Goal: Feedback & Contribution: Contribute content

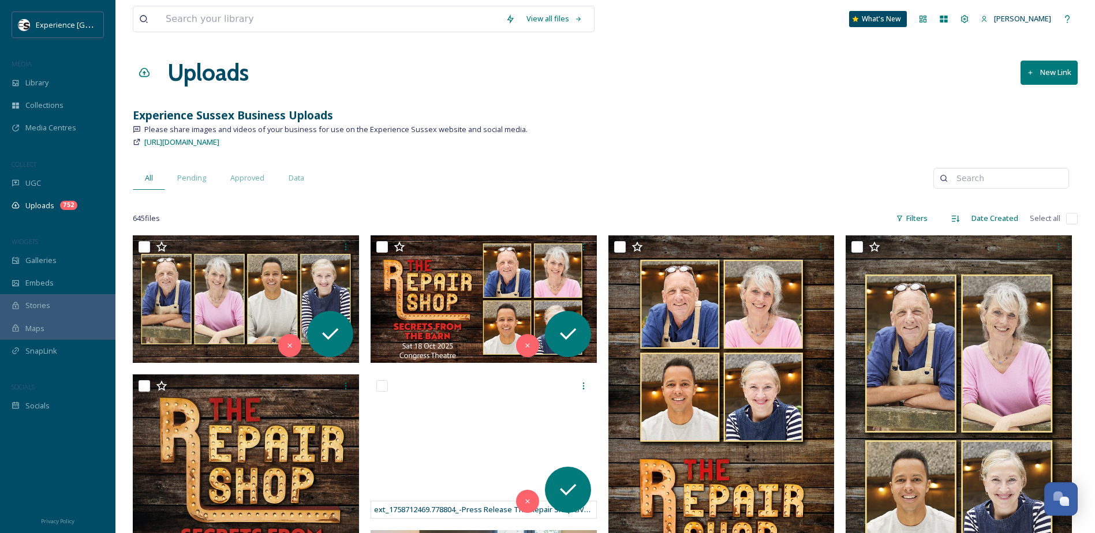
click at [826, 19] on icon at bounding box center [964, 18] width 9 height 9
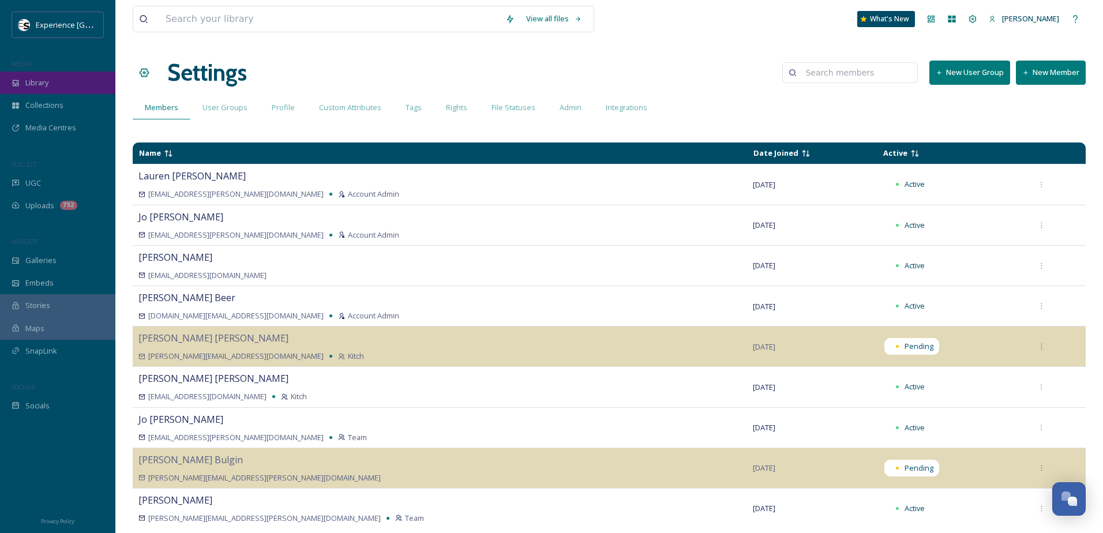
click at [57, 82] on div "Library" at bounding box center [57, 83] width 115 height 23
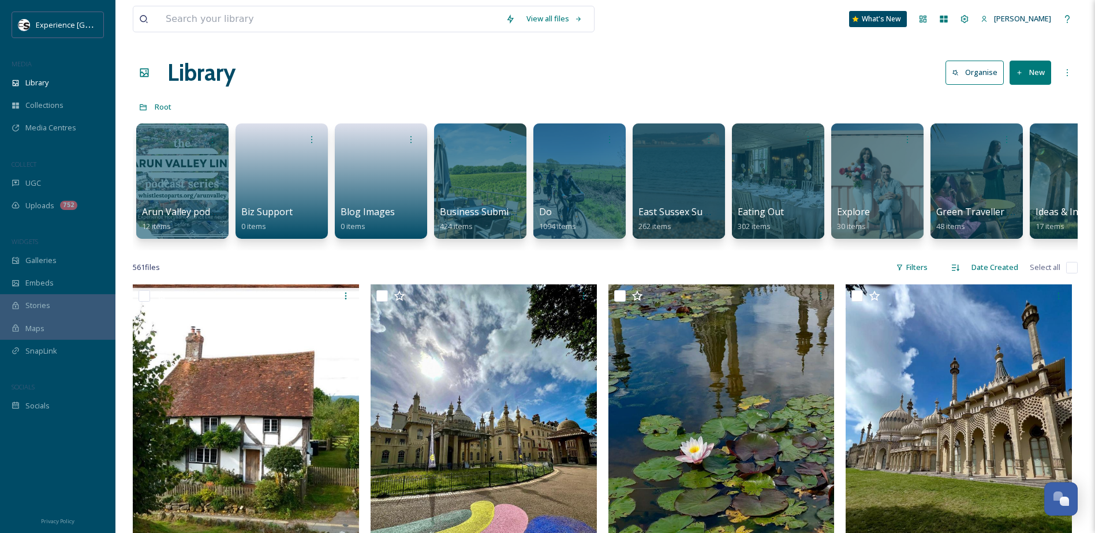
click at [621, 65] on div "Library Organise New" at bounding box center [605, 72] width 945 height 35
click at [43, 31] on div "Experience [GEOGRAPHIC_DATA]" at bounding box center [67, 25] width 62 height 14
click at [826, 21] on icon at bounding box center [922, 18] width 9 height 9
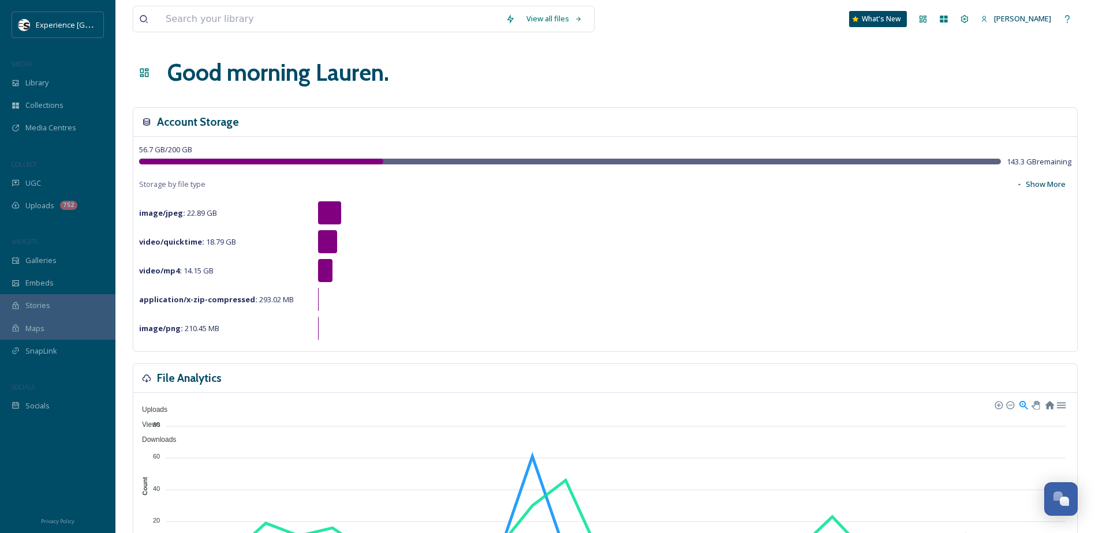
click at [329, 247] on div at bounding box center [327, 241] width 19 height 23
click at [48, 84] on span "Library" at bounding box center [36, 82] width 23 height 11
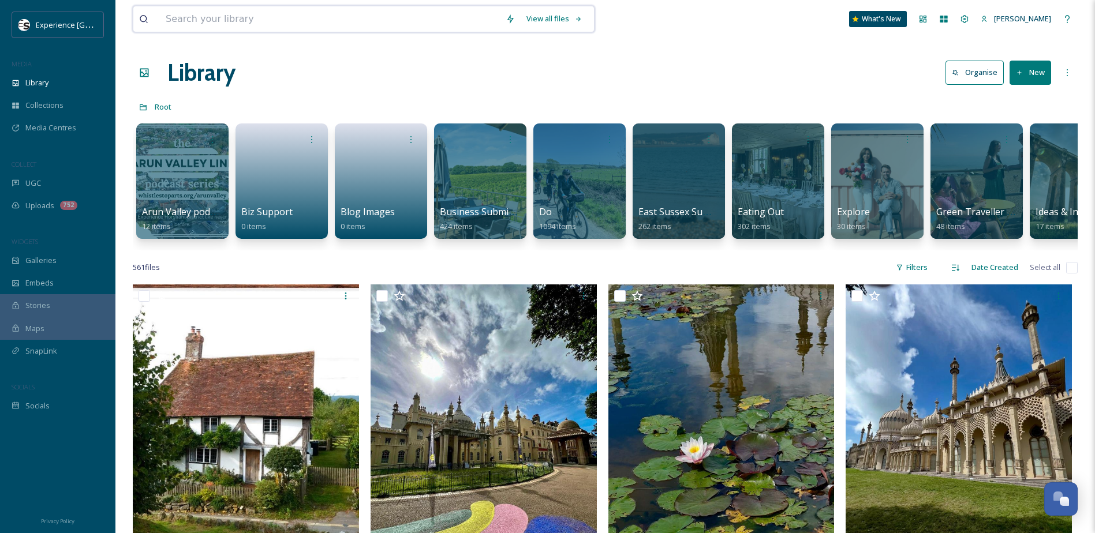
click at [552, 18] on div "View all files" at bounding box center [554, 19] width 68 height 23
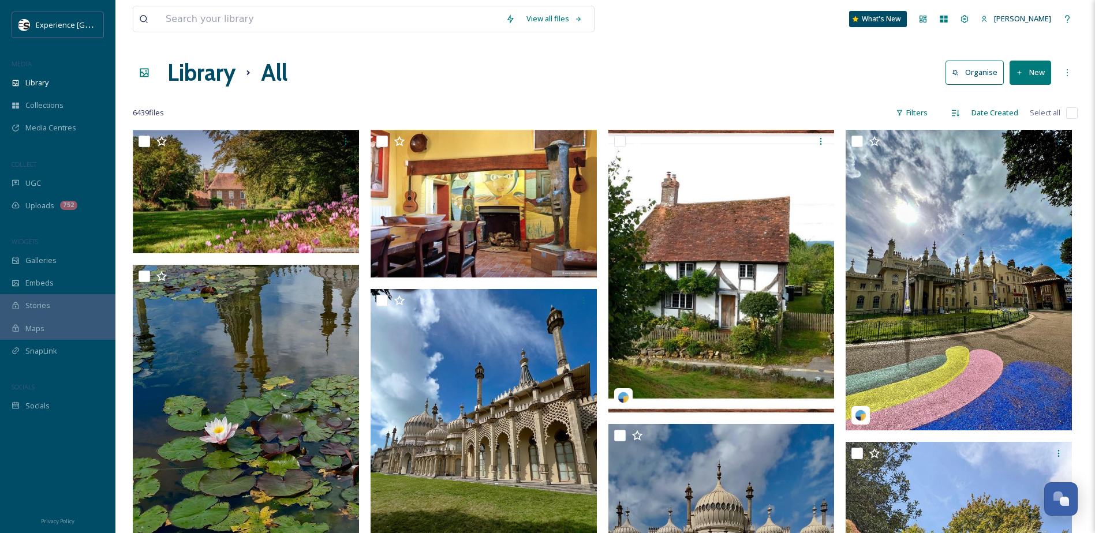
click at [826, 111] on div "Filters" at bounding box center [911, 113] width 43 height 23
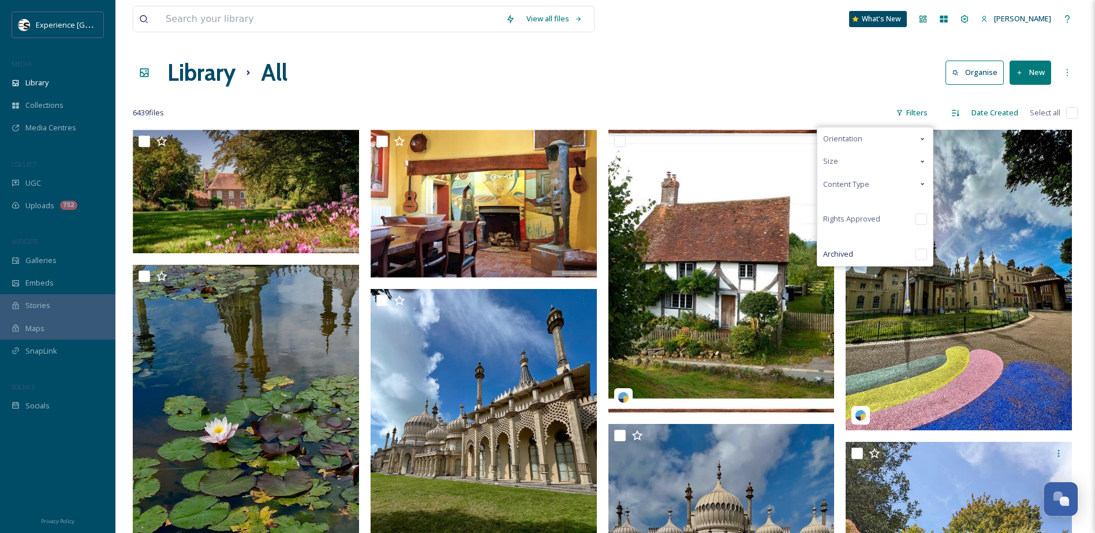
click at [826, 185] on icon at bounding box center [921, 184] width 3 height 2
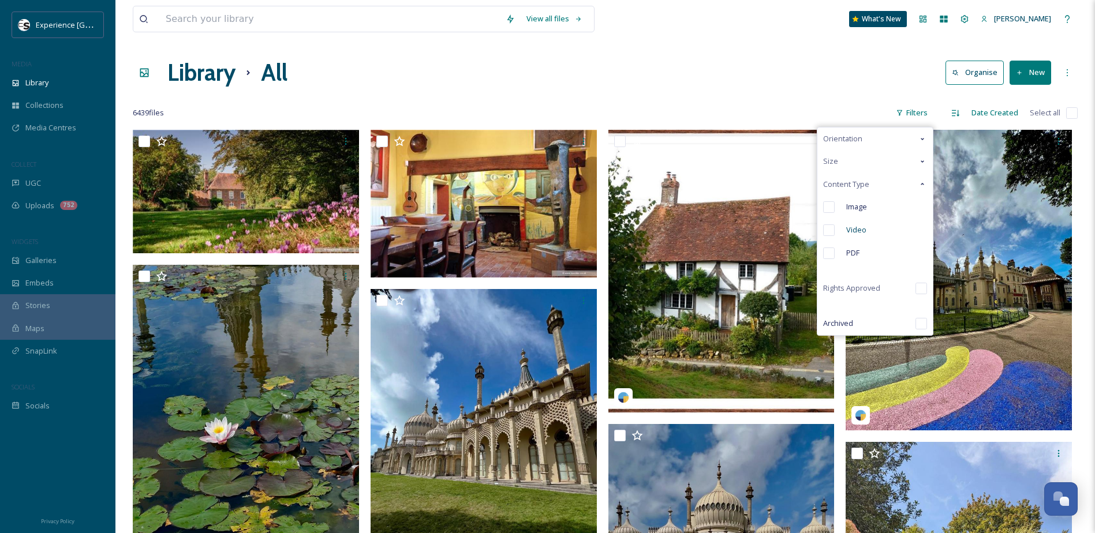
click at [826, 235] on input "checkbox" at bounding box center [829, 230] width 12 height 12
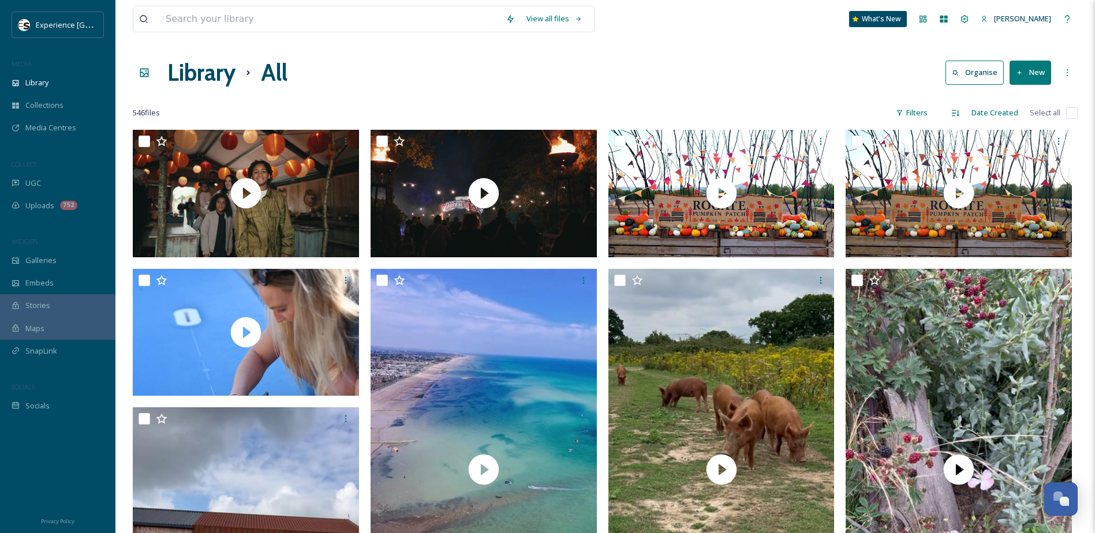
click at [666, 86] on div "Library All Organise New" at bounding box center [605, 72] width 945 height 35
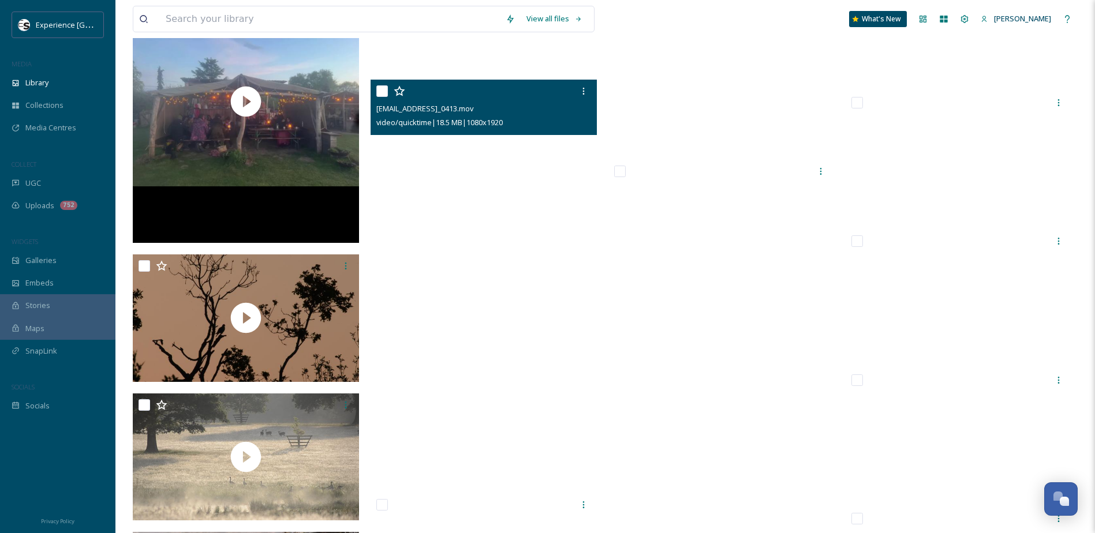
scroll to position [11943, 0]
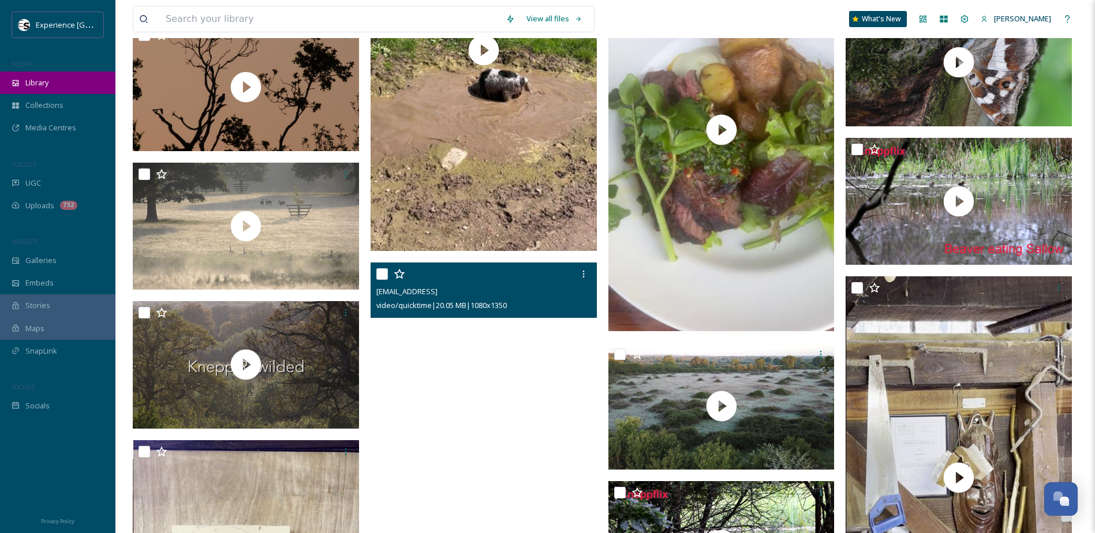
click at [33, 84] on span "Library" at bounding box center [36, 82] width 23 height 11
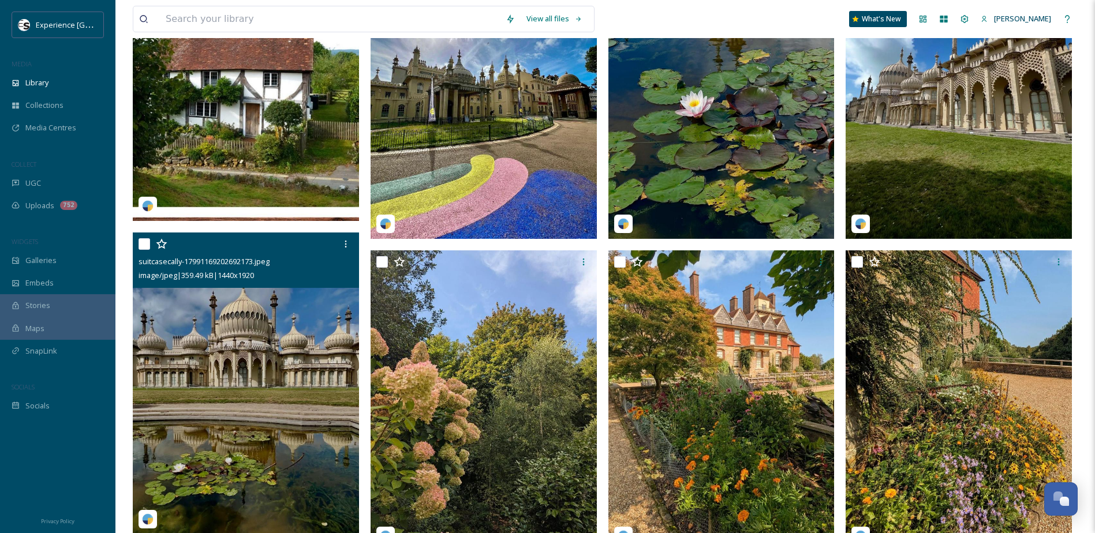
scroll to position [115, 0]
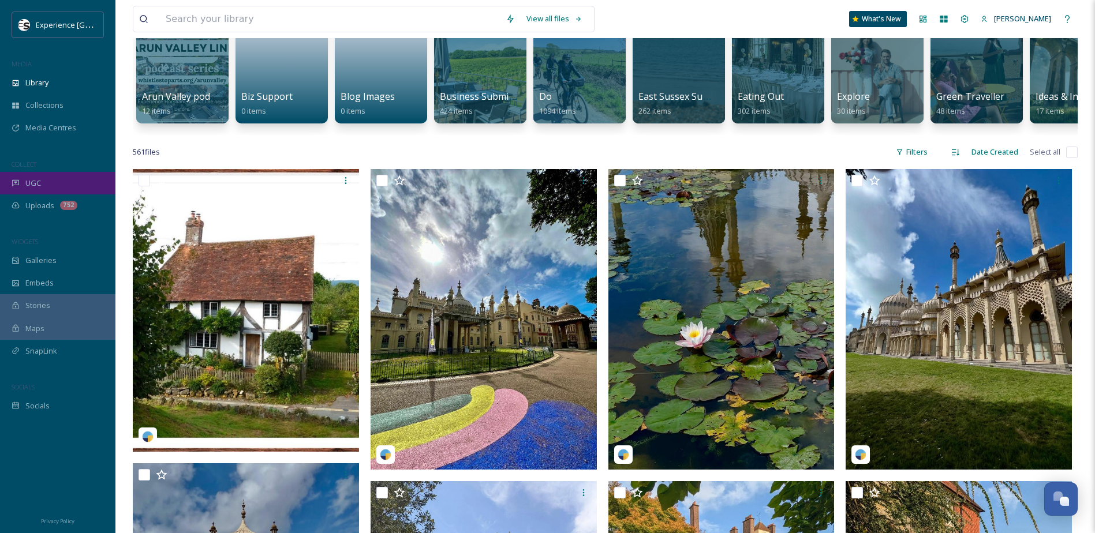
click at [46, 183] on div "UGC" at bounding box center [57, 183] width 115 height 23
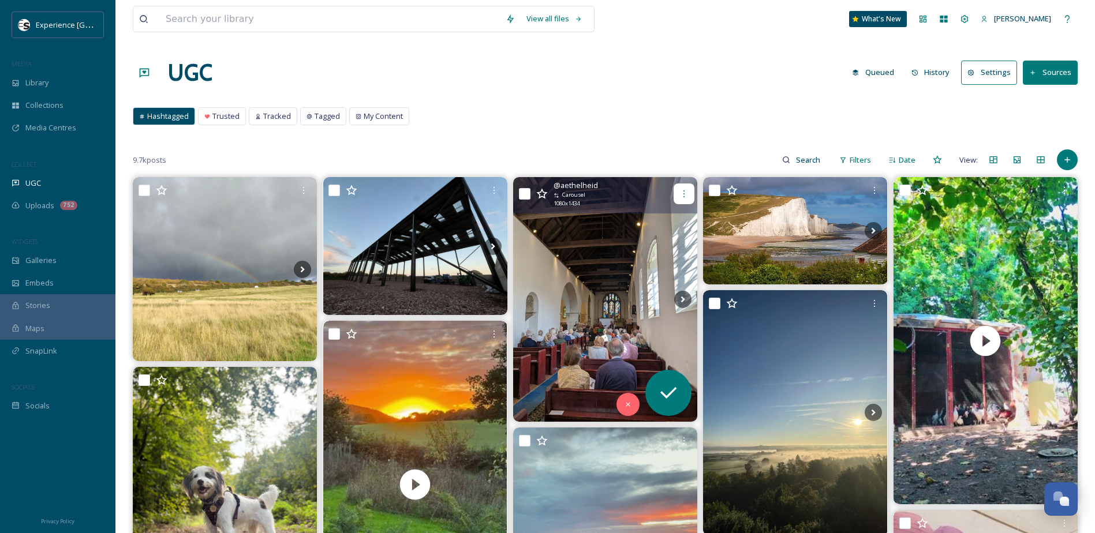
click at [687, 191] on icon at bounding box center [683, 193] width 9 height 9
click at [621, 405] on div "Skip" at bounding box center [627, 404] width 23 height 23
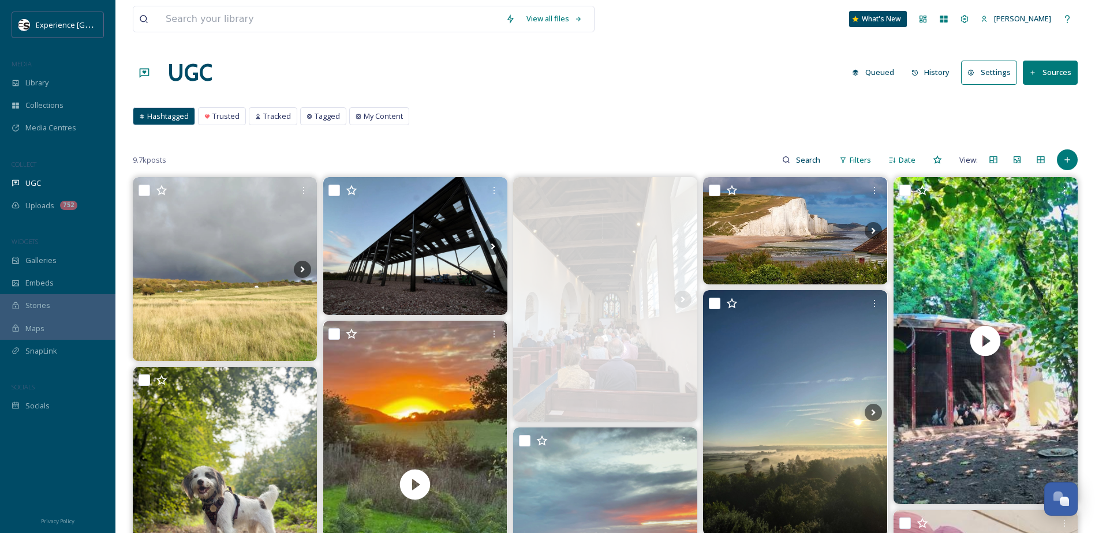
click at [596, 128] on div "Hashtagged Trusted Tracked Tagged My Content Hashtagged Trusted Tracked Tagged …" at bounding box center [605, 119] width 945 height 24
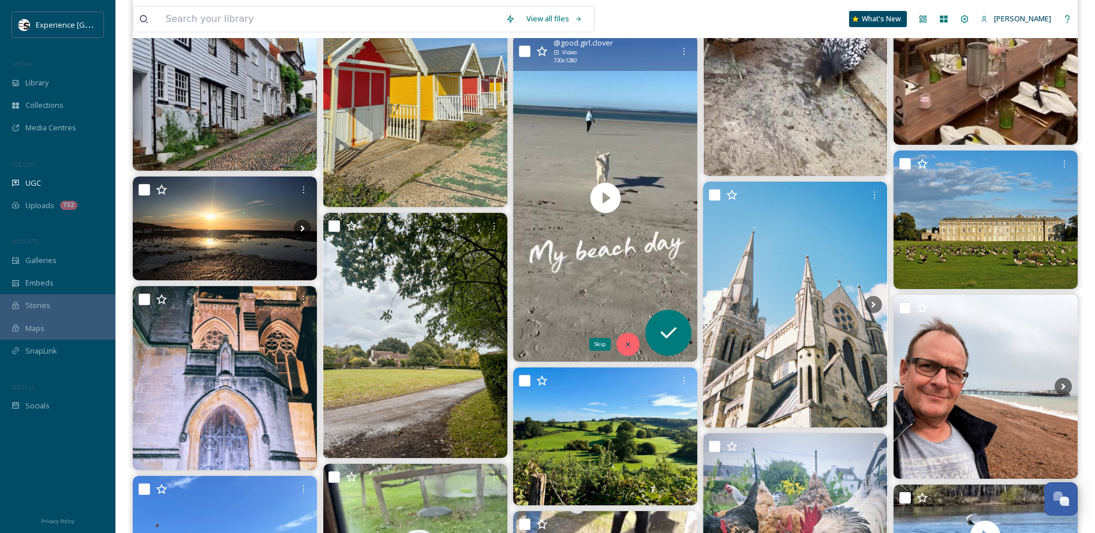
scroll to position [808, 0]
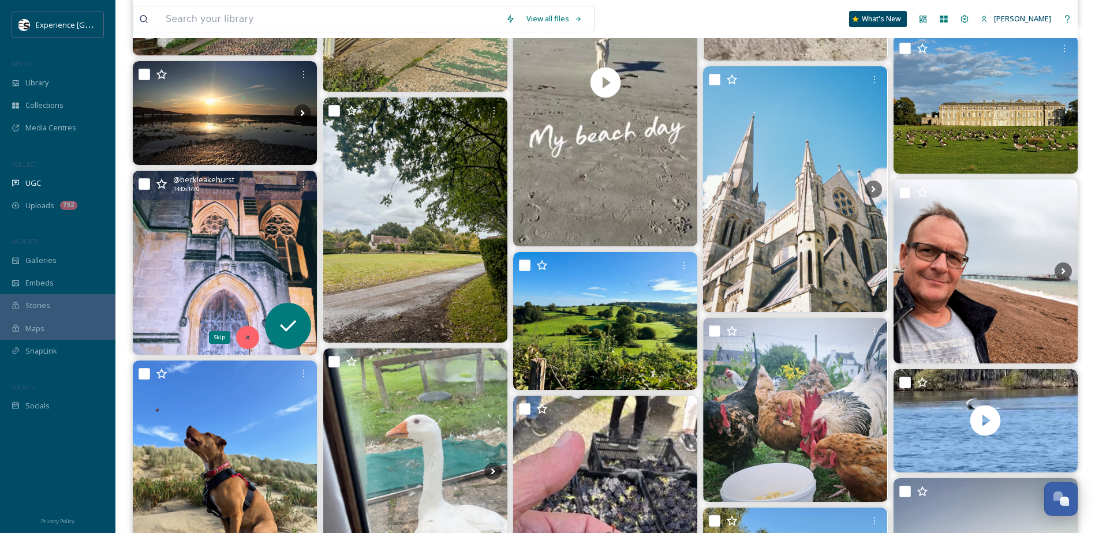
click at [243, 334] on icon at bounding box center [247, 337] width 8 height 8
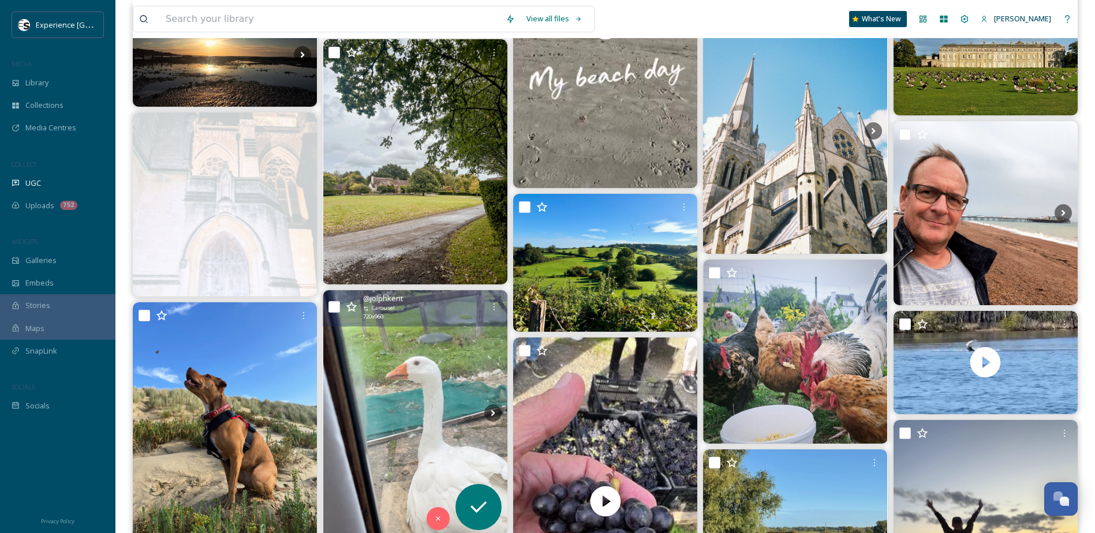
scroll to position [923, 0]
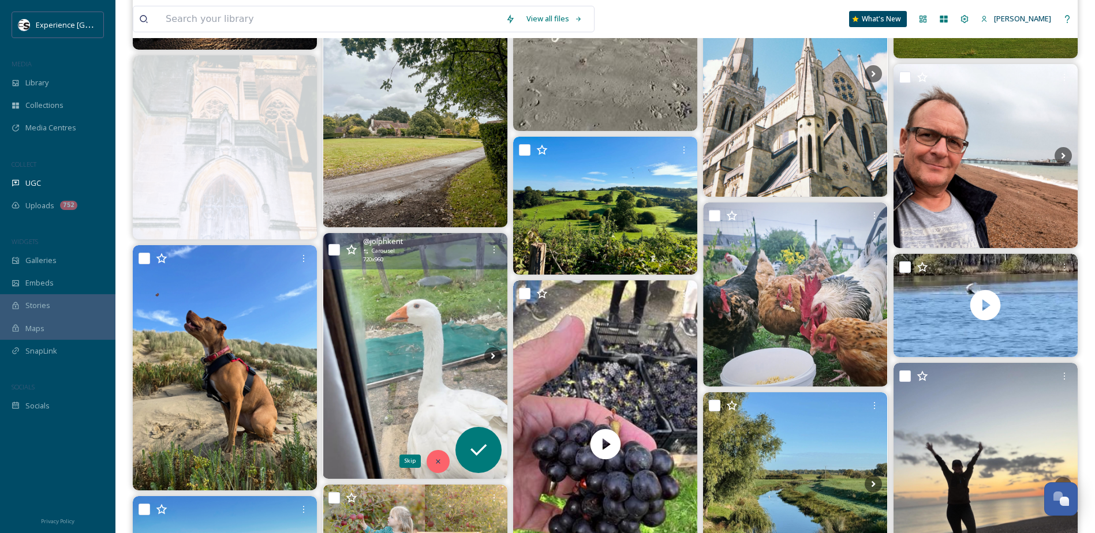
click at [441, 429] on icon at bounding box center [438, 462] width 8 height 8
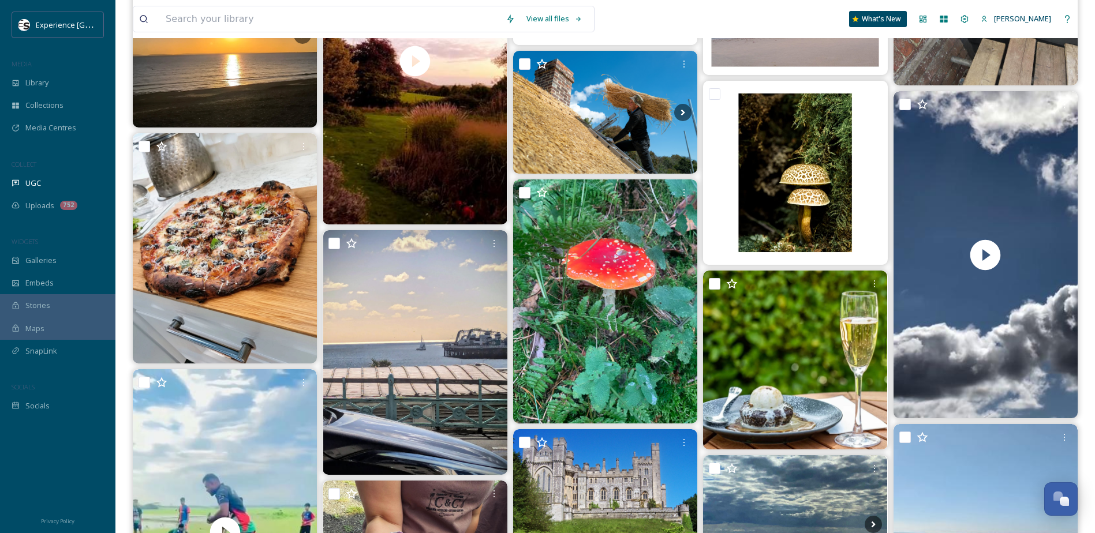
scroll to position [2019, 0]
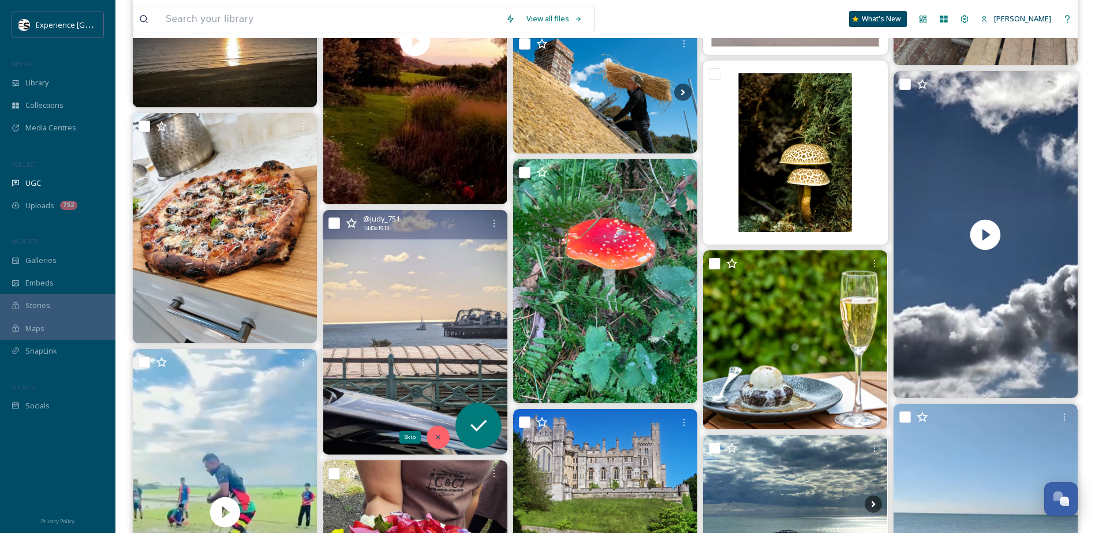
click at [436, 429] on icon at bounding box center [438, 437] width 8 height 8
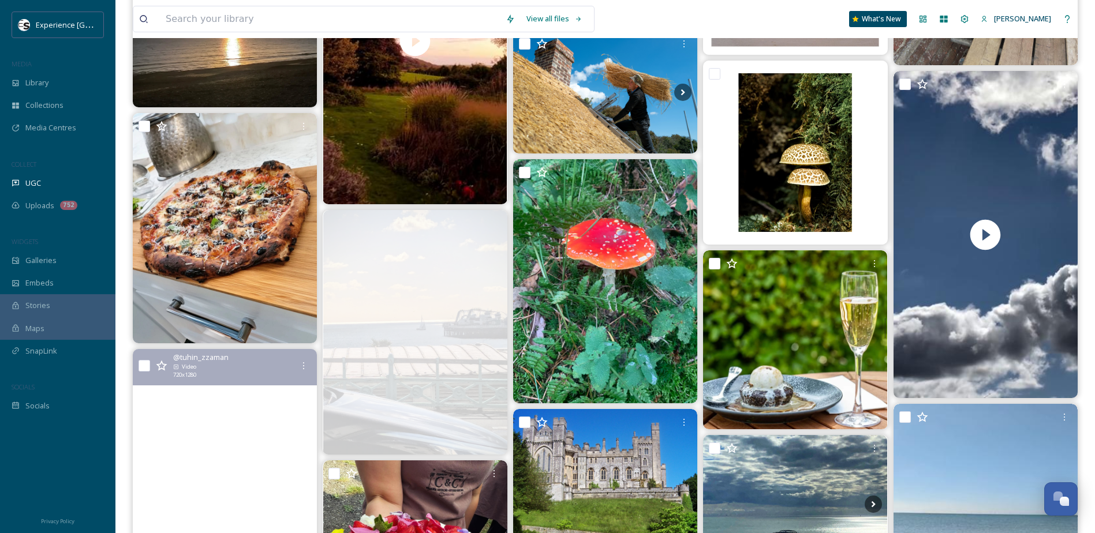
scroll to position [2135, 0]
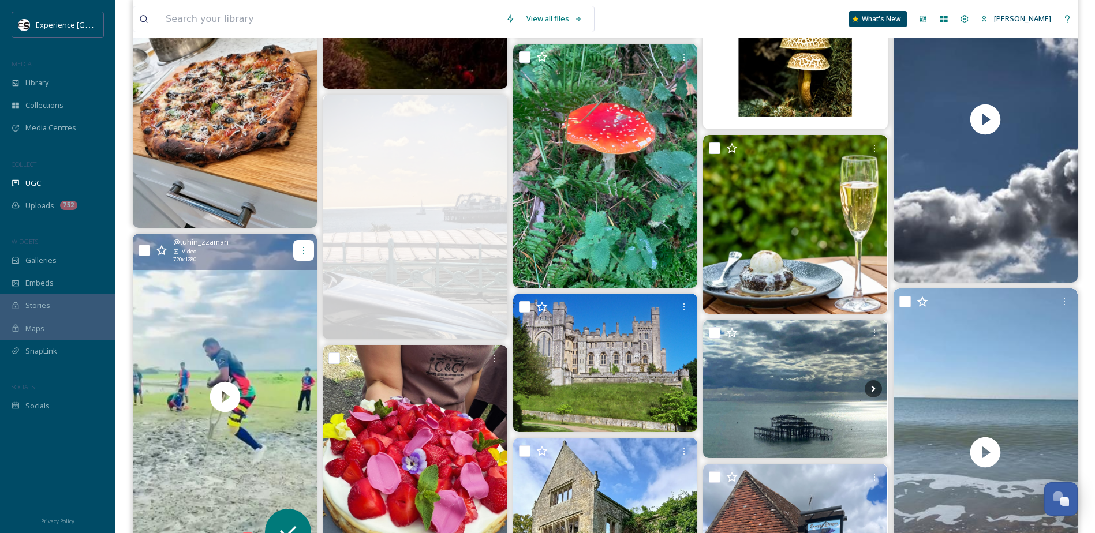
click at [305, 248] on icon at bounding box center [303, 250] width 9 height 9
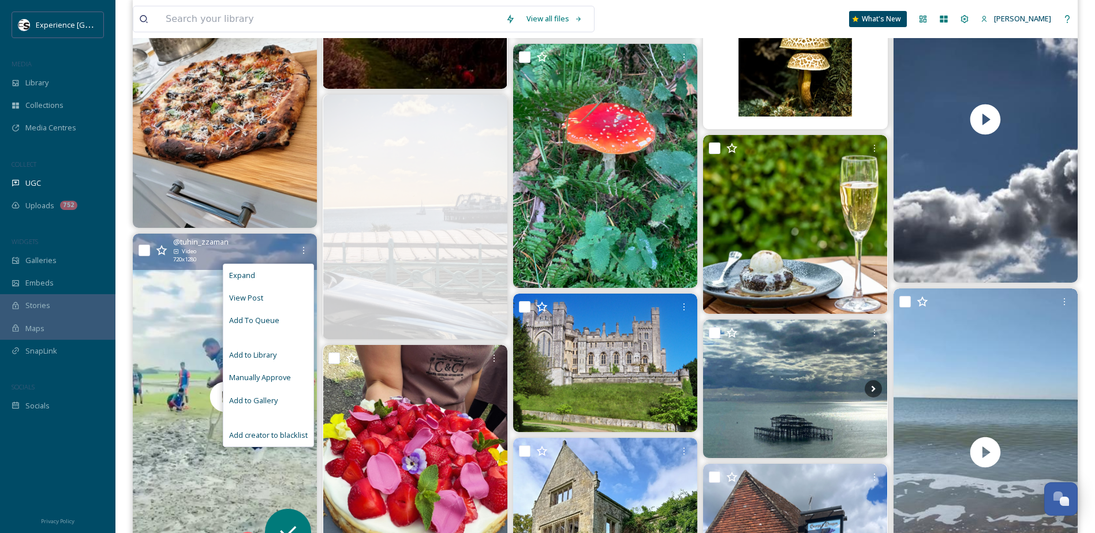
click at [262, 429] on span "Add creator to blacklist" at bounding box center [268, 435] width 78 height 11
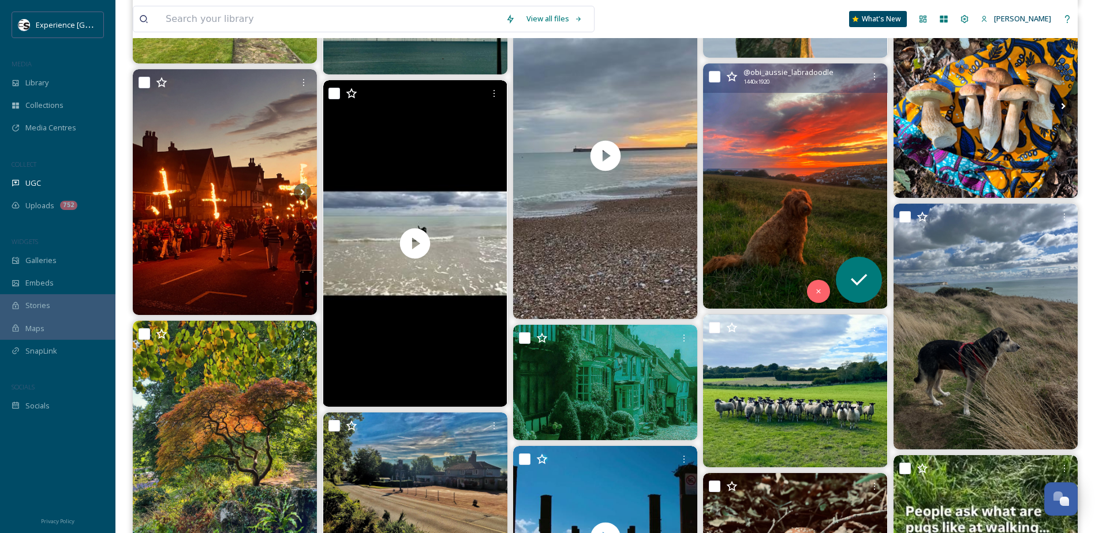
scroll to position [3289, 0]
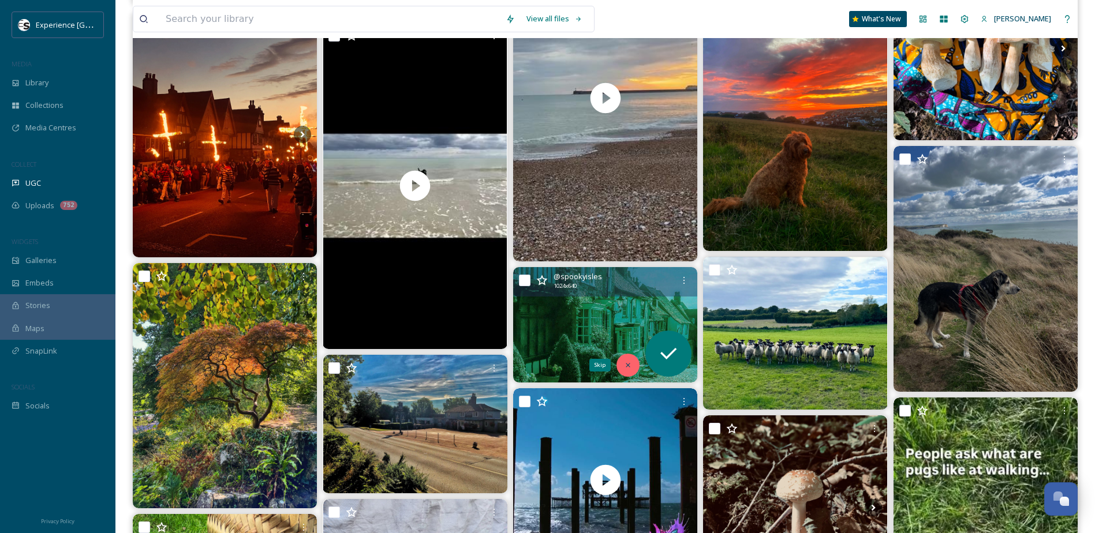
click at [622, 363] on div "Skip" at bounding box center [627, 365] width 23 height 23
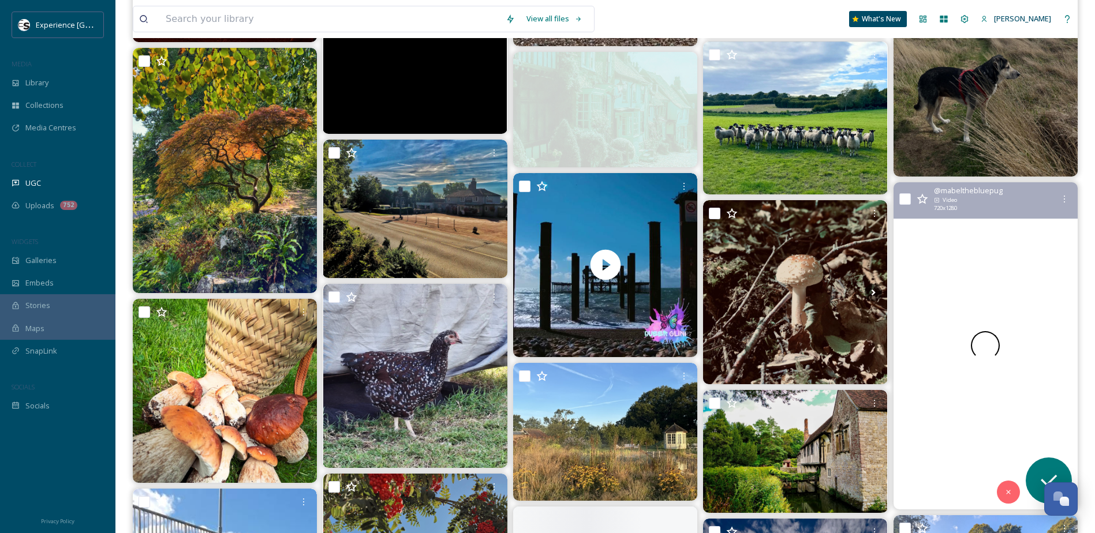
scroll to position [3577, 0]
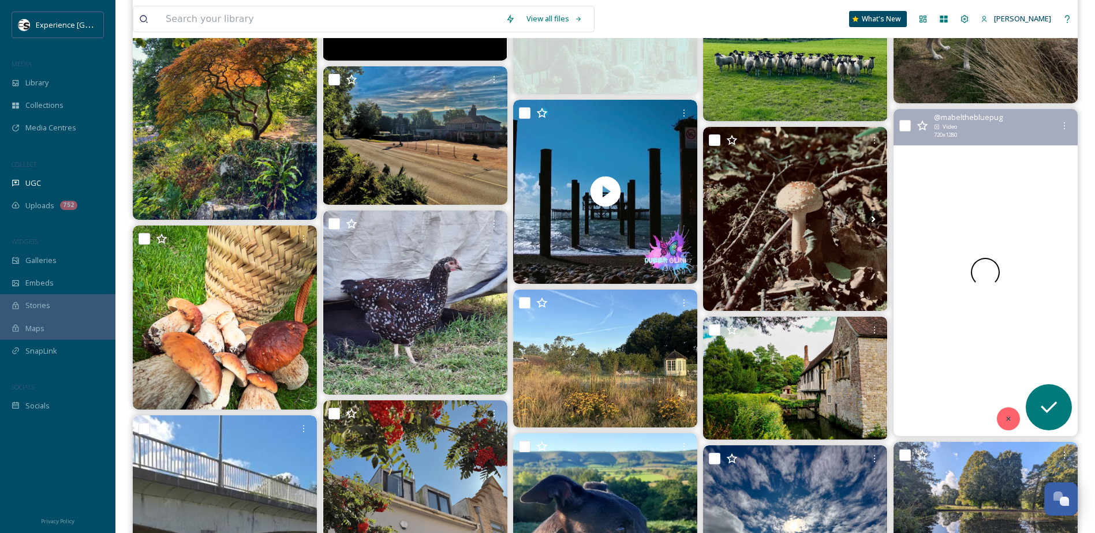
click at [826, 416] on icon at bounding box center [1008, 419] width 8 height 8
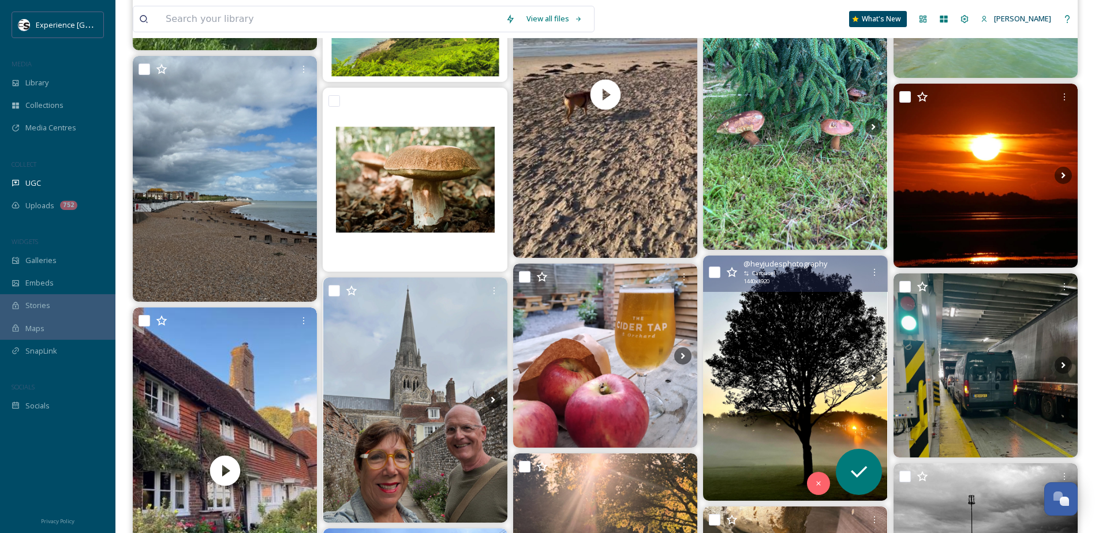
scroll to position [4327, 0]
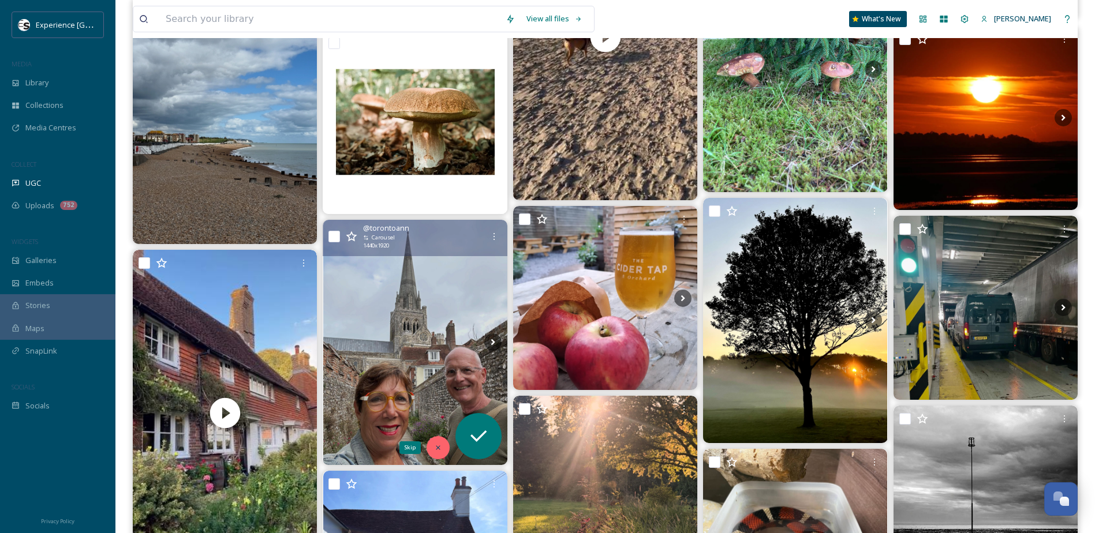
click at [431, 429] on div "Skip" at bounding box center [437, 447] width 23 height 23
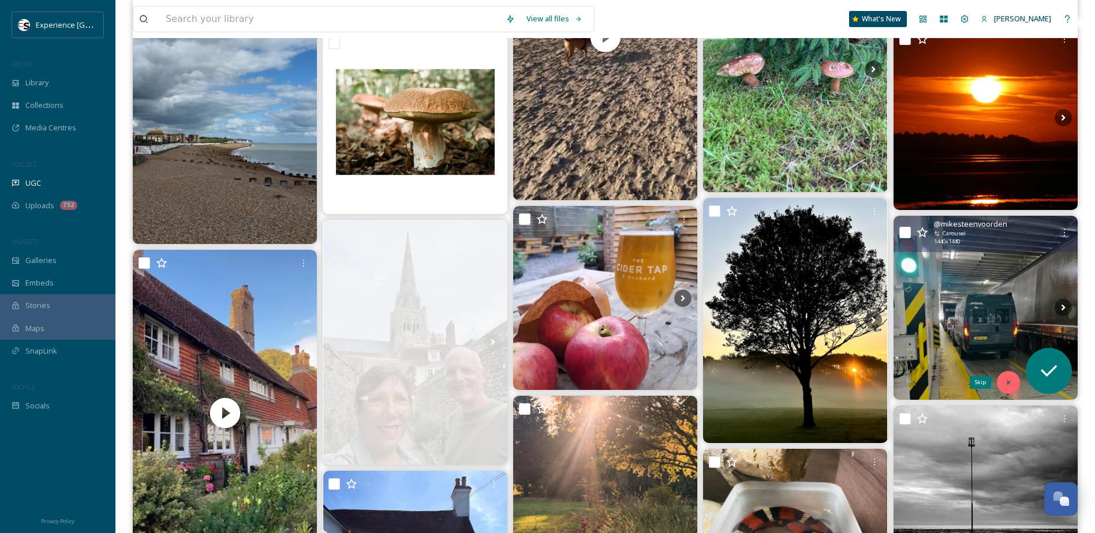
click at [826, 386] on icon at bounding box center [1008, 382] width 8 height 8
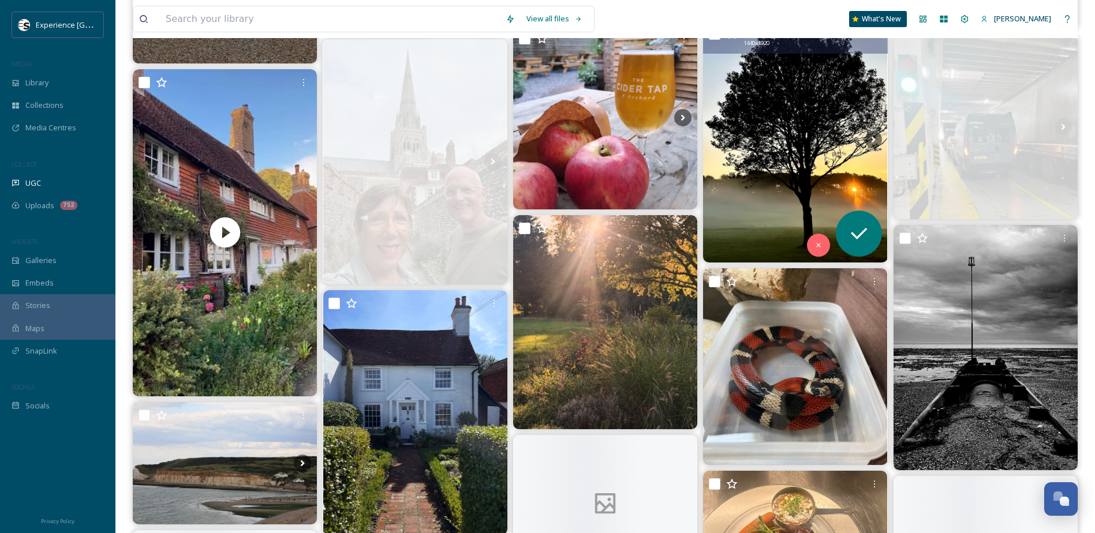
scroll to position [4558, 0]
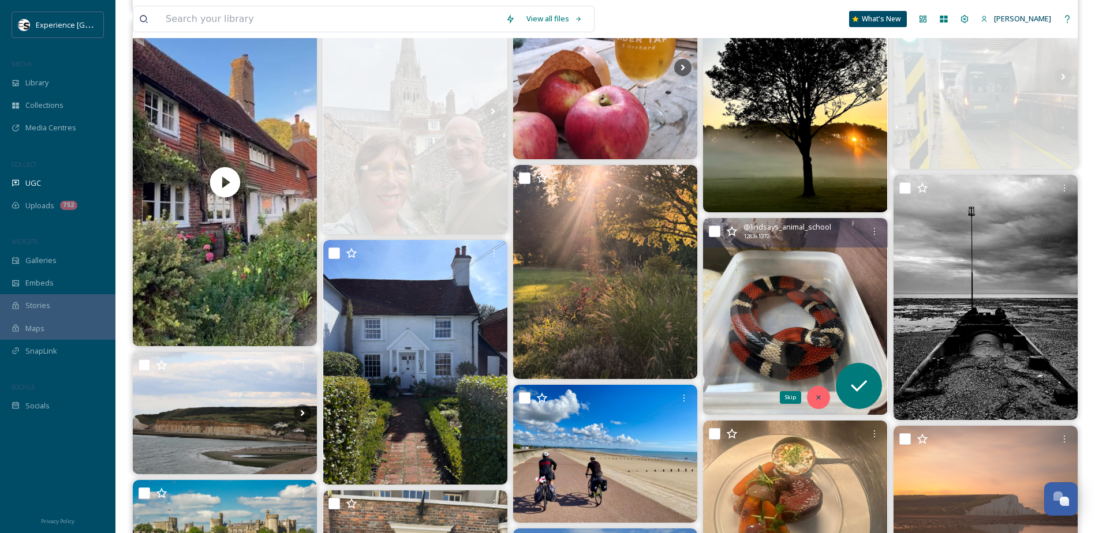
click at [819, 395] on icon at bounding box center [818, 397] width 8 height 8
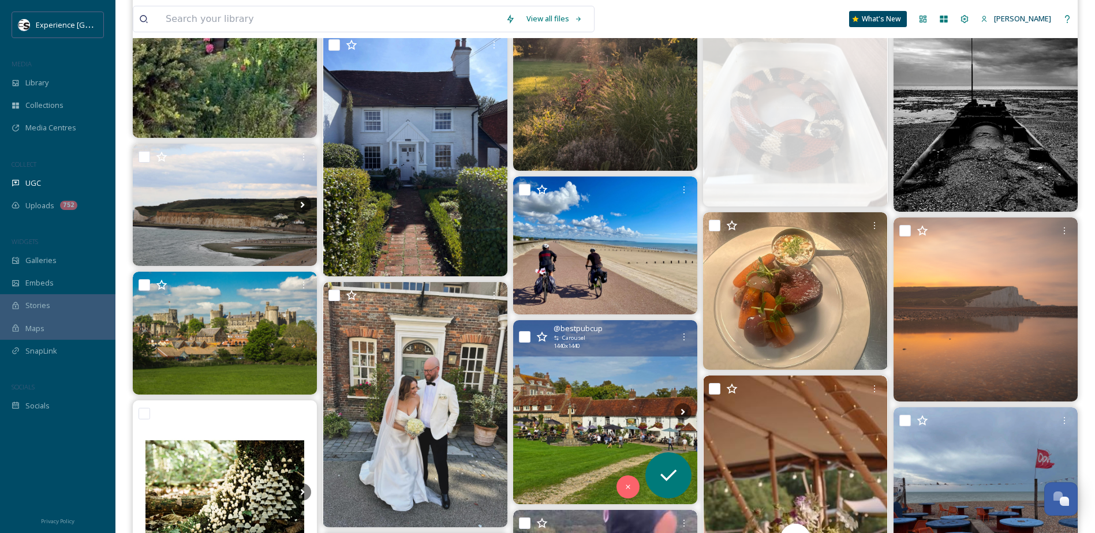
scroll to position [4847, 0]
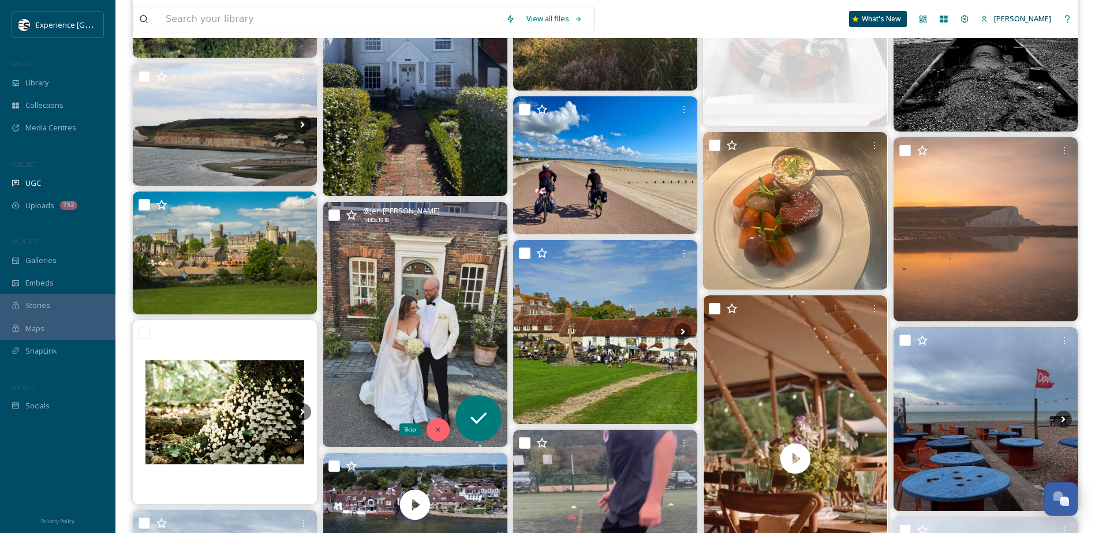
click at [440, 426] on icon at bounding box center [438, 430] width 8 height 8
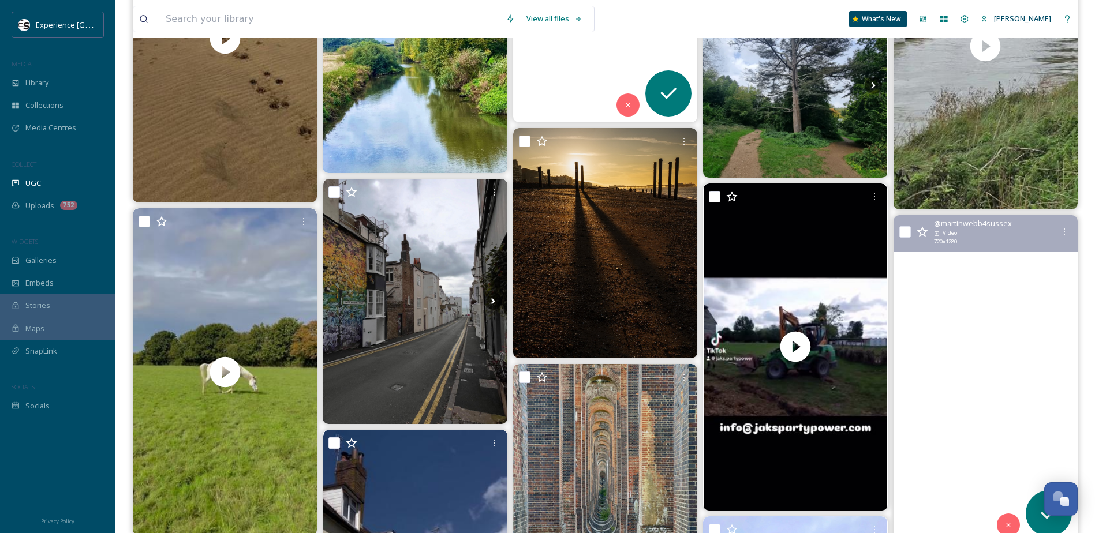
scroll to position [5597, 0]
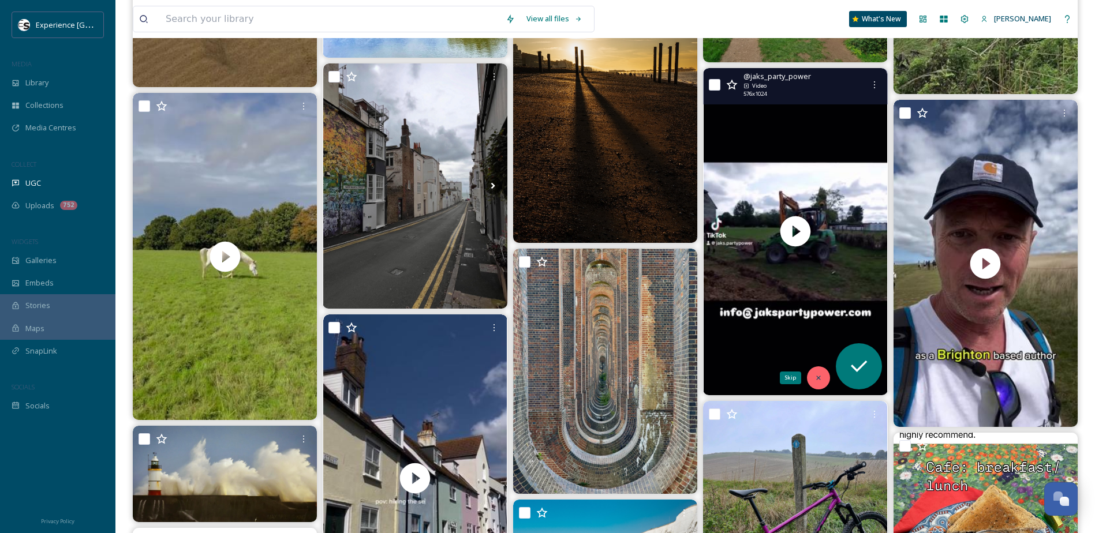
click at [818, 374] on icon at bounding box center [818, 378] width 8 height 8
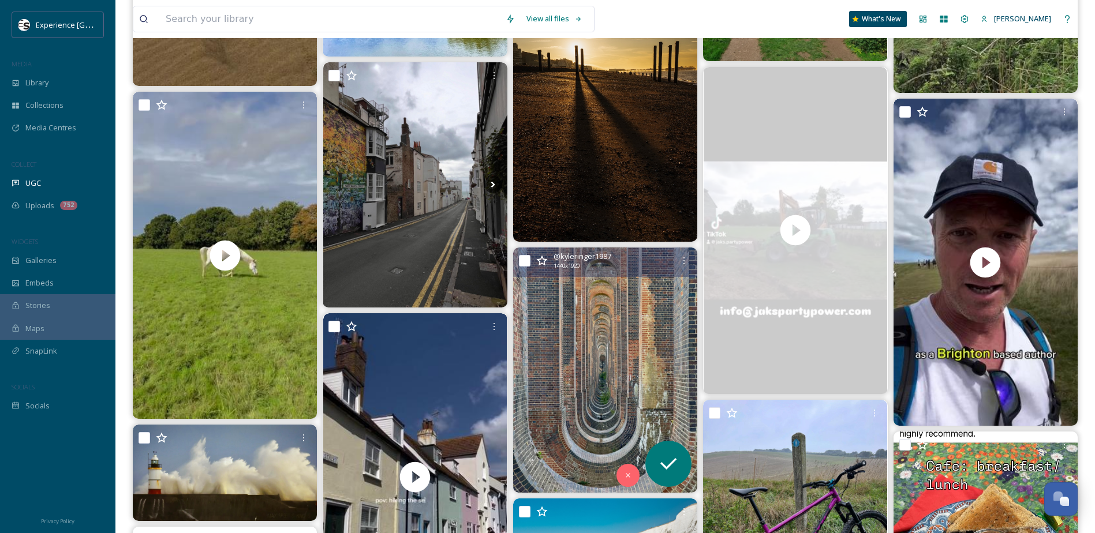
scroll to position [5827, 0]
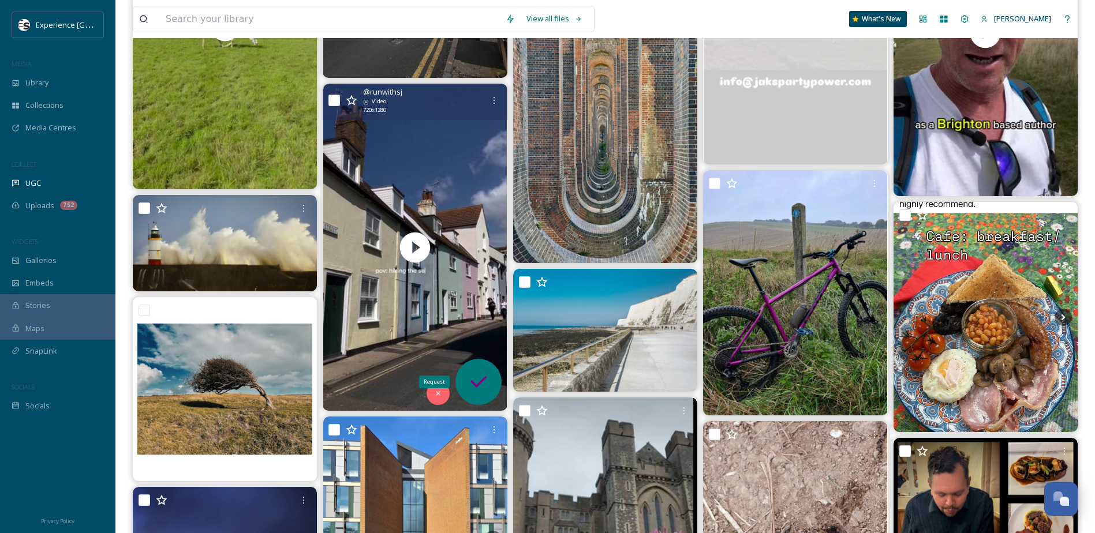
click at [482, 384] on icon at bounding box center [478, 381] width 23 height 23
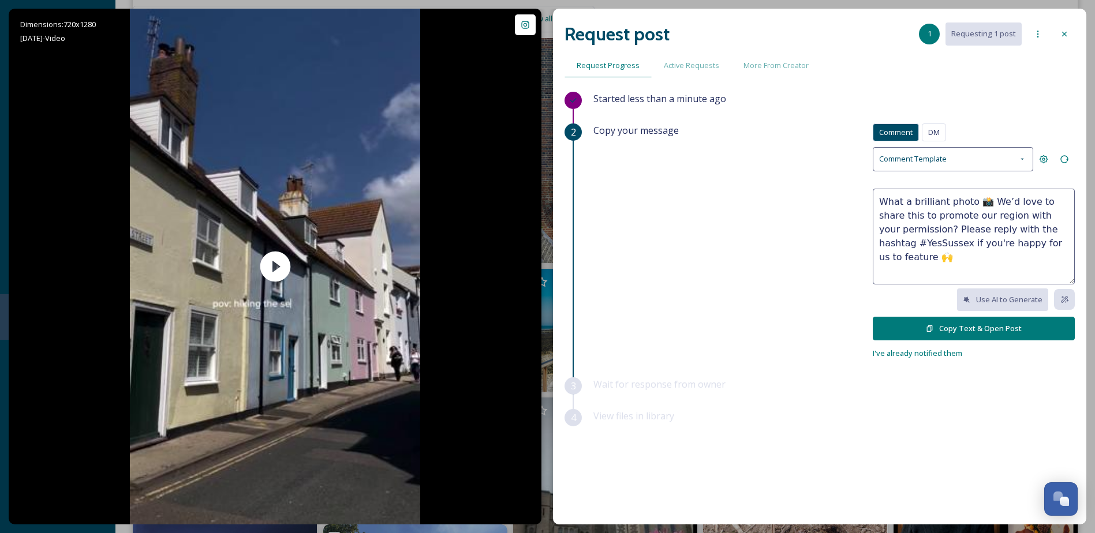
drag, startPoint x: 970, startPoint y: 203, endPoint x: 942, endPoint y: 204, distance: 28.3
click at [826, 204] on textarea "What a brilliant photo 📸 We’d love to share this to promote our region with you…" at bounding box center [973, 237] width 202 height 96
drag, startPoint x: 937, startPoint y: 258, endPoint x: 868, endPoint y: 197, distance: 92.0
click at [826, 197] on div "Copy your message Comment DM Comment DM Comment Template What a brilliant reel📸…" at bounding box center [833, 241] width 481 height 237
click at [826, 260] on textarea "What a brilliant reel📸 We’d love to share this to promote our region with your …" at bounding box center [973, 237] width 202 height 96
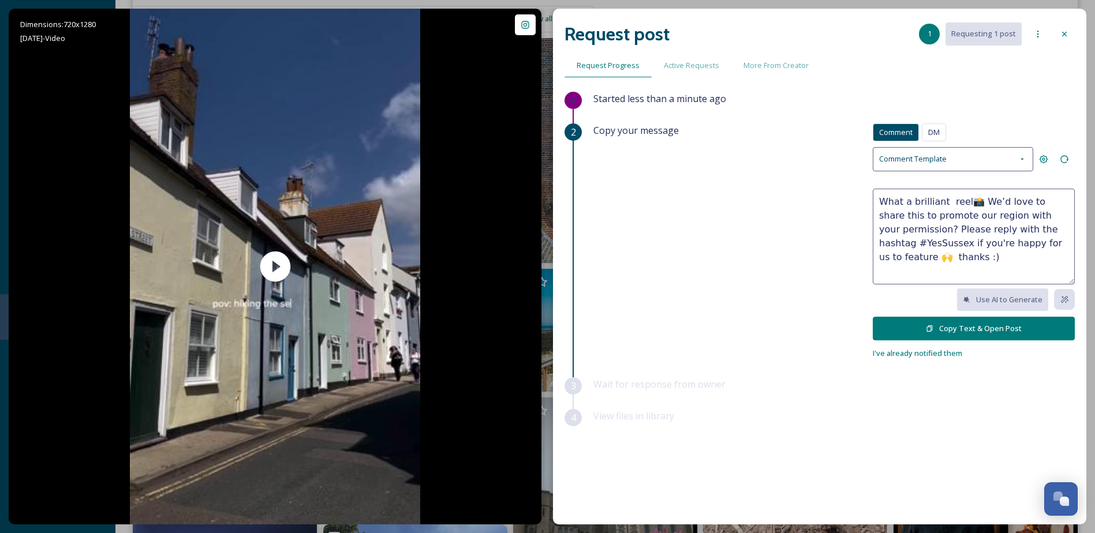
type textarea "What a brilliant reel📸 We’d love to share this to promote our region with your …"
click at [826, 330] on button "Copy Text & Open Post" at bounding box center [973, 329] width 202 height 24
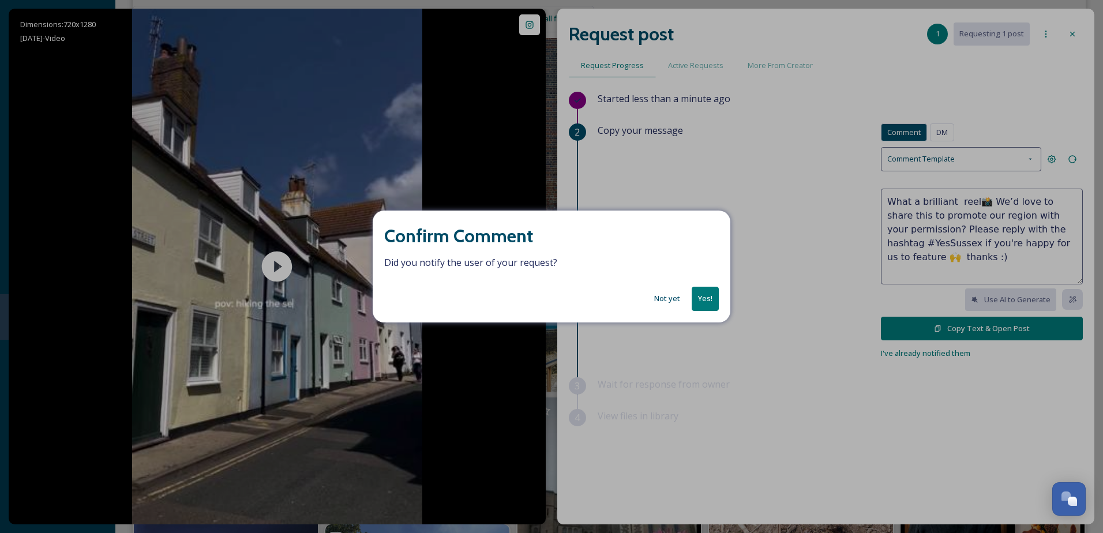
click at [702, 302] on button "Yes!" at bounding box center [705, 299] width 27 height 24
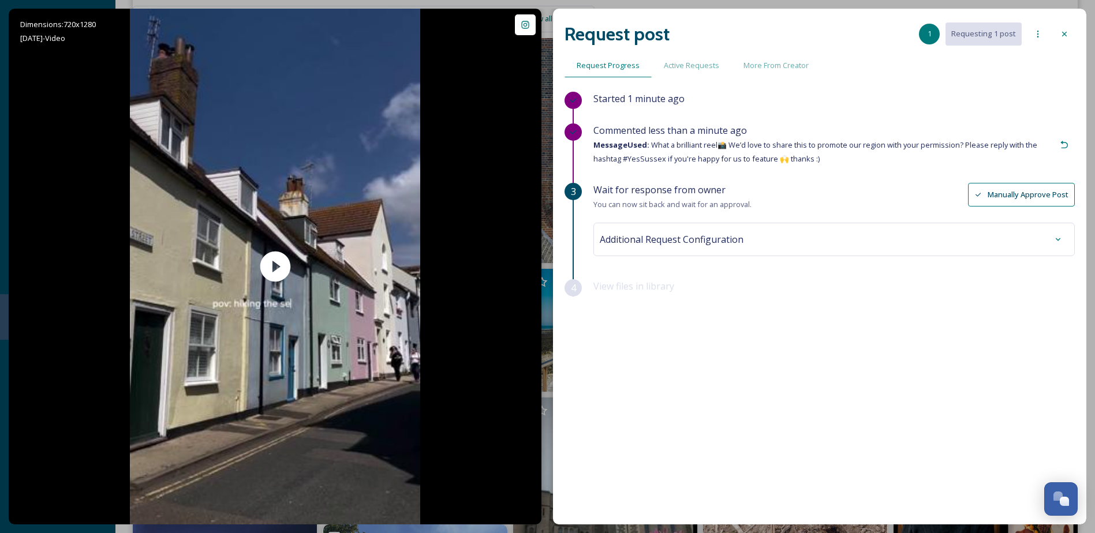
click at [826, 35] on icon at bounding box center [1063, 33] width 9 height 9
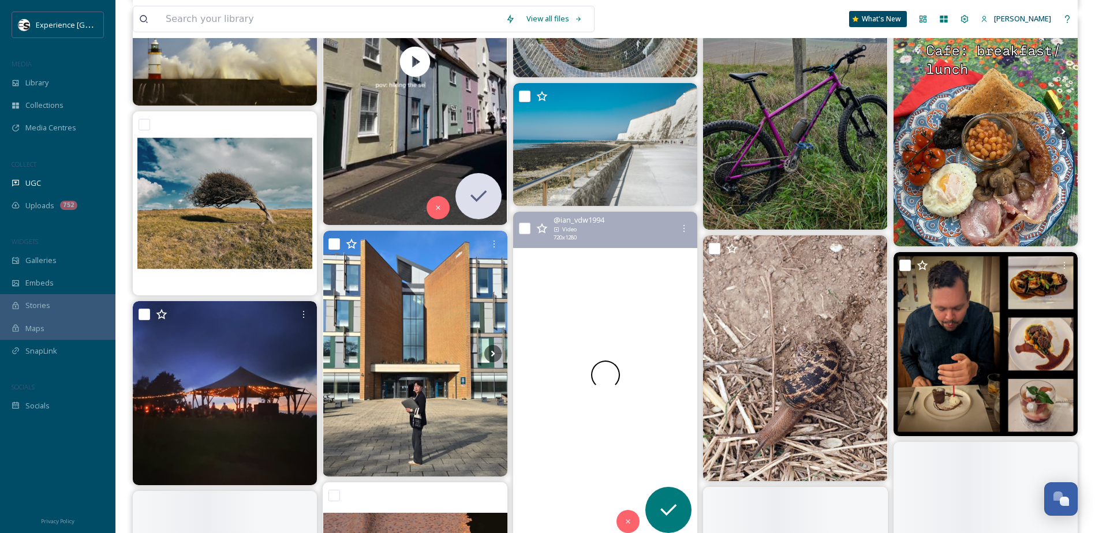
scroll to position [6058, 0]
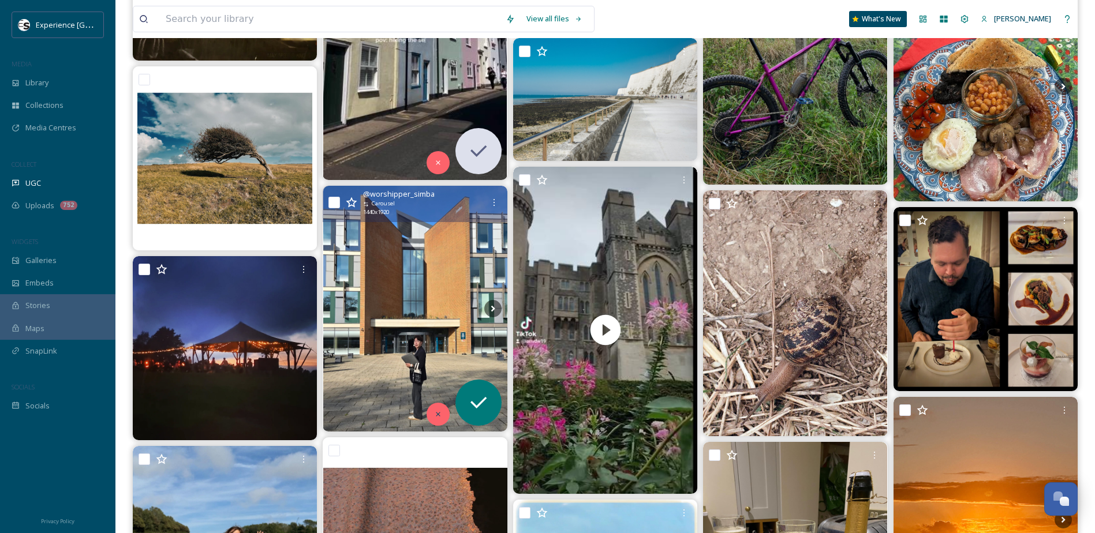
click at [440, 414] on icon at bounding box center [438, 414] width 8 height 8
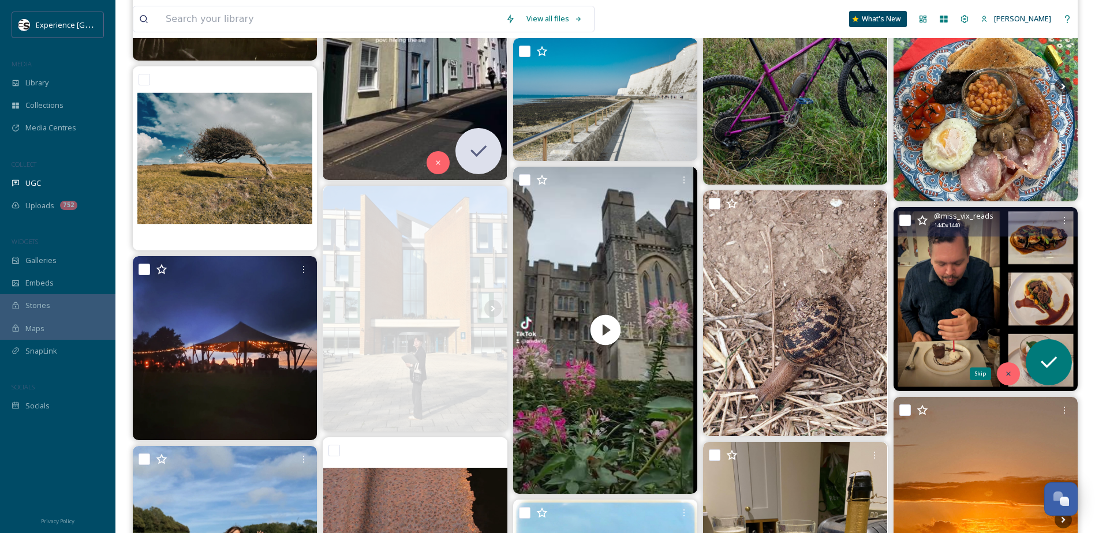
click at [826, 370] on div "Skip" at bounding box center [1007, 373] width 23 height 23
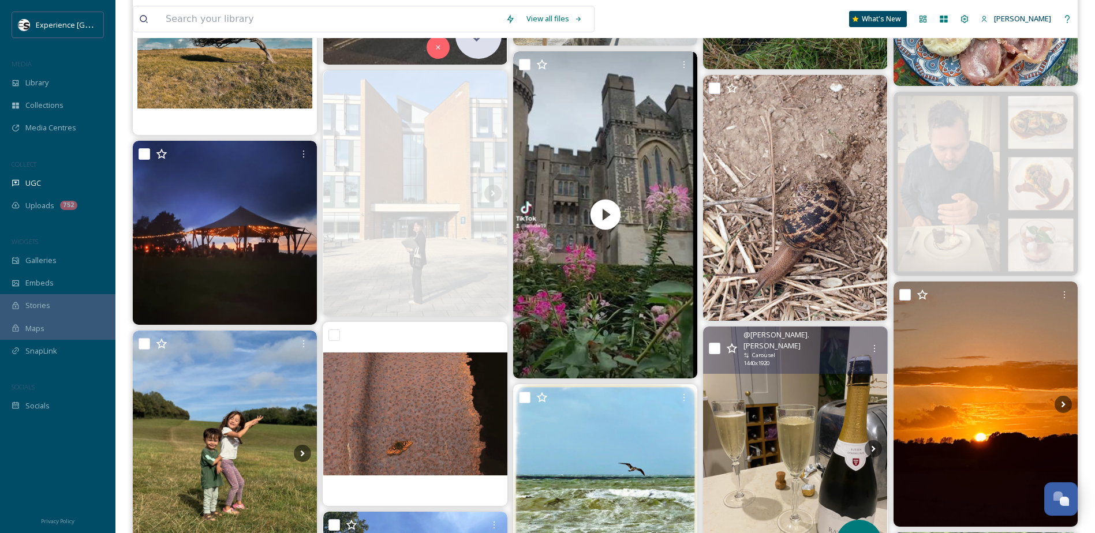
scroll to position [6347, 0]
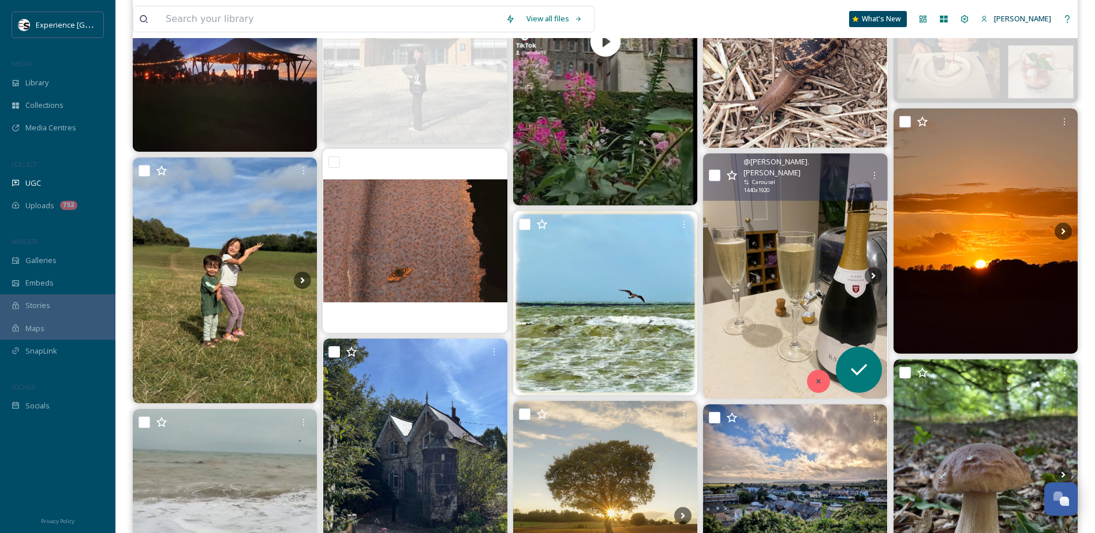
click at [818, 381] on icon at bounding box center [818, 381] width 4 height 4
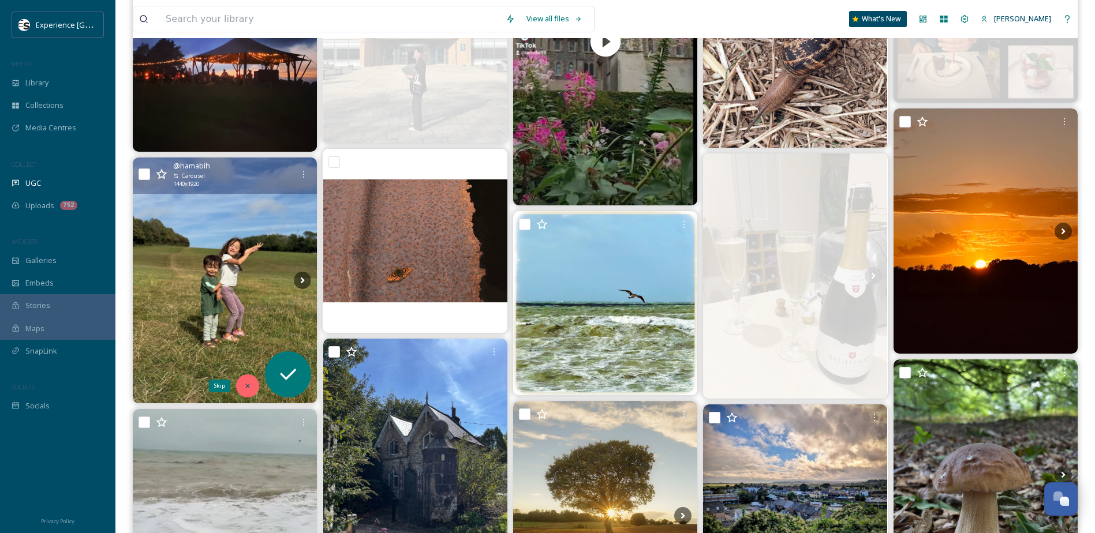
click at [242, 384] on div "Skip" at bounding box center [247, 385] width 23 height 23
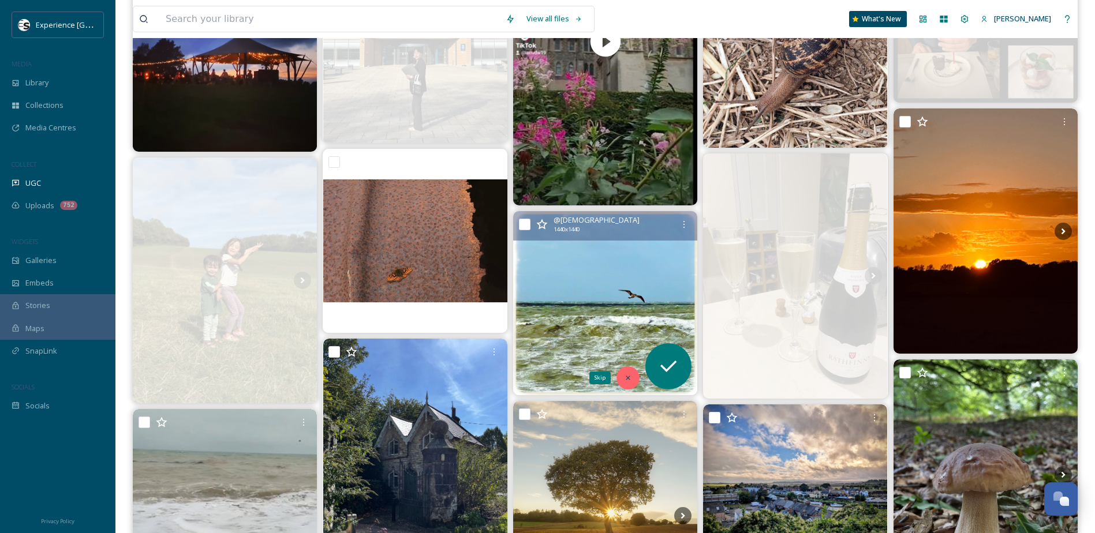
click at [626, 380] on icon at bounding box center [628, 378] width 8 height 8
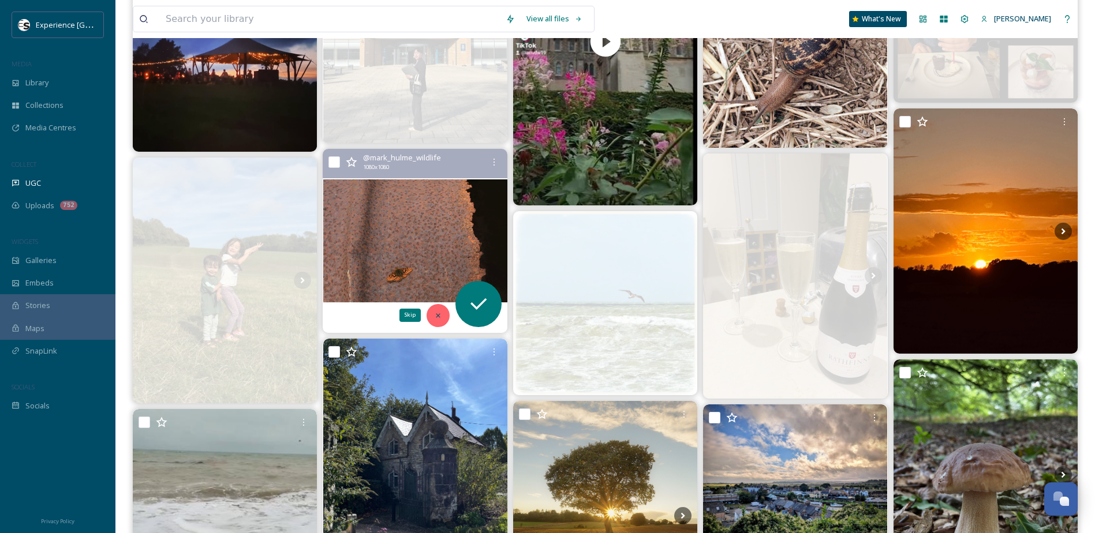
click at [444, 316] on div "Skip" at bounding box center [437, 315] width 23 height 23
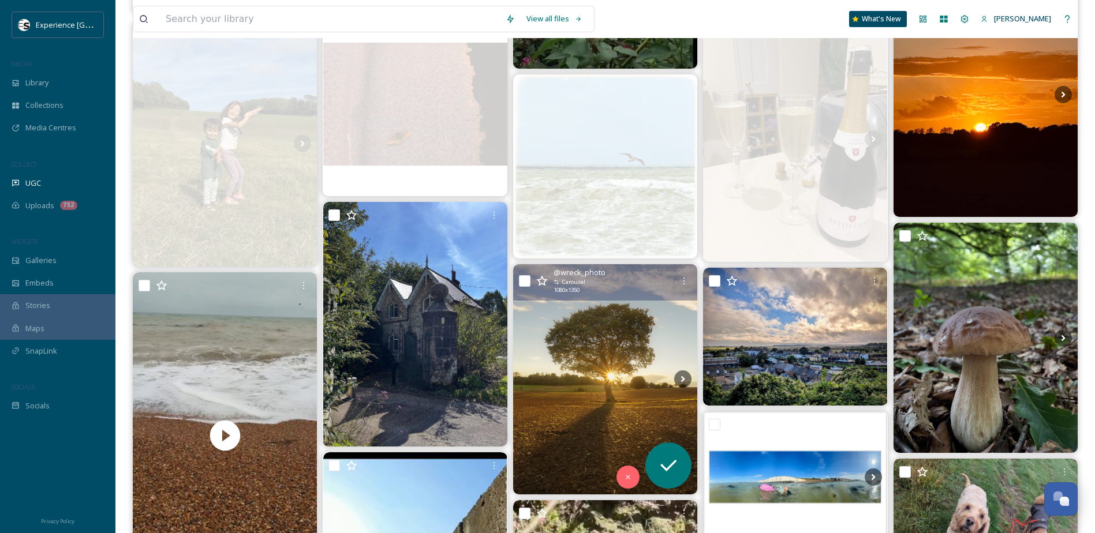
scroll to position [6577, 0]
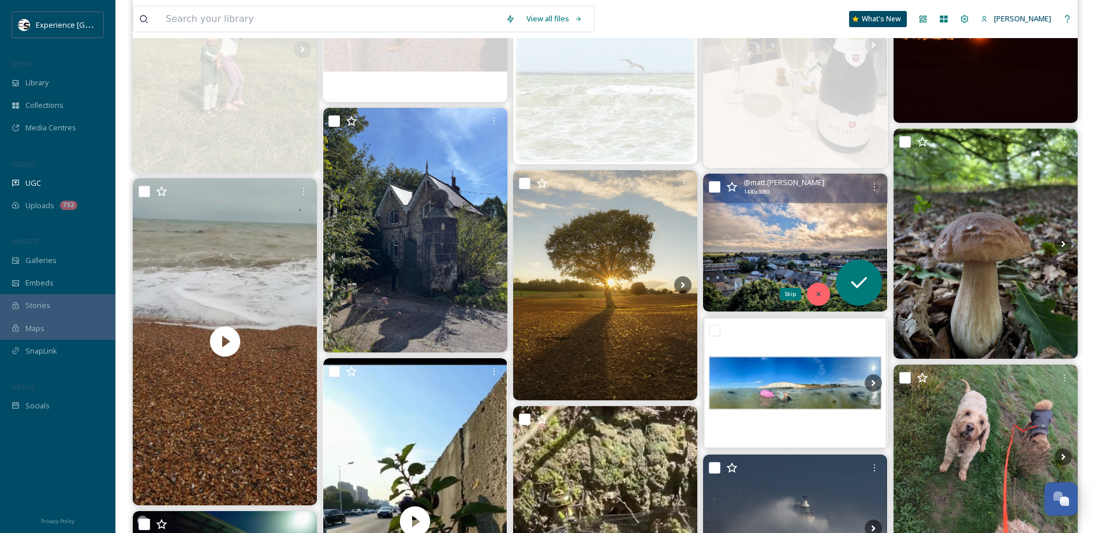
click at [812, 297] on div "Skip" at bounding box center [818, 294] width 23 height 23
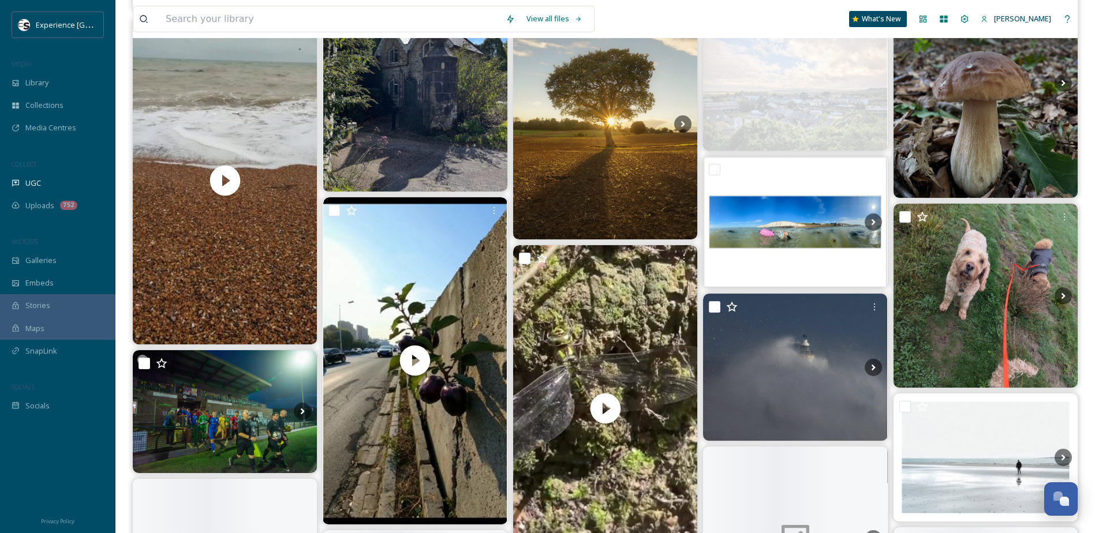
scroll to position [6866, 0]
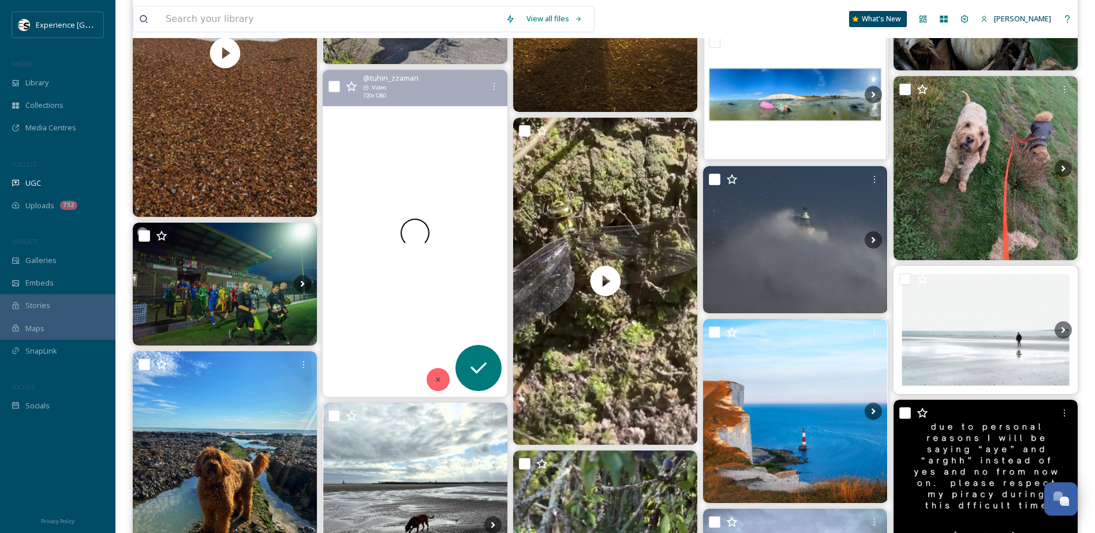
click at [436, 382] on icon at bounding box center [438, 380] width 8 height 8
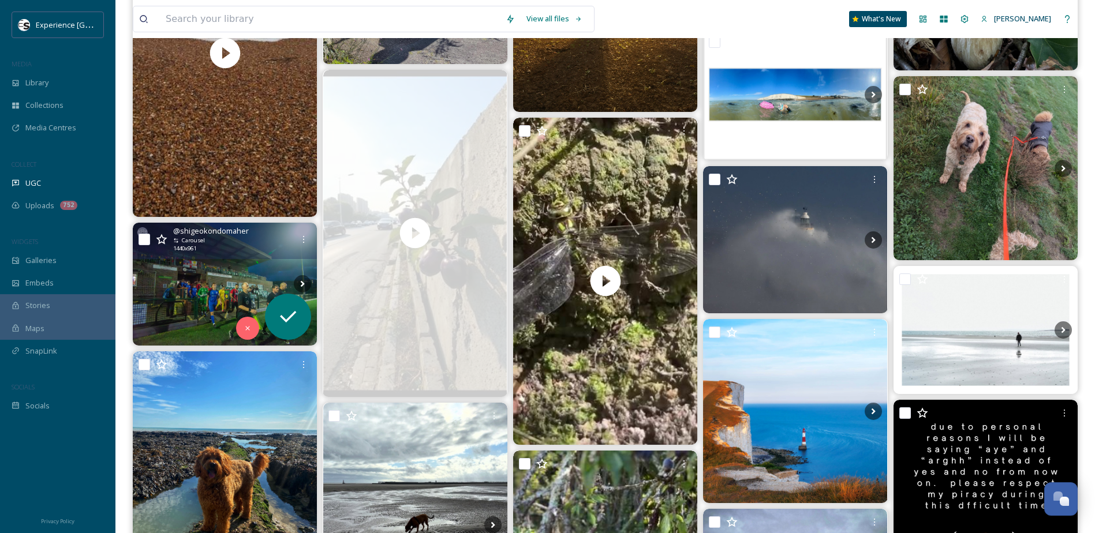
click at [259, 330] on img at bounding box center [225, 284] width 184 height 123
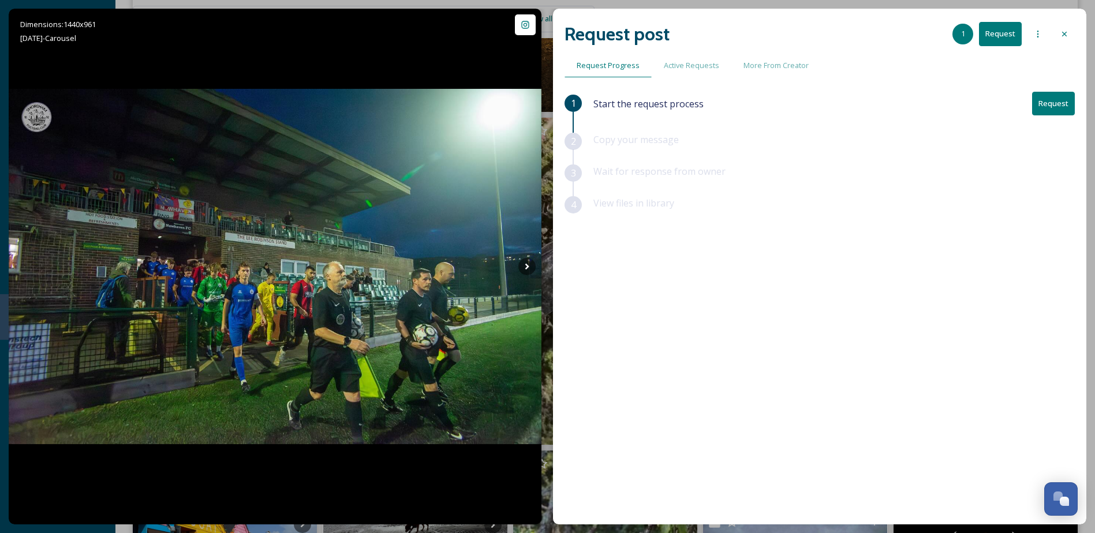
click at [826, 31] on icon at bounding box center [1063, 33] width 9 height 9
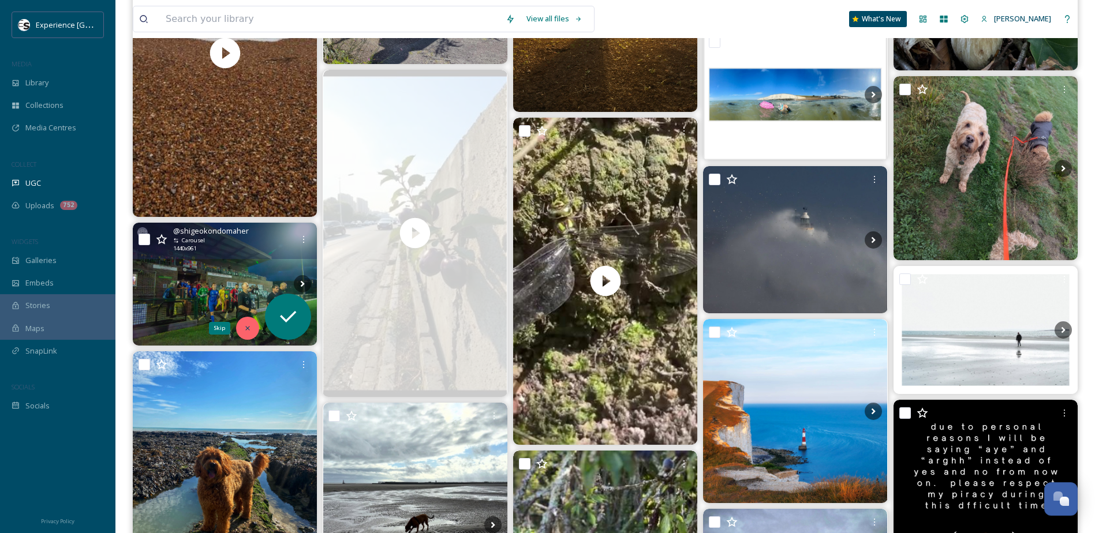
click at [240, 331] on div "Skip" at bounding box center [247, 328] width 23 height 23
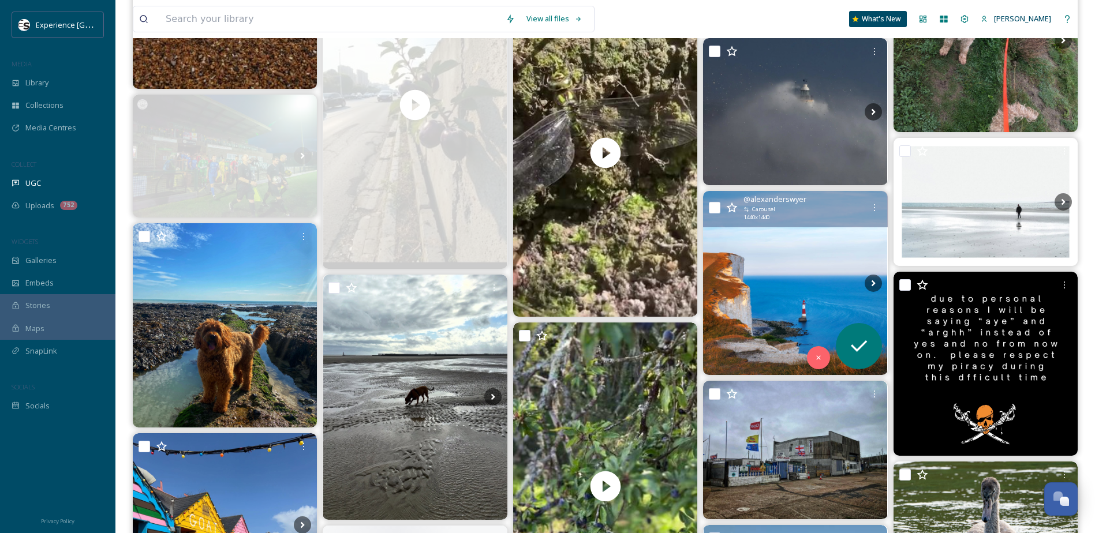
scroll to position [7039, 0]
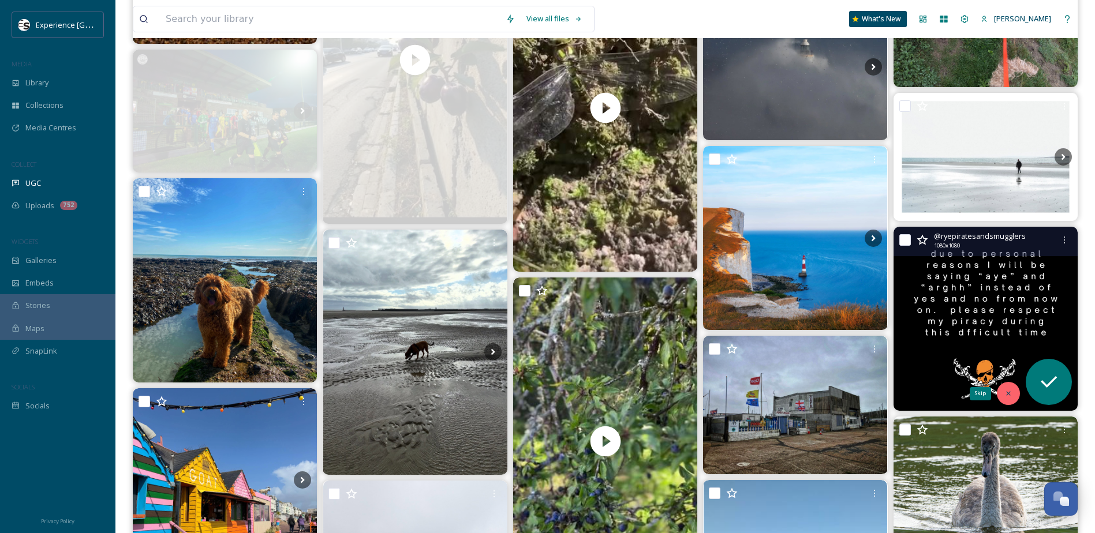
click at [826, 390] on icon at bounding box center [1008, 393] width 8 height 8
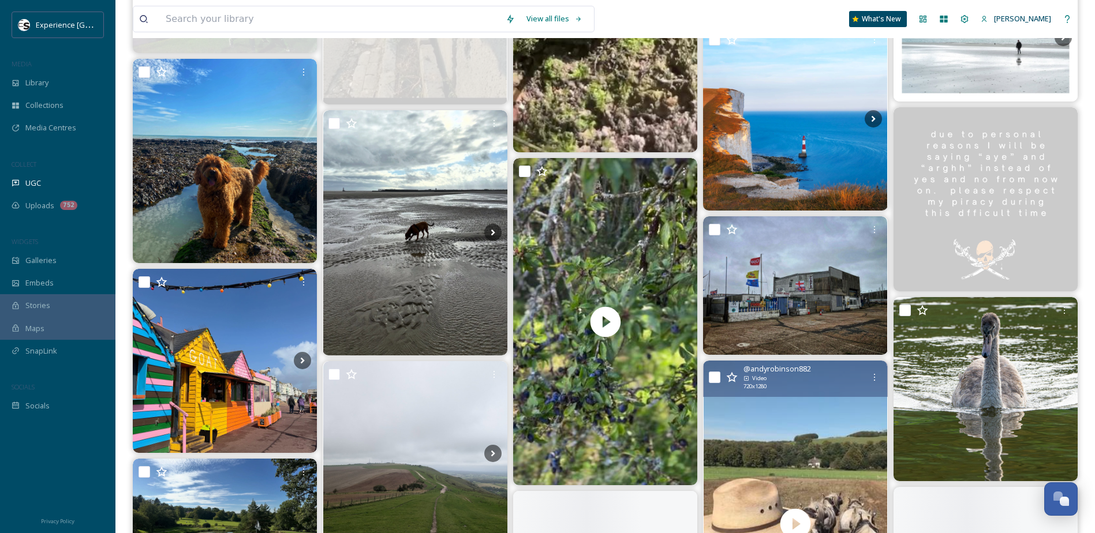
scroll to position [7212, 0]
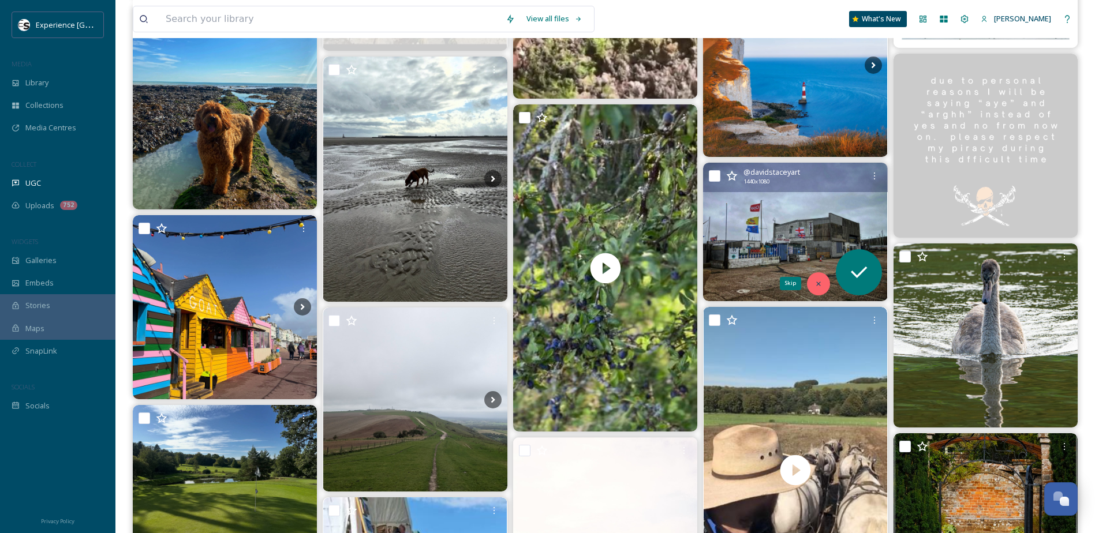
click at [821, 284] on icon at bounding box center [818, 284] width 8 height 8
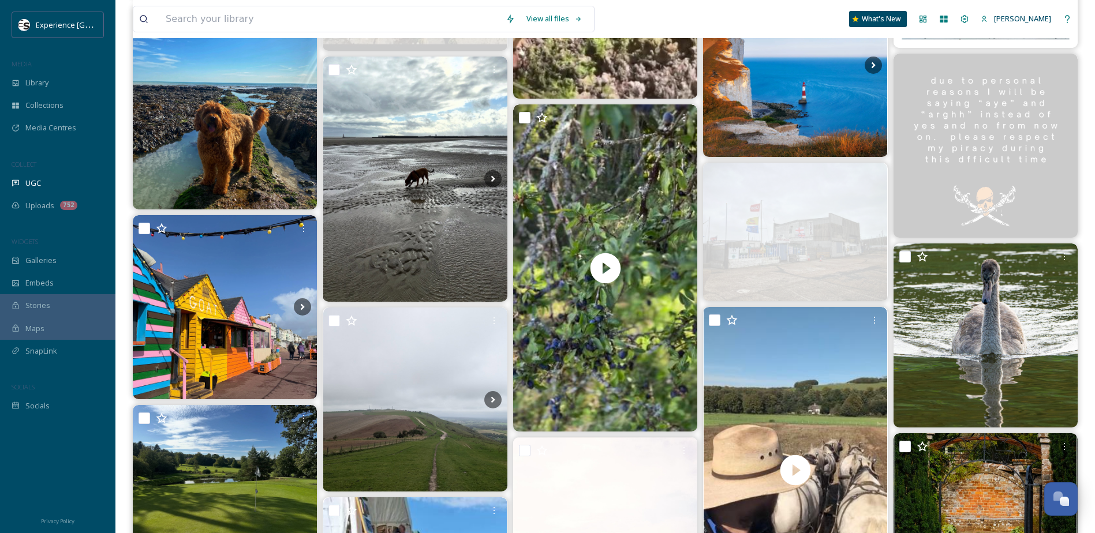
scroll to position [7385, 0]
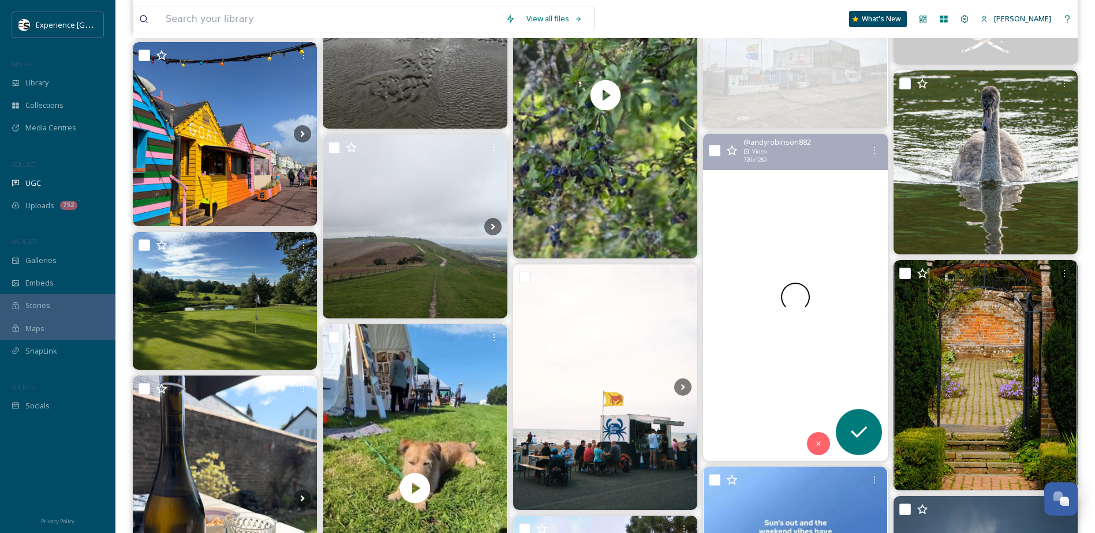
click at [799, 220] on div at bounding box center [795, 297] width 184 height 327
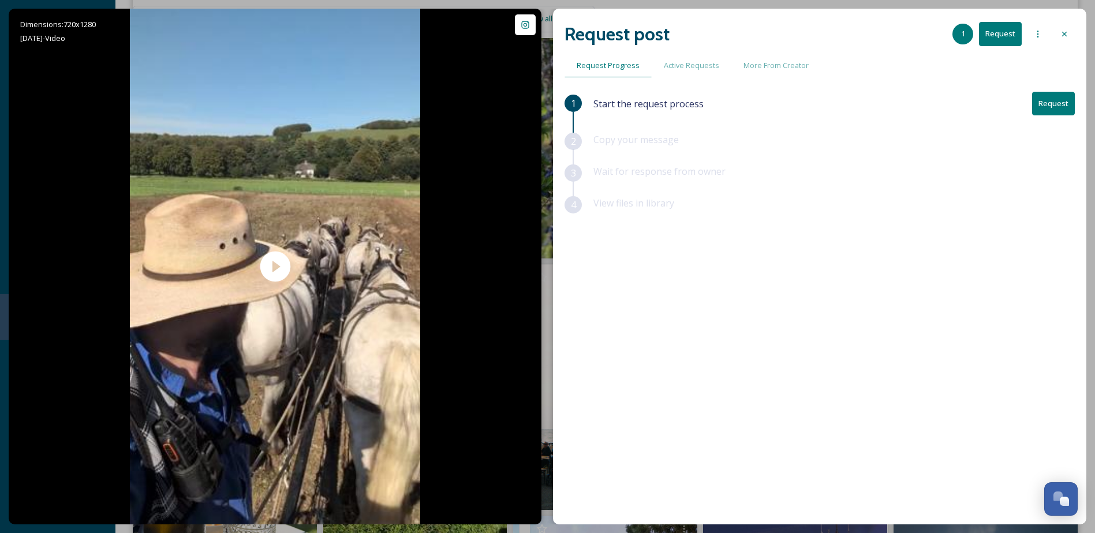
click at [826, 36] on icon at bounding box center [1063, 33] width 9 height 9
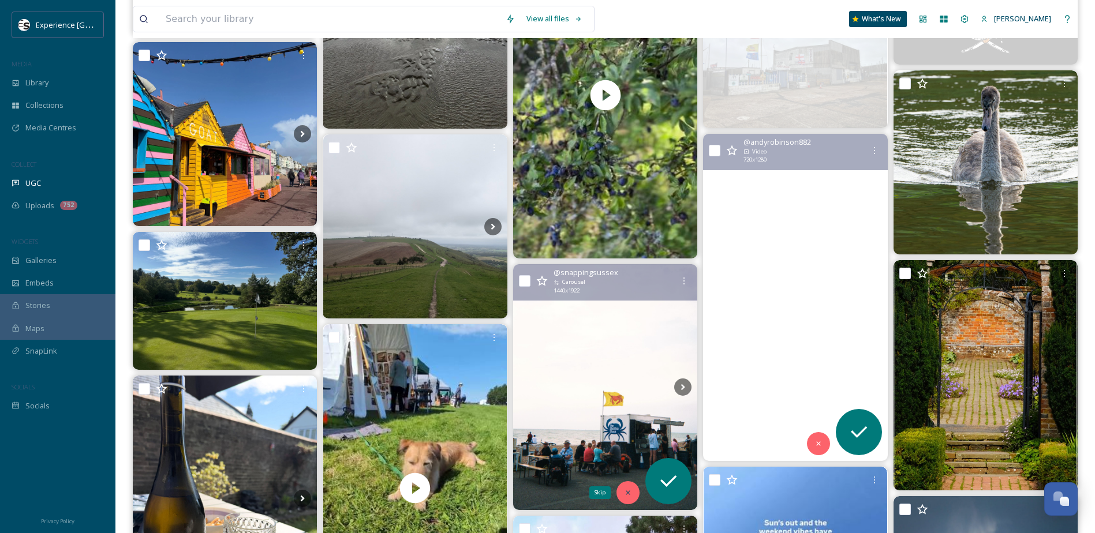
click at [626, 429] on div "Skip" at bounding box center [627, 492] width 23 height 23
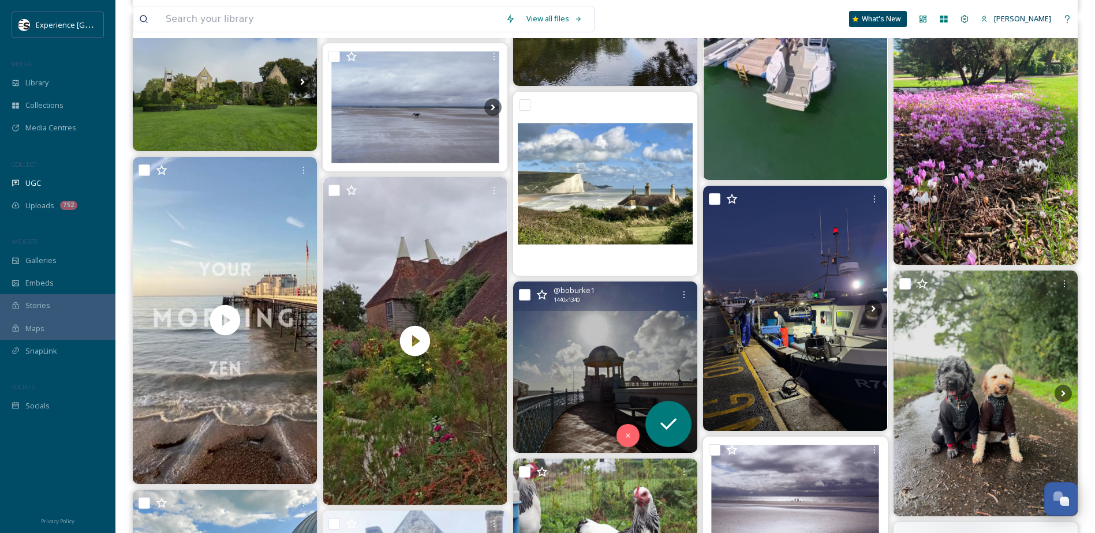
scroll to position [8020, 0]
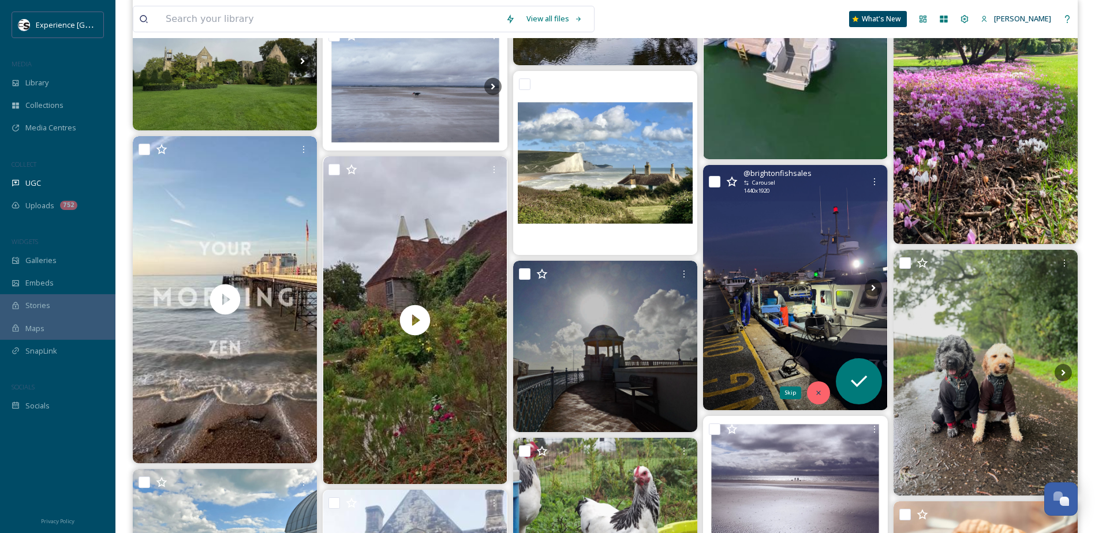
click at [818, 395] on icon at bounding box center [818, 393] width 8 height 8
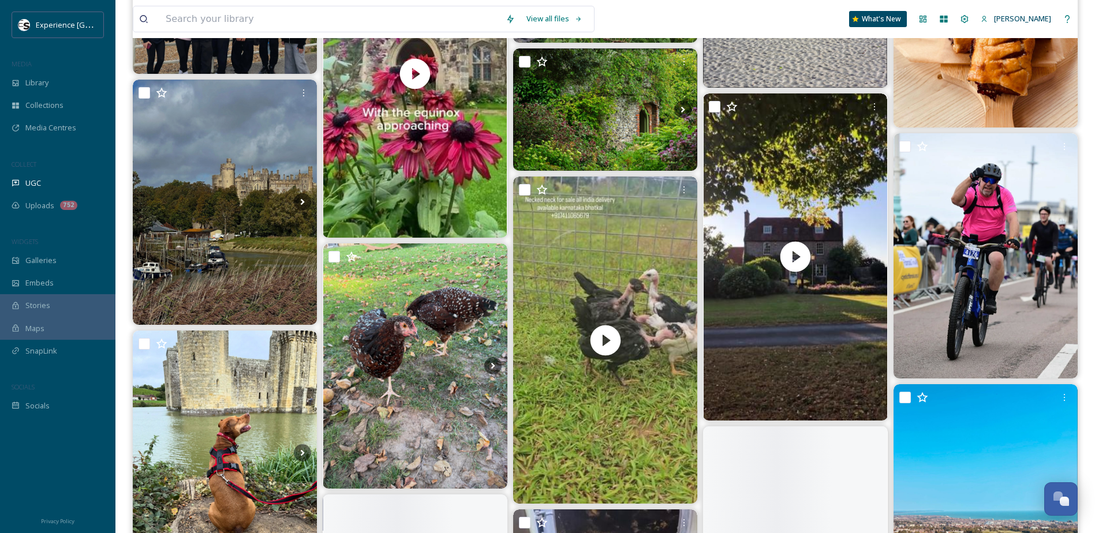
scroll to position [8712, 0]
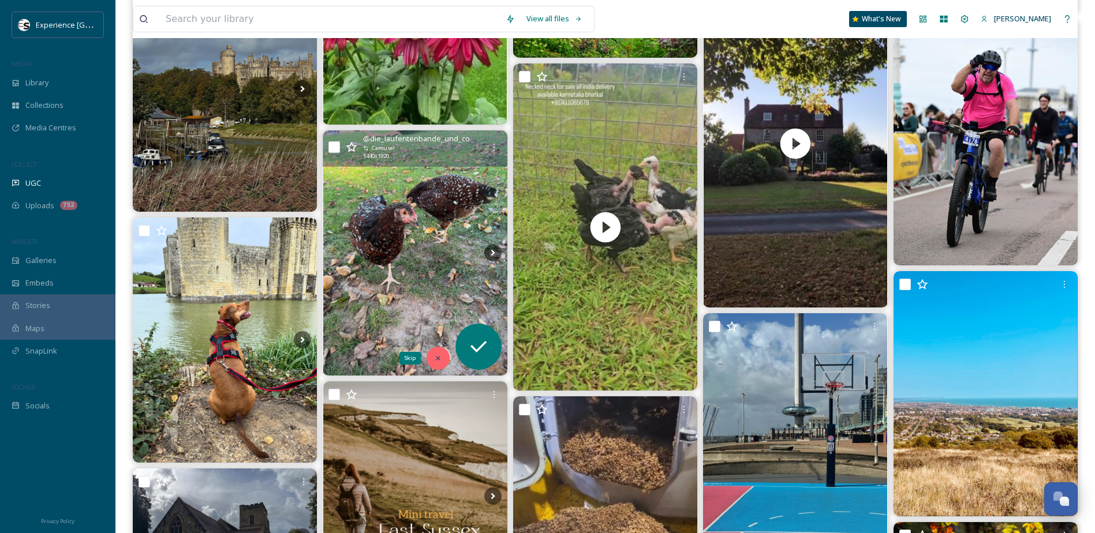
click at [437, 354] on icon at bounding box center [438, 358] width 8 height 8
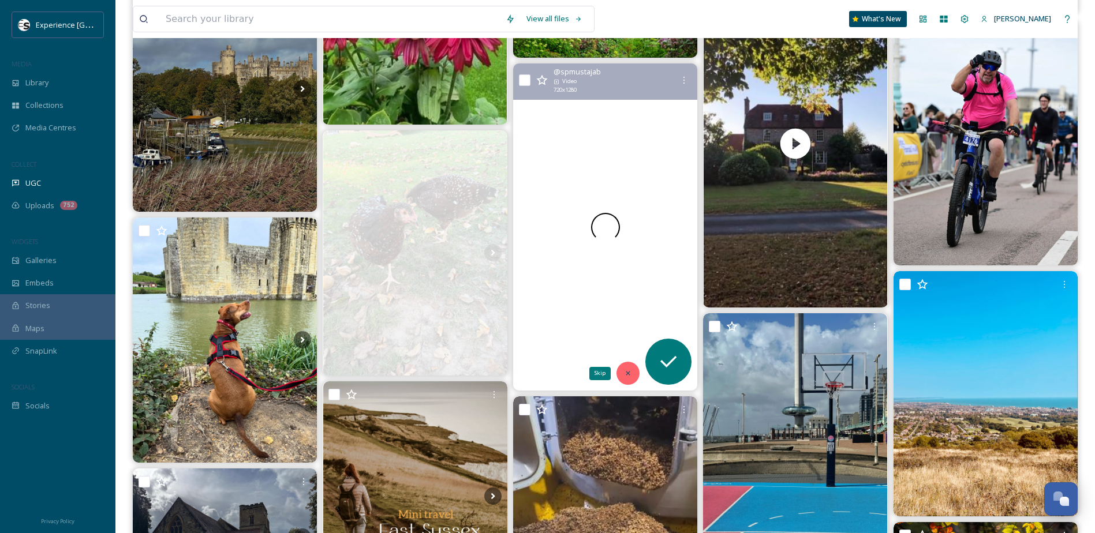
click at [626, 374] on icon at bounding box center [628, 373] width 8 height 8
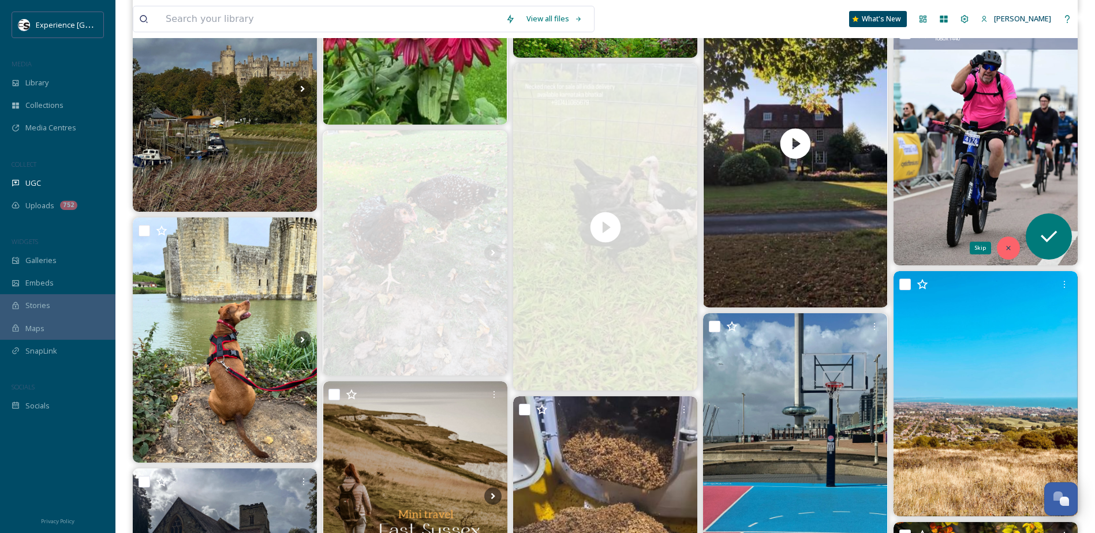
click at [826, 252] on icon at bounding box center [1008, 248] width 8 height 8
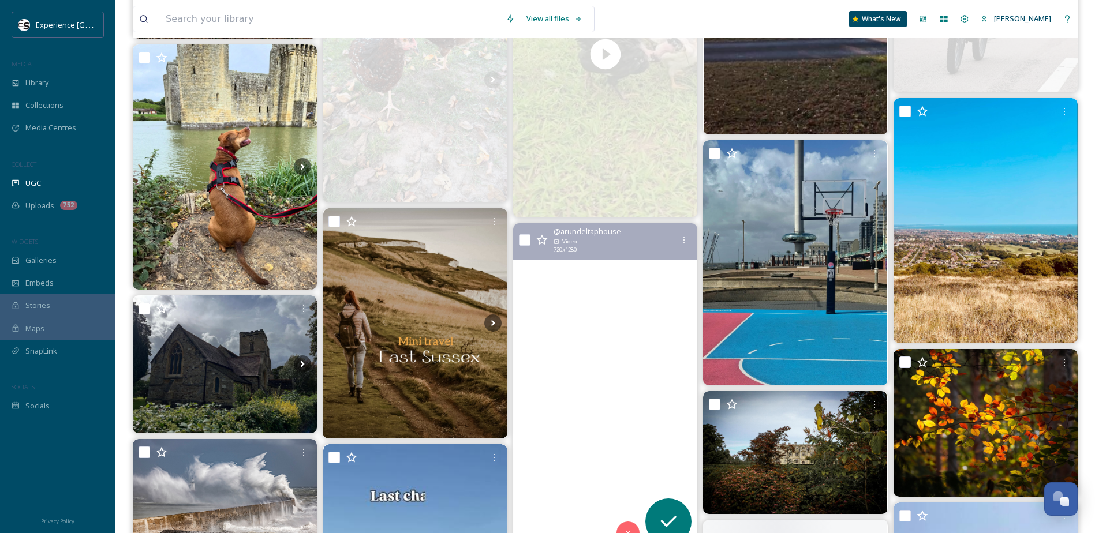
scroll to position [8943, 0]
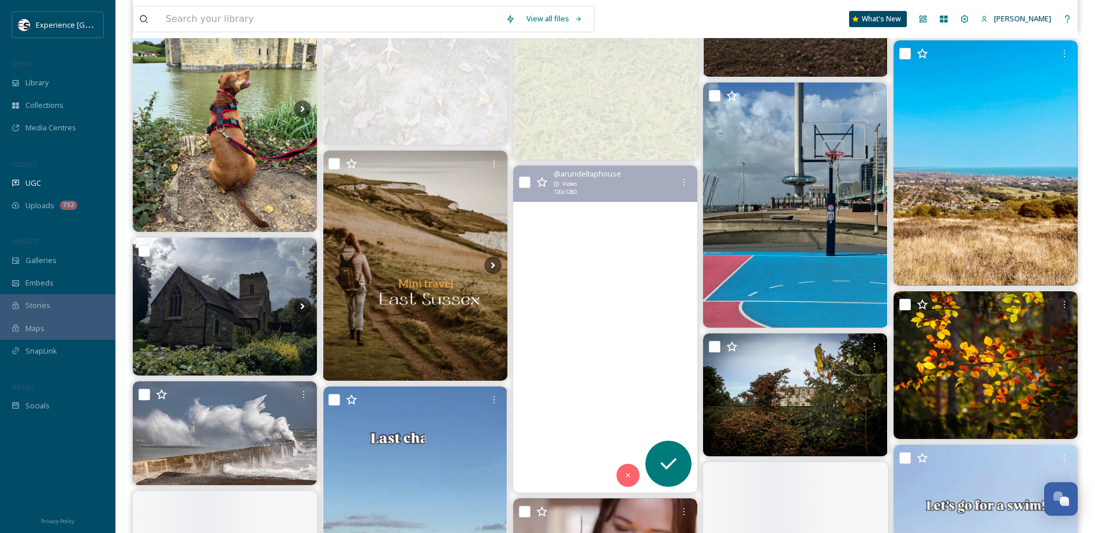
click at [628, 429] on icon at bounding box center [627, 476] width 4 height 4
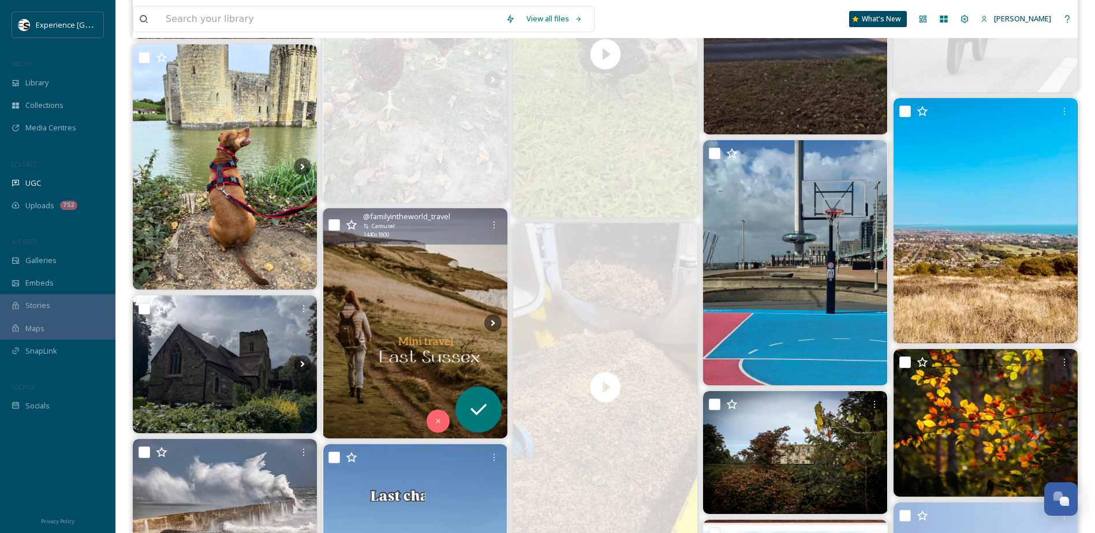
scroll to position [8828, 0]
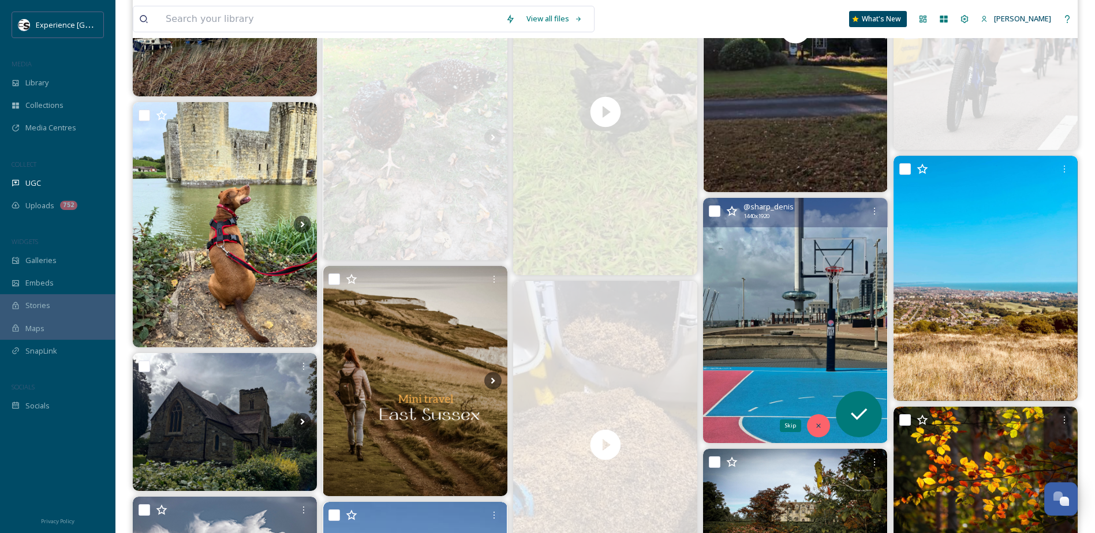
click at [820, 424] on icon at bounding box center [818, 426] width 8 height 8
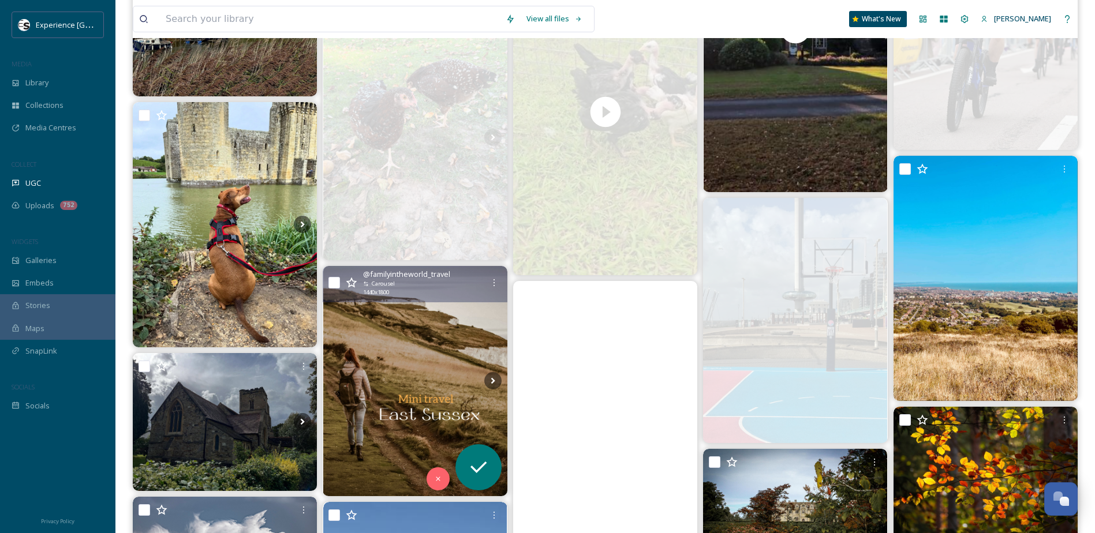
scroll to position [8712, 0]
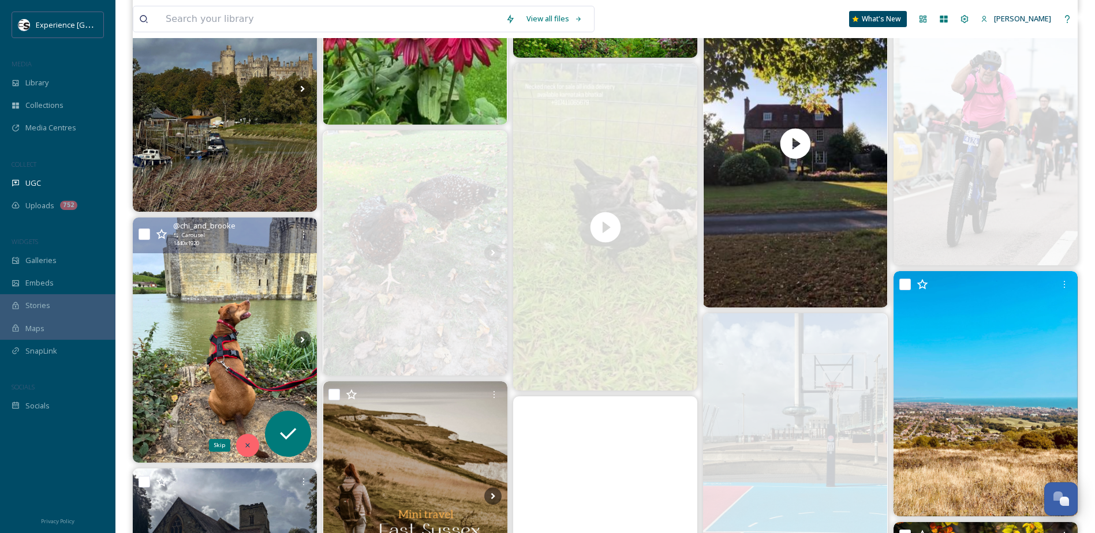
click at [246, 429] on icon at bounding box center [247, 445] width 8 height 8
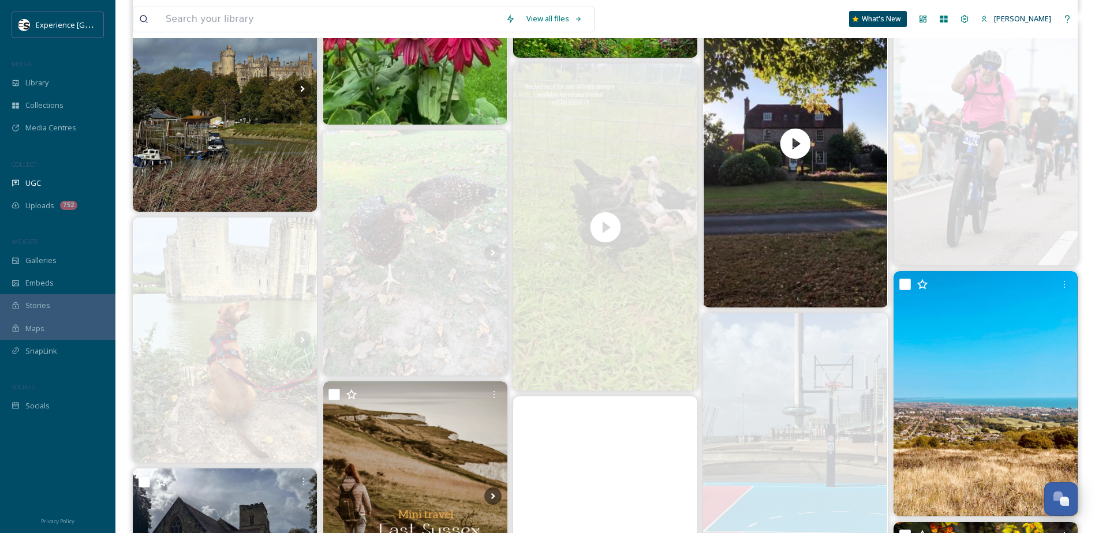
scroll to position [8539, 0]
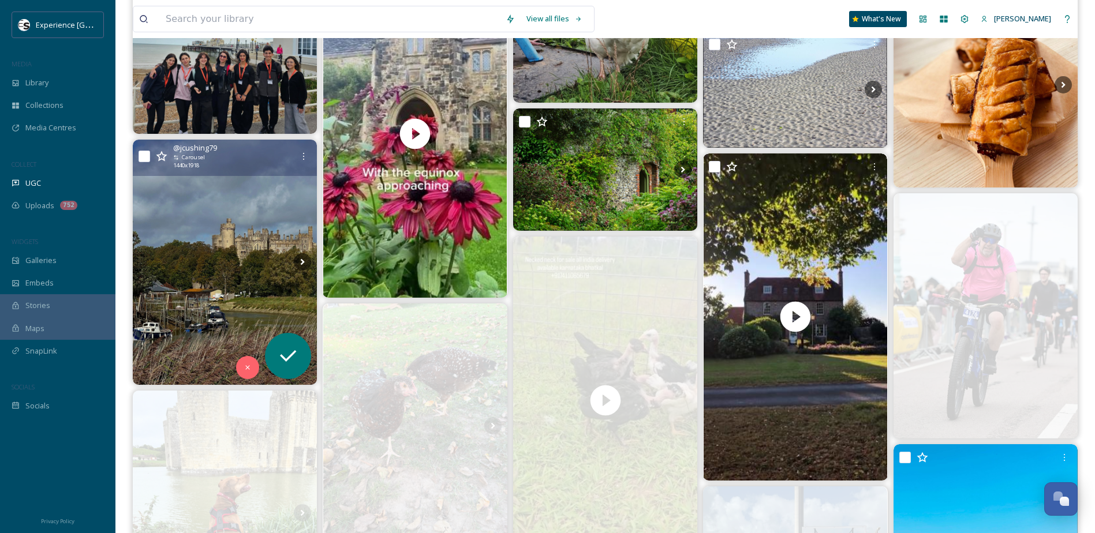
click at [230, 301] on img at bounding box center [225, 262] width 184 height 245
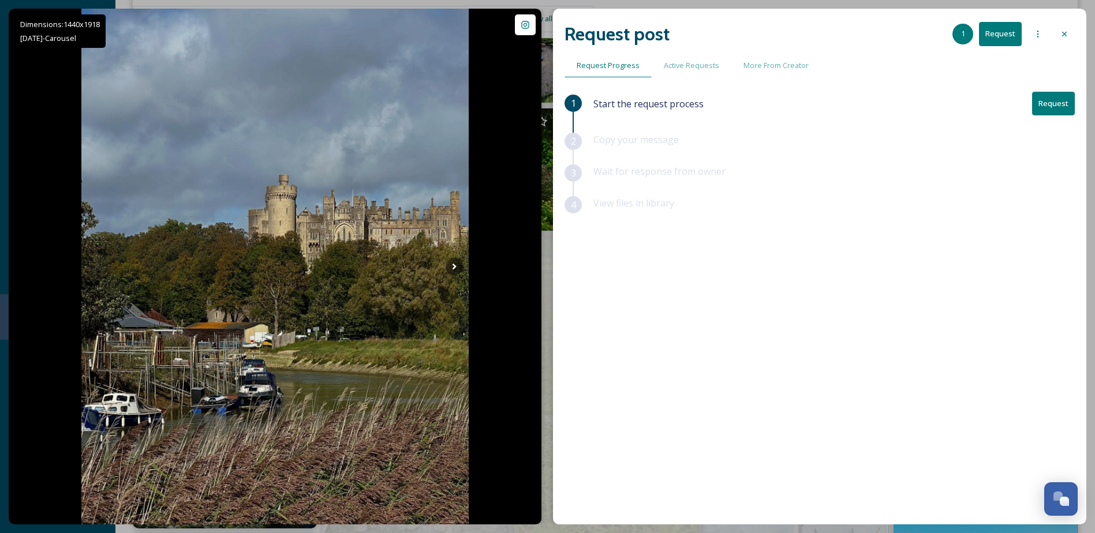
click at [826, 106] on button "Request" at bounding box center [1053, 104] width 43 height 24
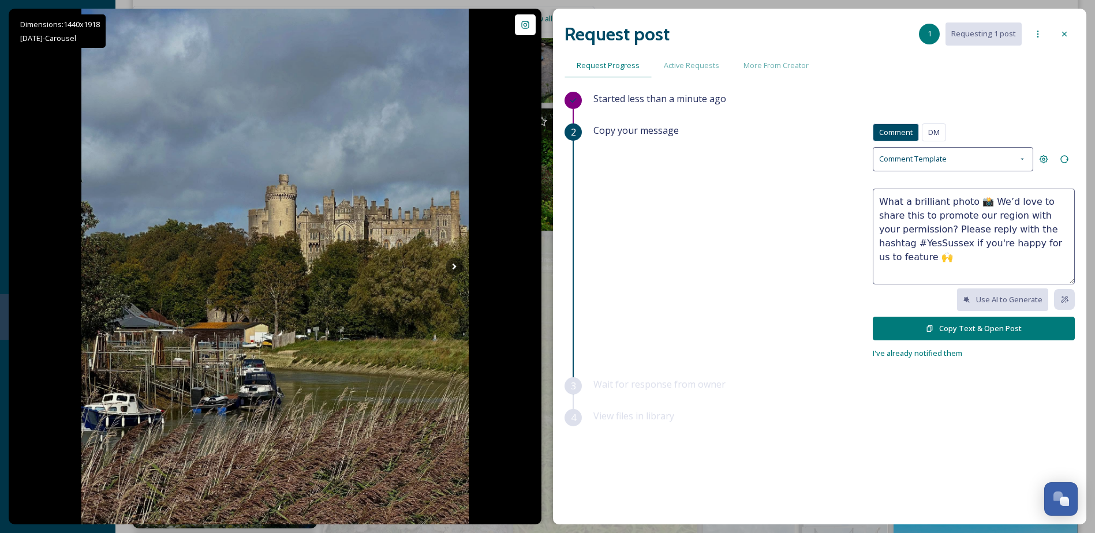
click at [826, 216] on textarea "What a brilliant photo 📸 We’d love to share this to promote our region with you…" at bounding box center [973, 237] width 202 height 96
click at [826, 220] on textarea "What a brilliant photo 📸 We’d love to share it to promote our region with your …" at bounding box center [973, 237] width 202 height 96
drag, startPoint x: 996, startPoint y: 216, endPoint x: 958, endPoint y: 217, distance: 38.7
click at [826, 217] on textarea "What a brilliant photo 📸 We’d love to share it to help promote our region with …" at bounding box center [973, 237] width 202 height 96
click at [826, 261] on textarea "What a brilliant photo 📸 We’d love to share it to help promote Arundel to visit…" at bounding box center [973, 237] width 202 height 96
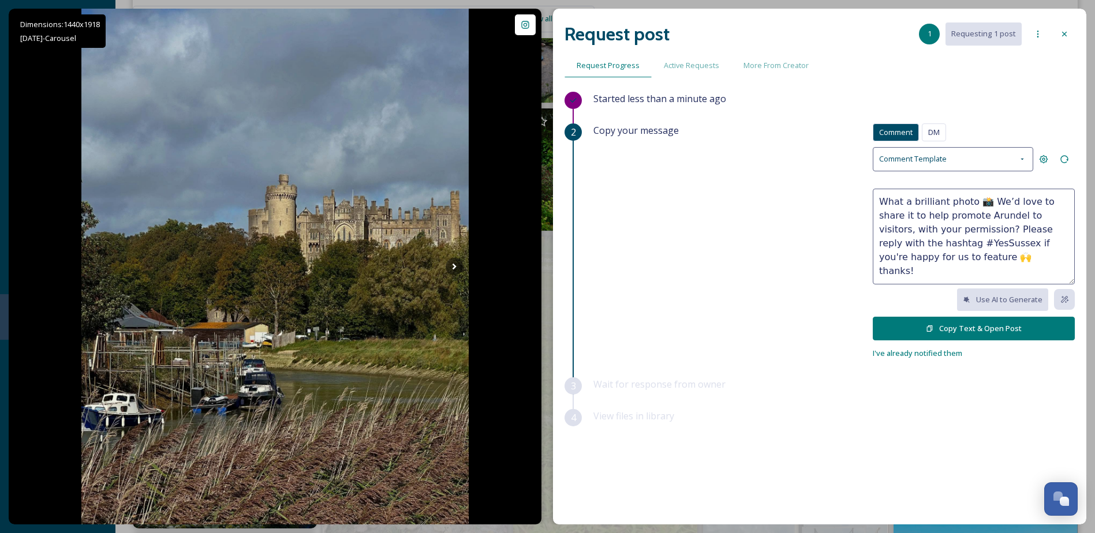
type textarea "What a brilliant photo 📸 We’d love to share it to help promote Arundel to visit…"
click at [826, 328] on button "Copy Text & Open Post" at bounding box center [973, 329] width 202 height 24
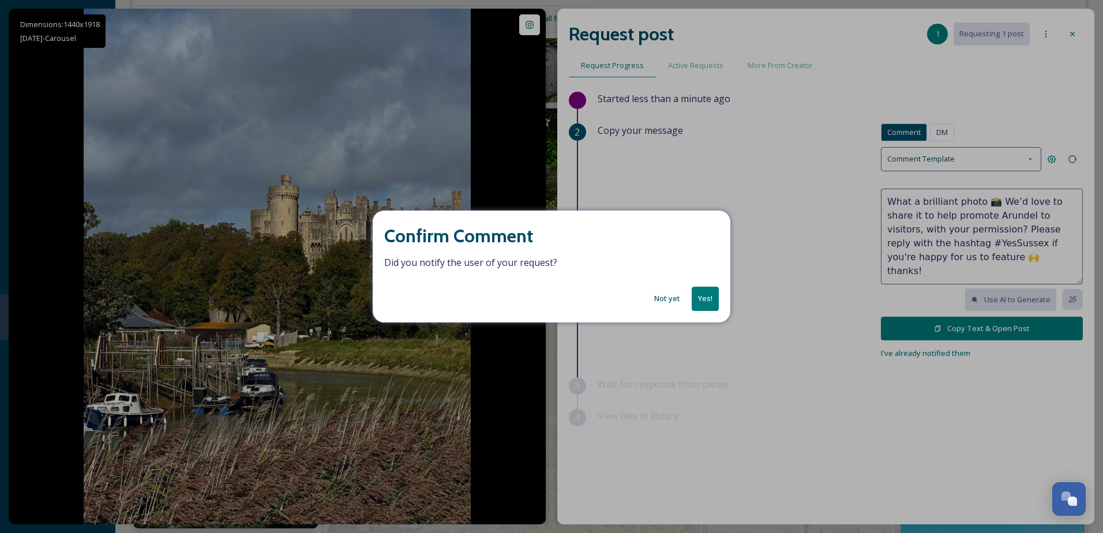
click at [707, 297] on button "Yes!" at bounding box center [705, 299] width 27 height 24
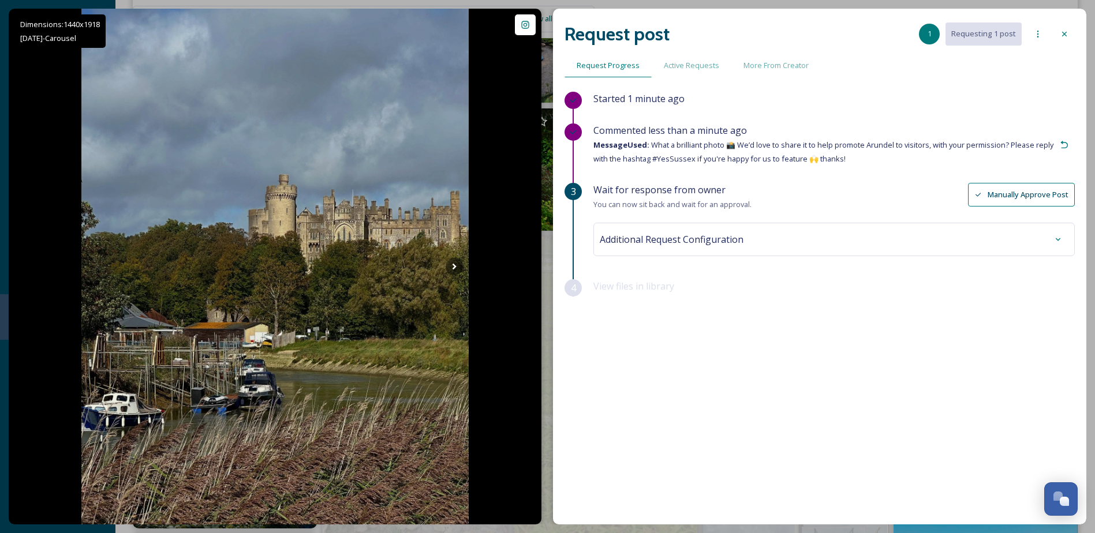
click at [826, 33] on icon at bounding box center [1063, 33] width 9 height 9
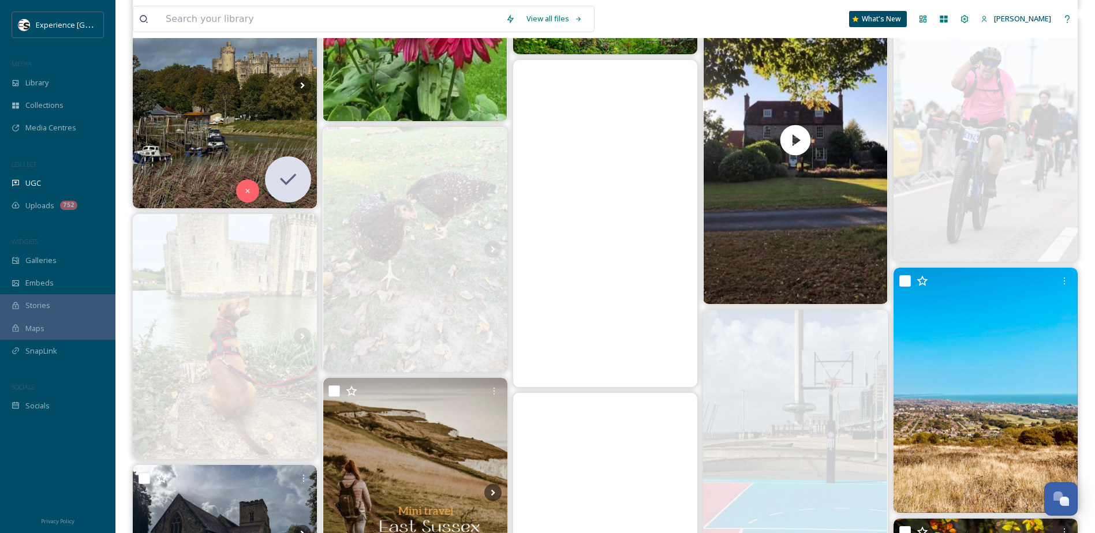
scroll to position [8828, 0]
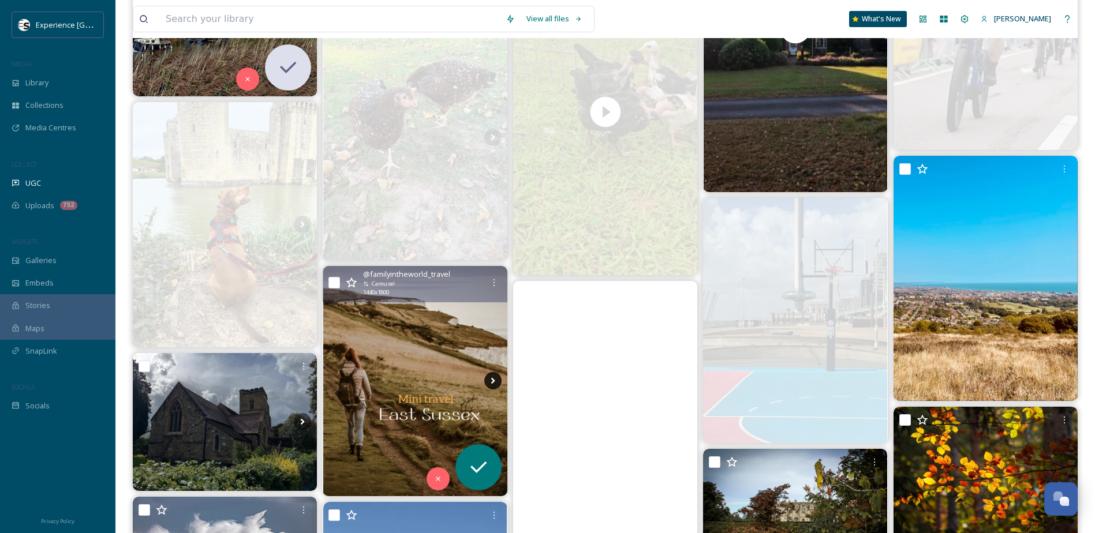
click at [493, 377] on icon at bounding box center [492, 380] width 17 height 17
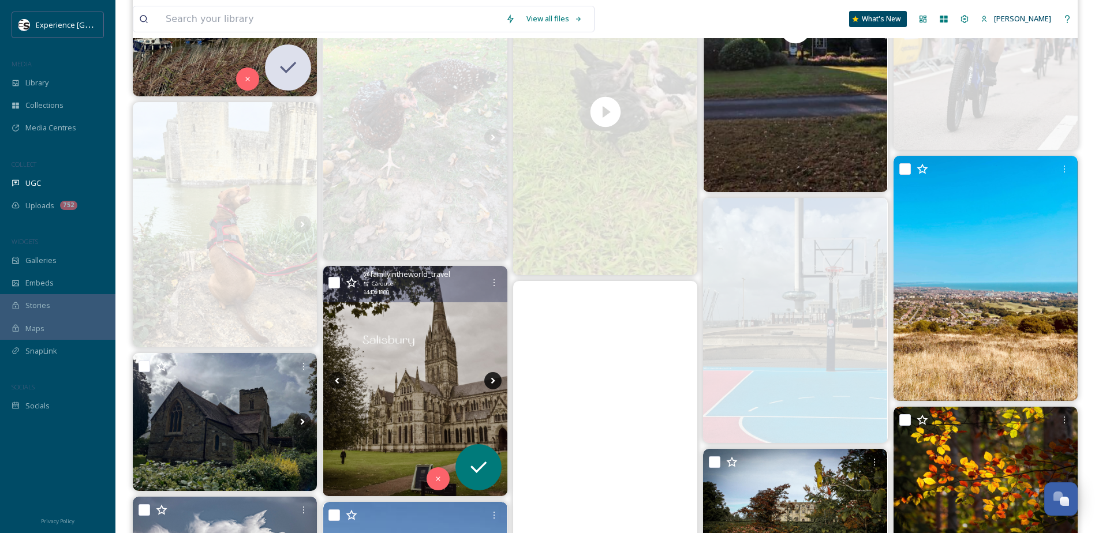
click at [493, 381] on icon at bounding box center [492, 381] width 4 height 6
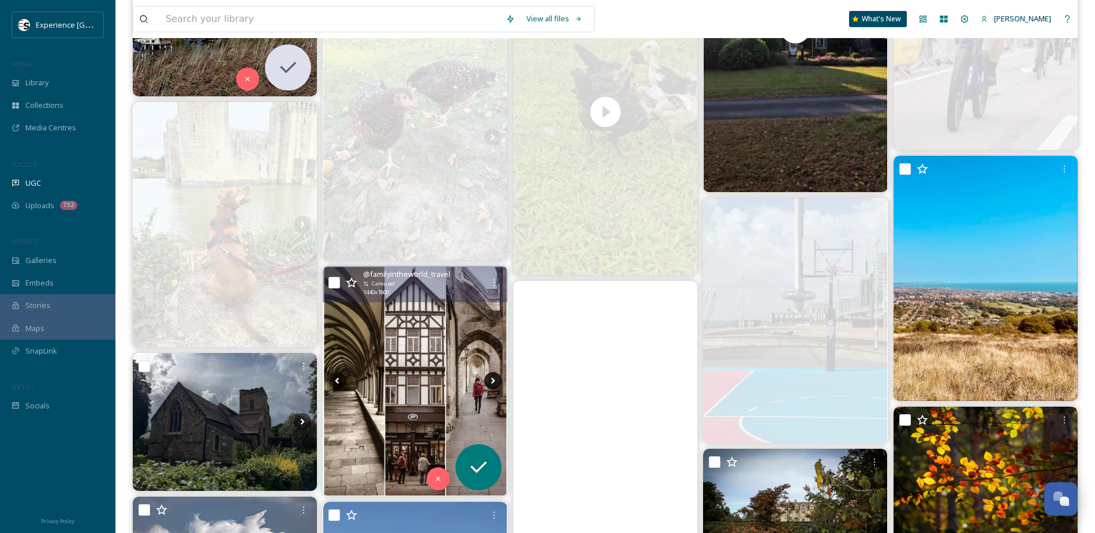
click at [493, 381] on icon at bounding box center [492, 381] width 4 height 6
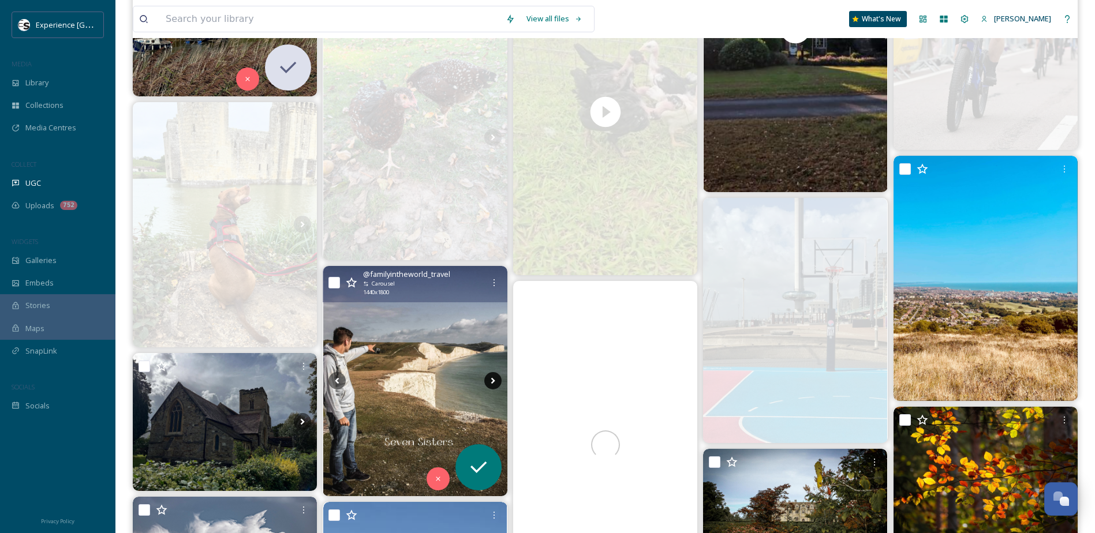
click at [493, 381] on icon at bounding box center [492, 381] width 4 height 6
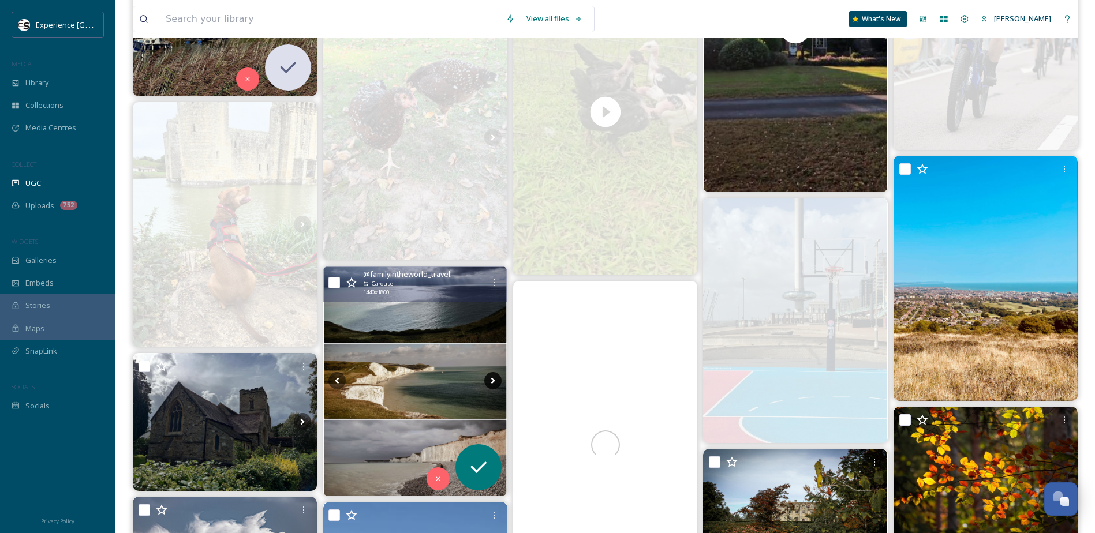
click at [493, 381] on icon at bounding box center [492, 381] width 4 height 6
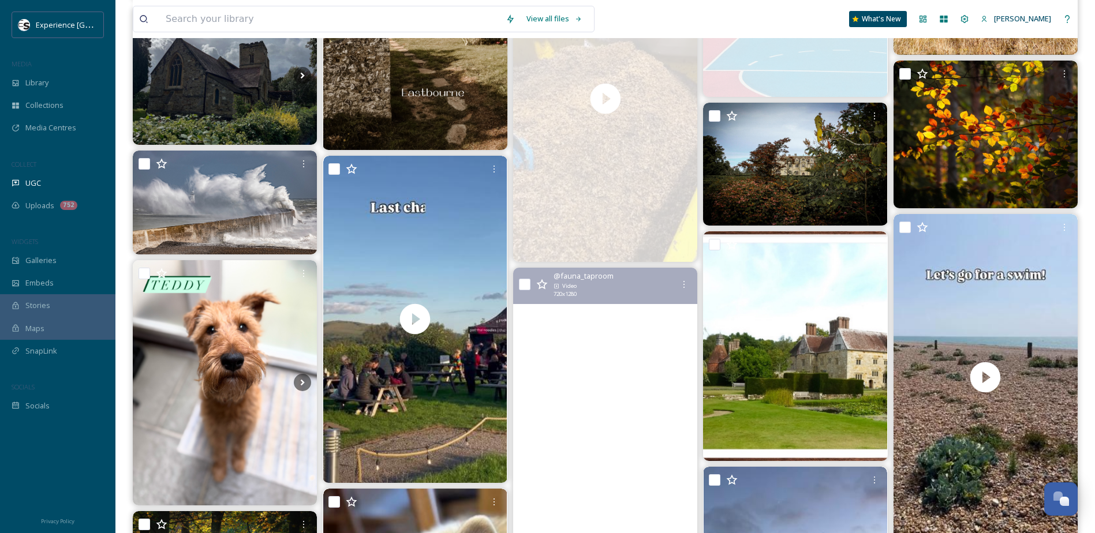
scroll to position [9289, 0]
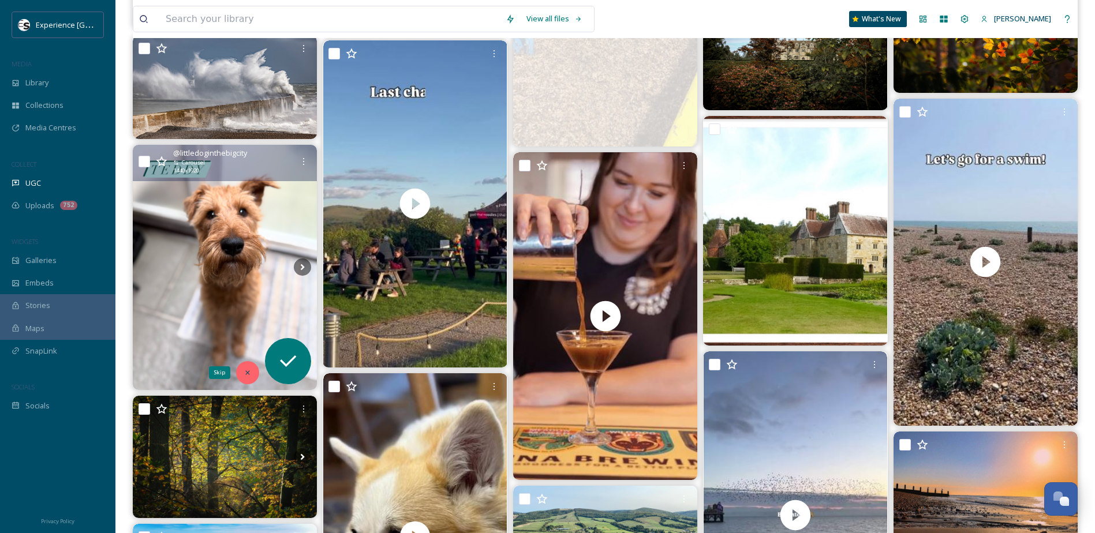
click at [249, 374] on icon at bounding box center [248, 372] width 4 height 4
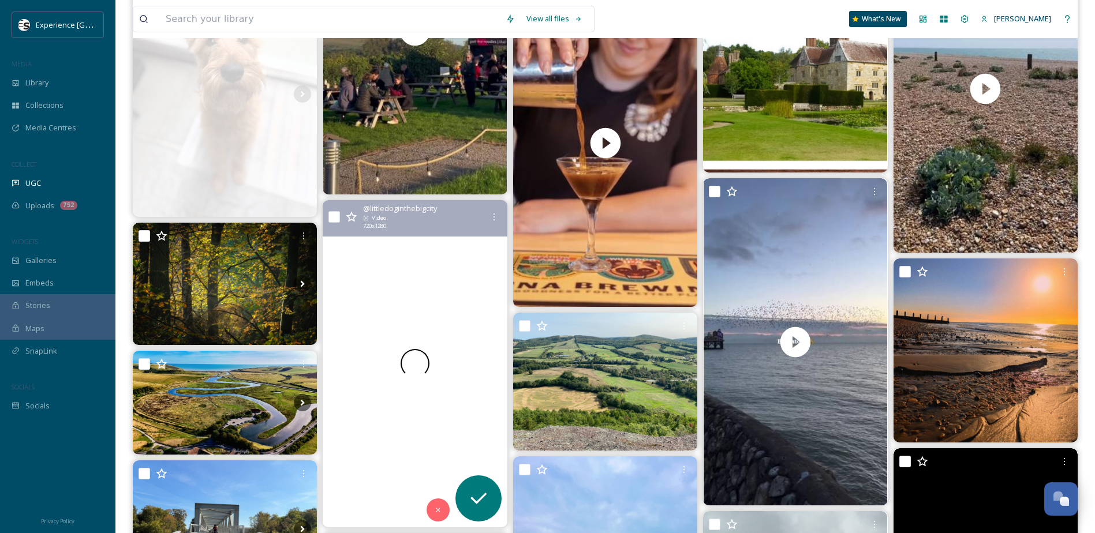
scroll to position [9578, 0]
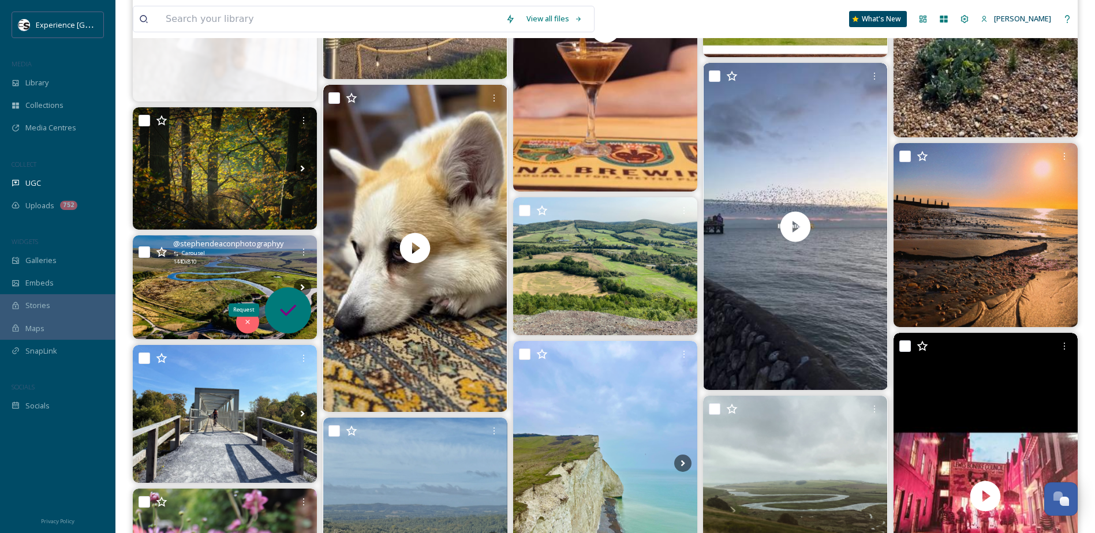
click at [284, 312] on icon at bounding box center [288, 311] width 16 height 12
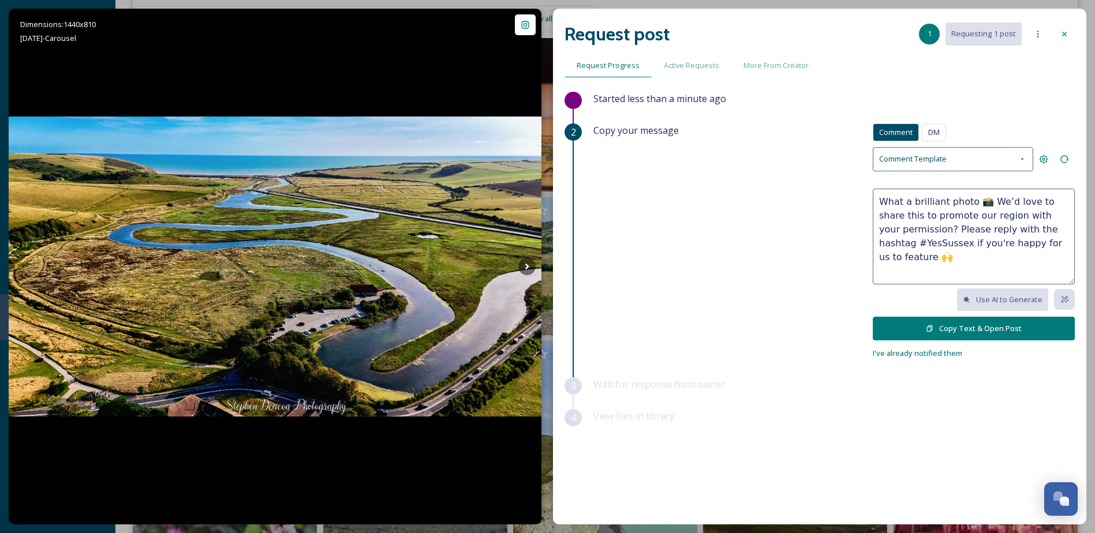
drag, startPoint x: 894, startPoint y: 215, endPoint x: 874, endPoint y: 215, distance: 20.2
click at [826, 215] on textarea "What a brilliant photo 📸 We’d love to share this to promote our region with you…" at bounding box center [973, 237] width 202 height 96
type textarea "What a brilliant photo 📸 We’d love to share it to promote our region with your …"
click at [826, 328] on button "Copy Text & Open Post" at bounding box center [973, 329] width 202 height 24
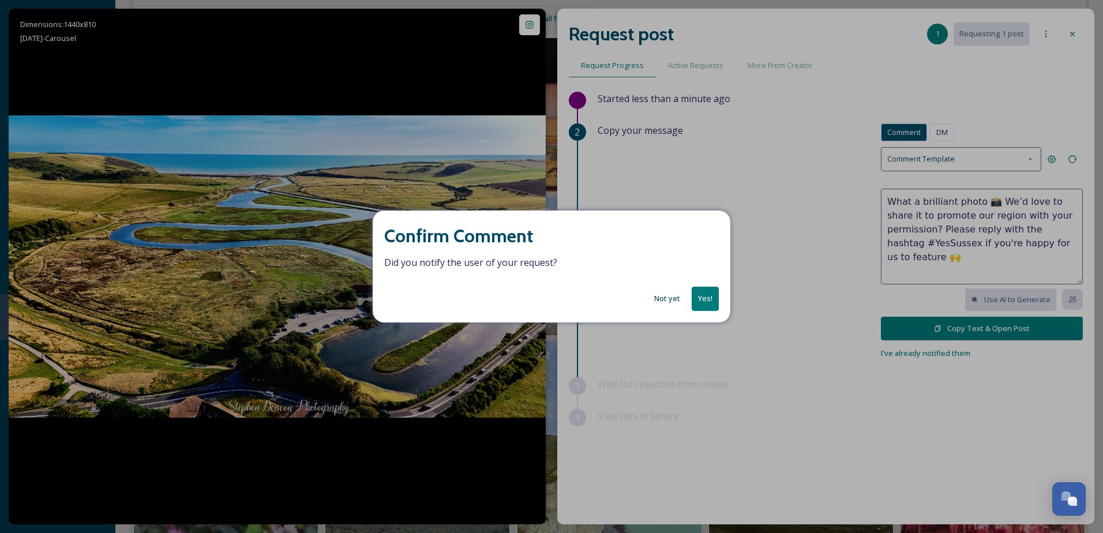
click at [706, 299] on button "Yes!" at bounding box center [705, 299] width 27 height 24
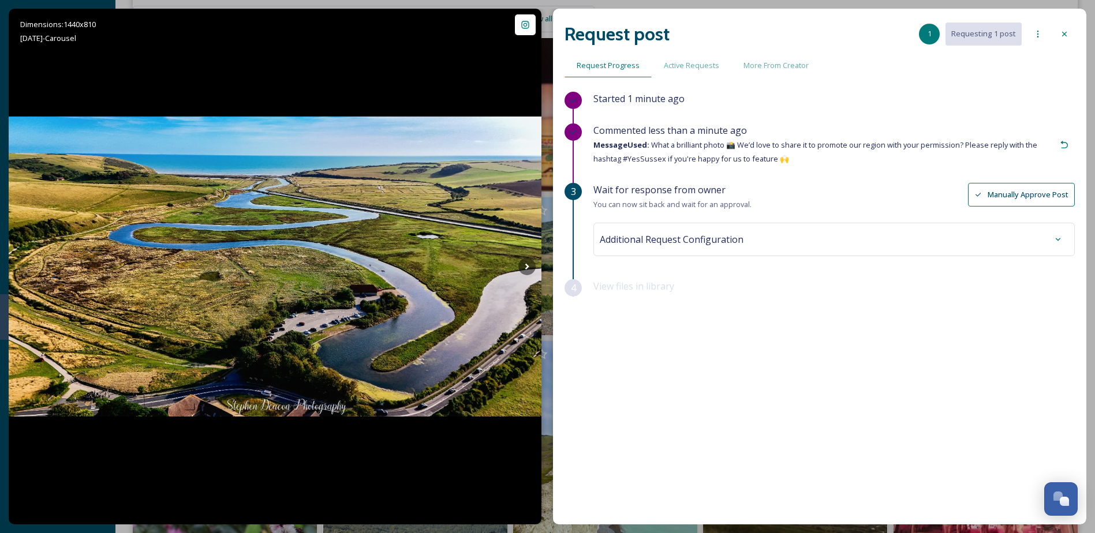
click at [826, 33] on icon at bounding box center [1063, 33] width 9 height 9
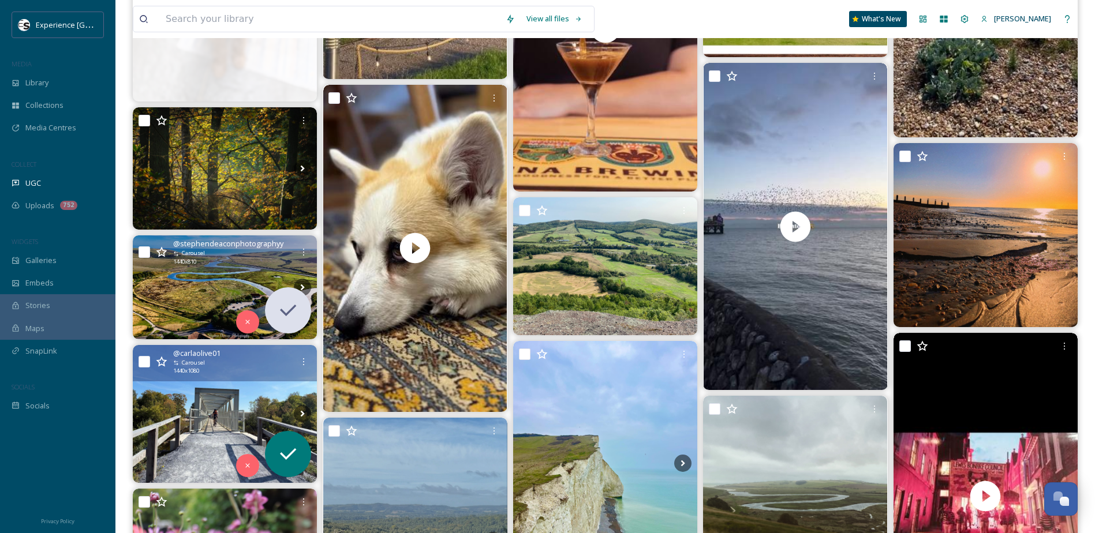
click at [222, 427] on img at bounding box center [225, 414] width 184 height 138
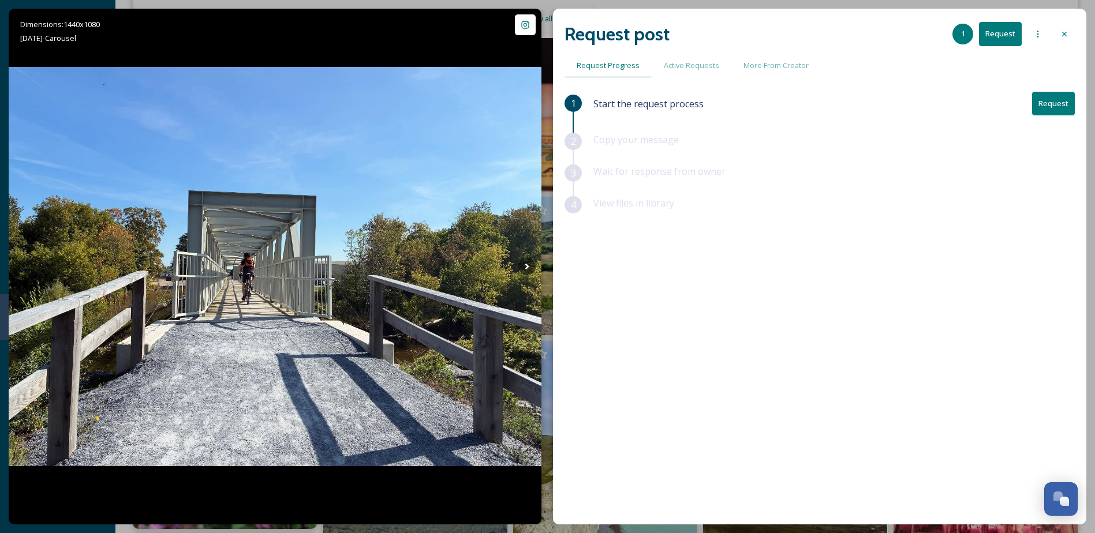
click at [826, 31] on icon at bounding box center [1063, 33] width 9 height 9
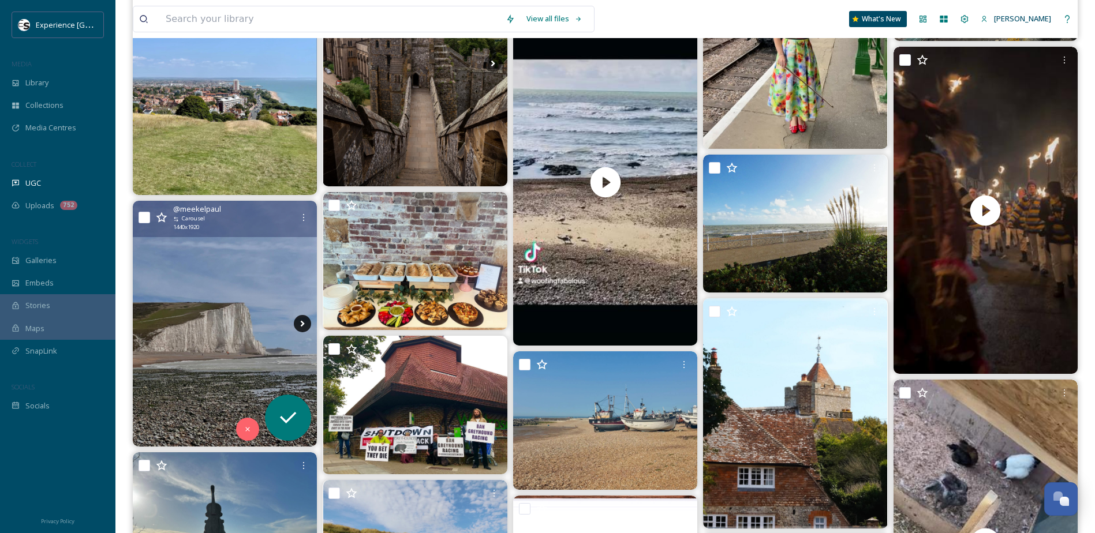
scroll to position [10501, 0]
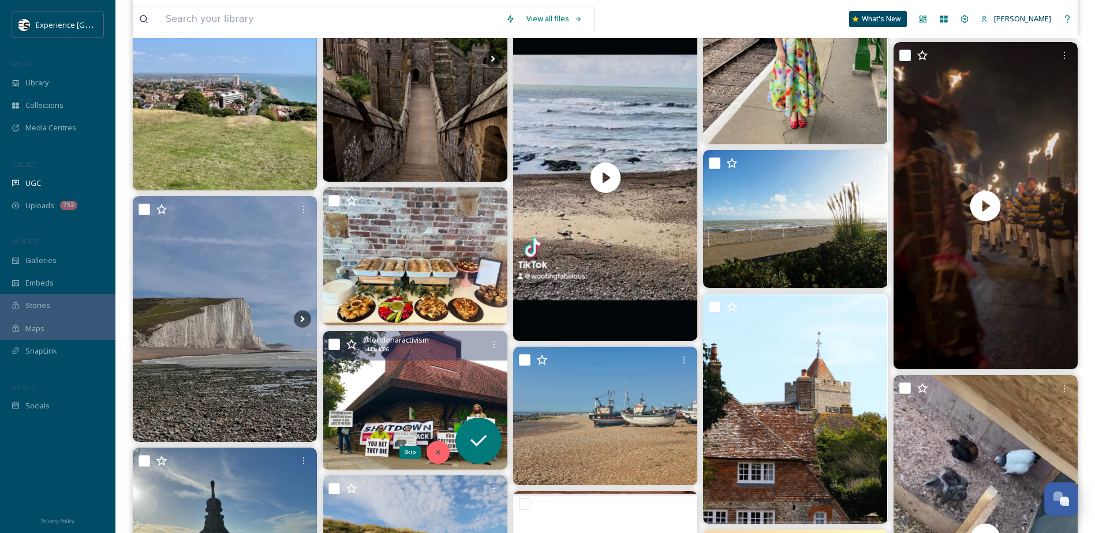
click at [441, 429] on icon at bounding box center [438, 452] width 8 height 8
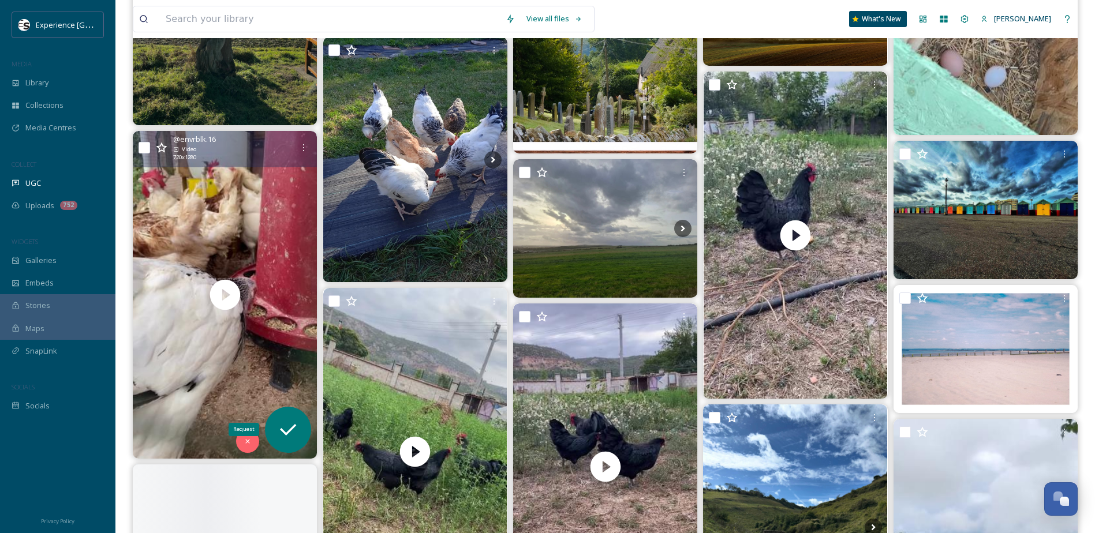
scroll to position [11078, 0]
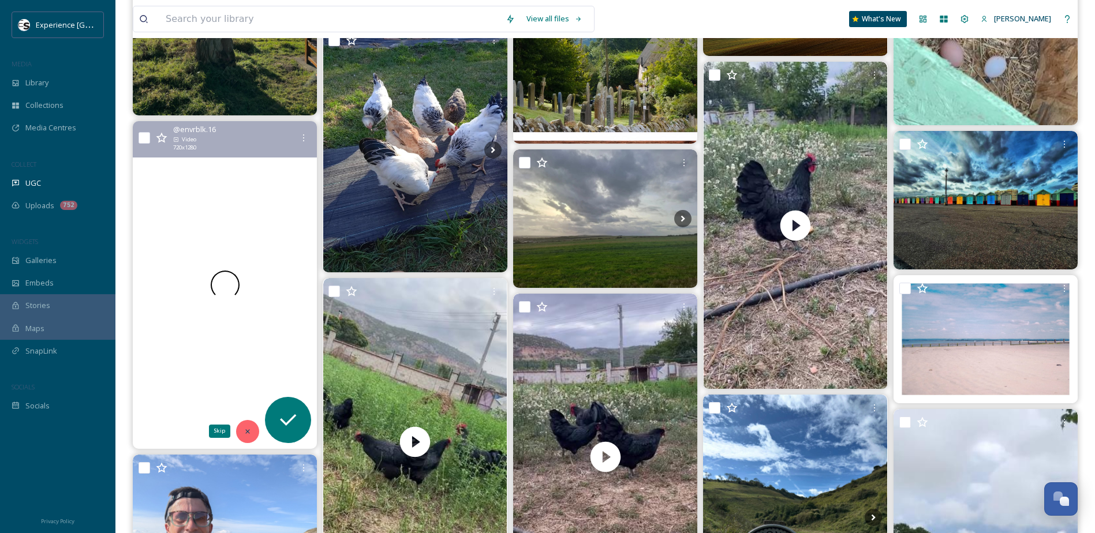
click at [245, 429] on icon at bounding box center [247, 432] width 8 height 8
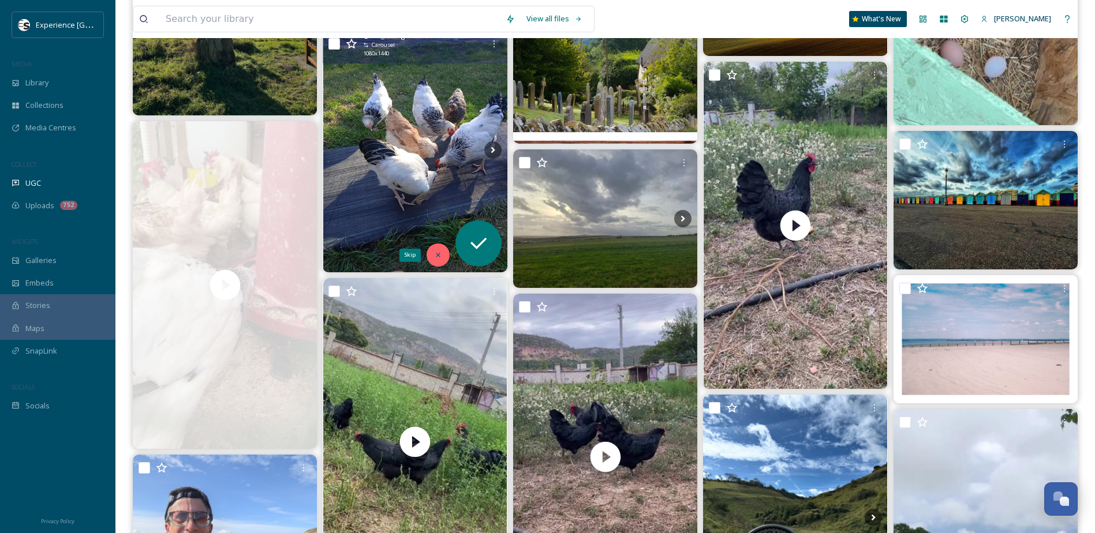
click at [446, 257] on div "Skip" at bounding box center [437, 254] width 23 height 23
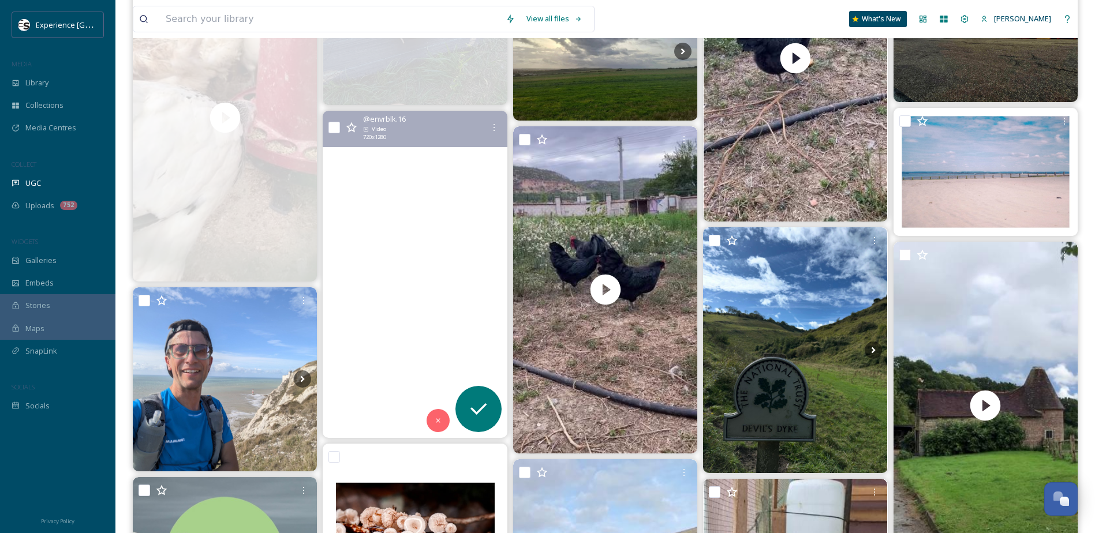
scroll to position [11251, 0]
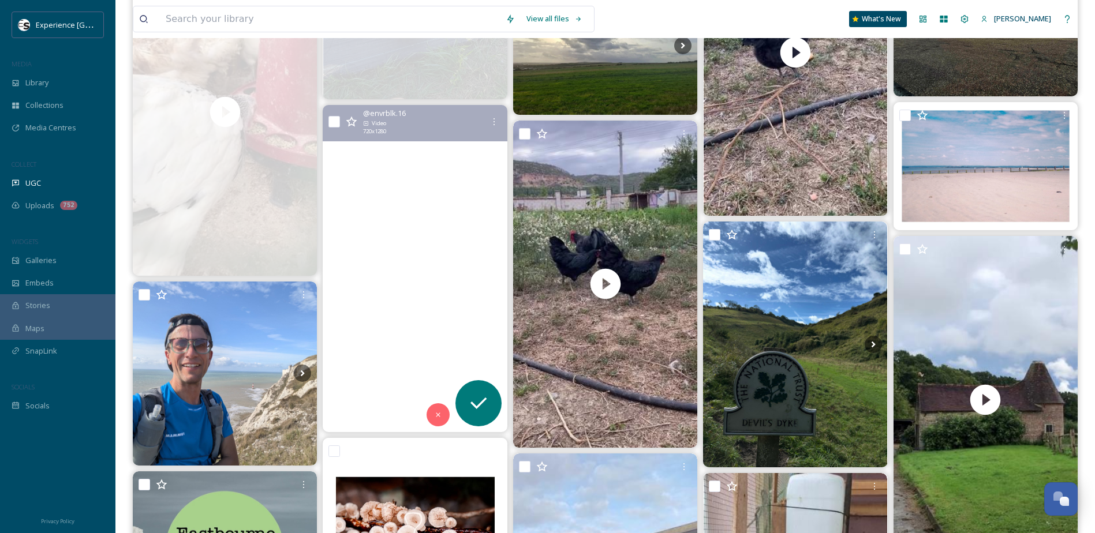
click at [436, 414] on icon at bounding box center [438, 415] width 8 height 8
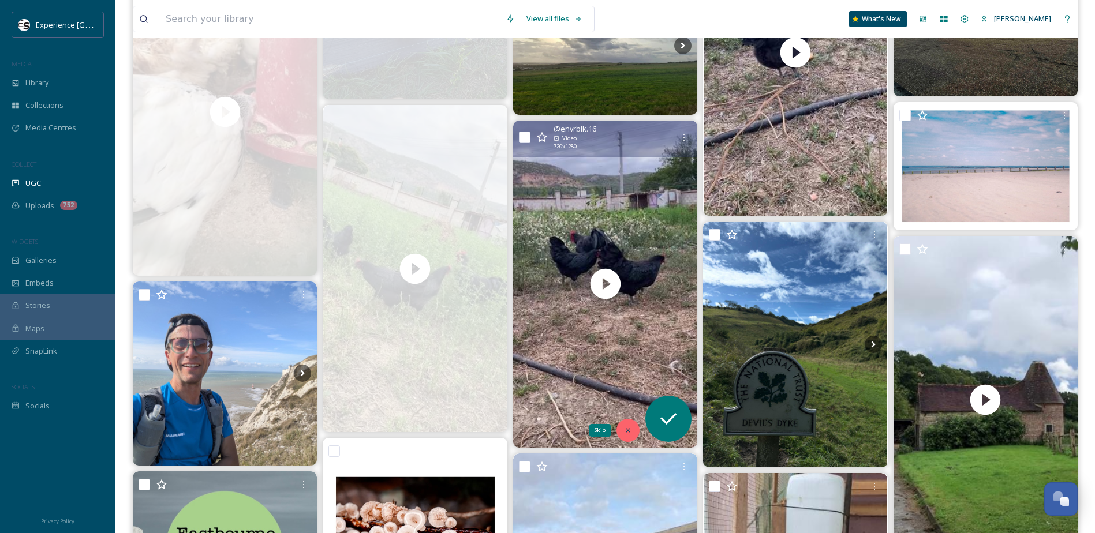
click at [621, 429] on div "Skip" at bounding box center [627, 430] width 23 height 23
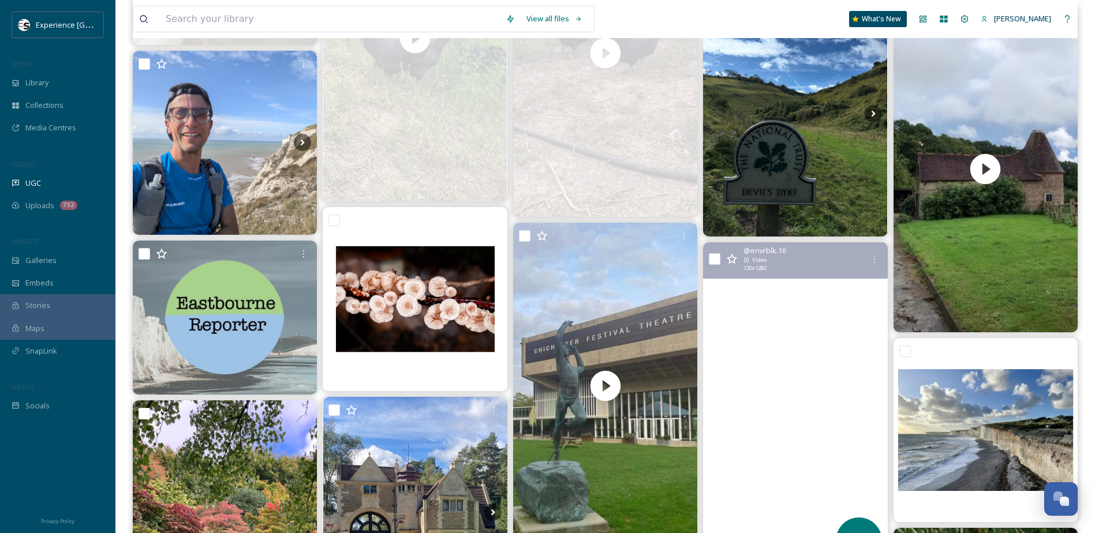
scroll to position [11655, 0]
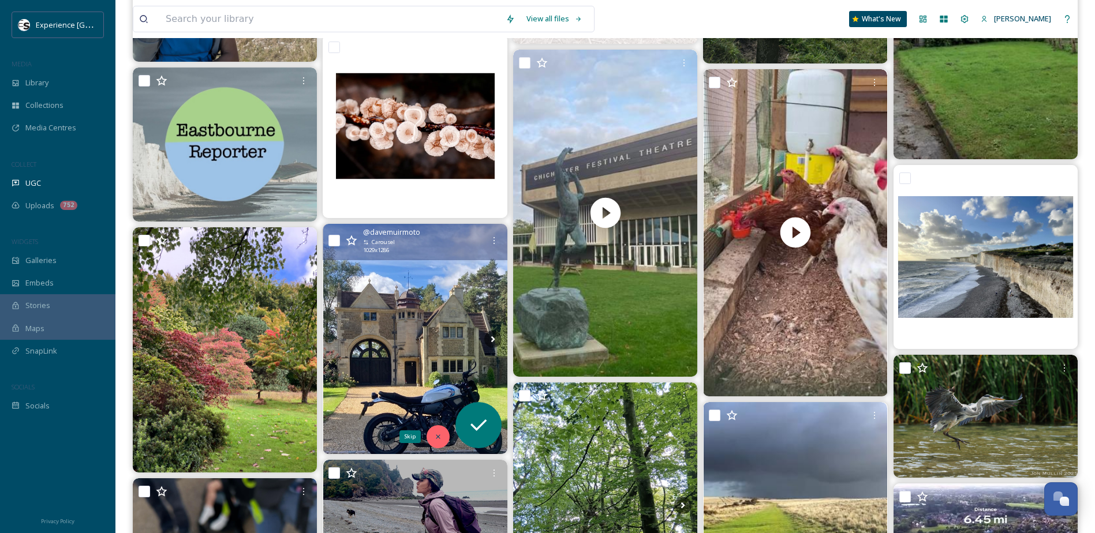
click at [439, 429] on icon at bounding box center [438, 437] width 8 height 8
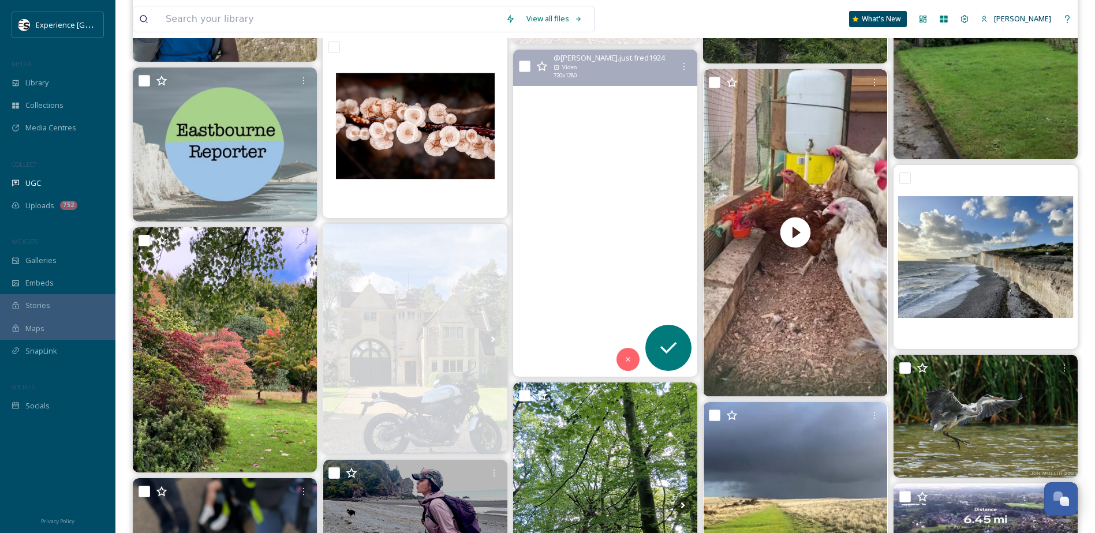
scroll to position [11770, 0]
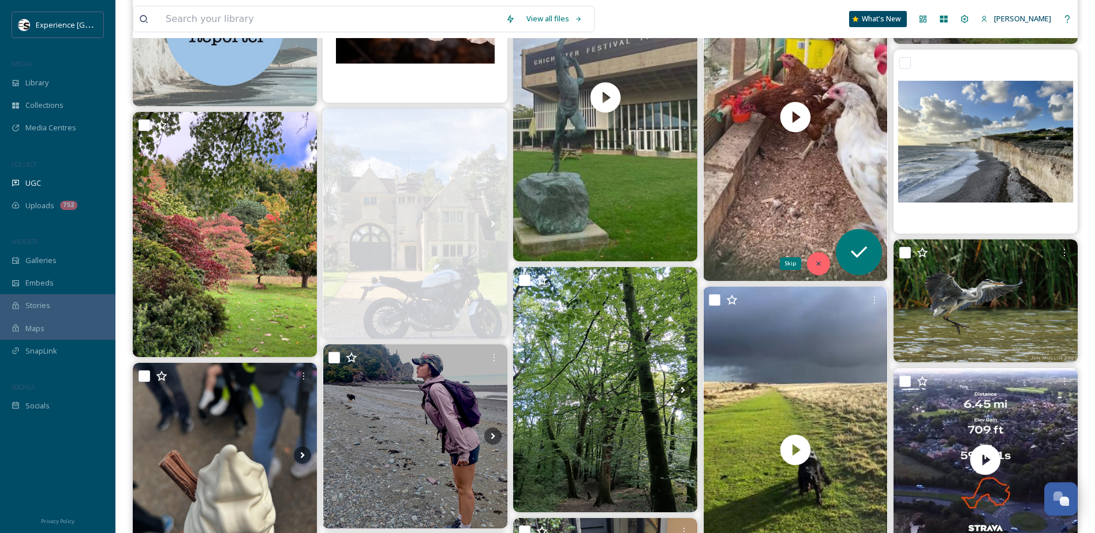
click at [819, 264] on icon at bounding box center [818, 264] width 8 height 8
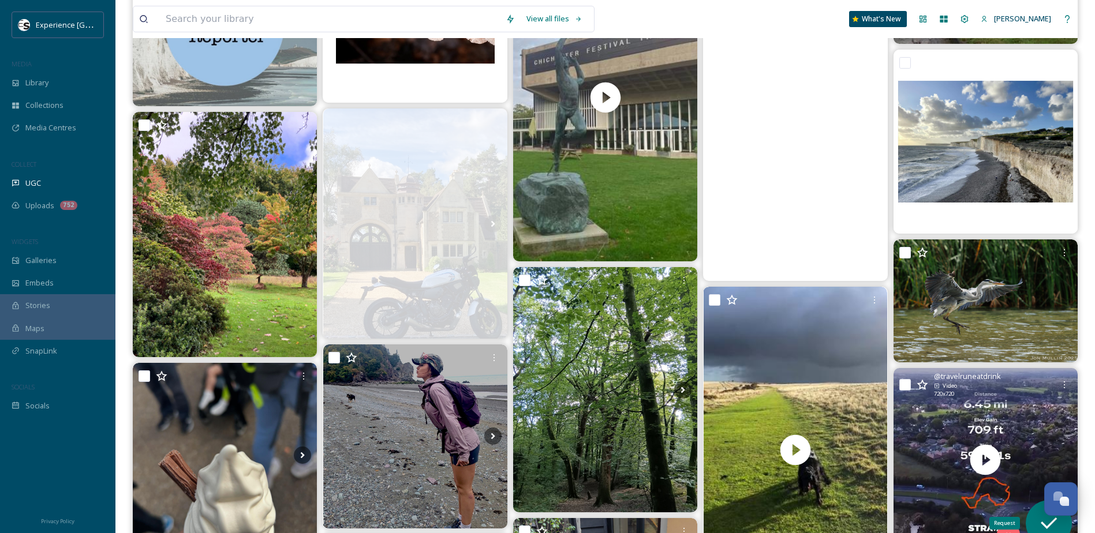
scroll to position [11886, 0]
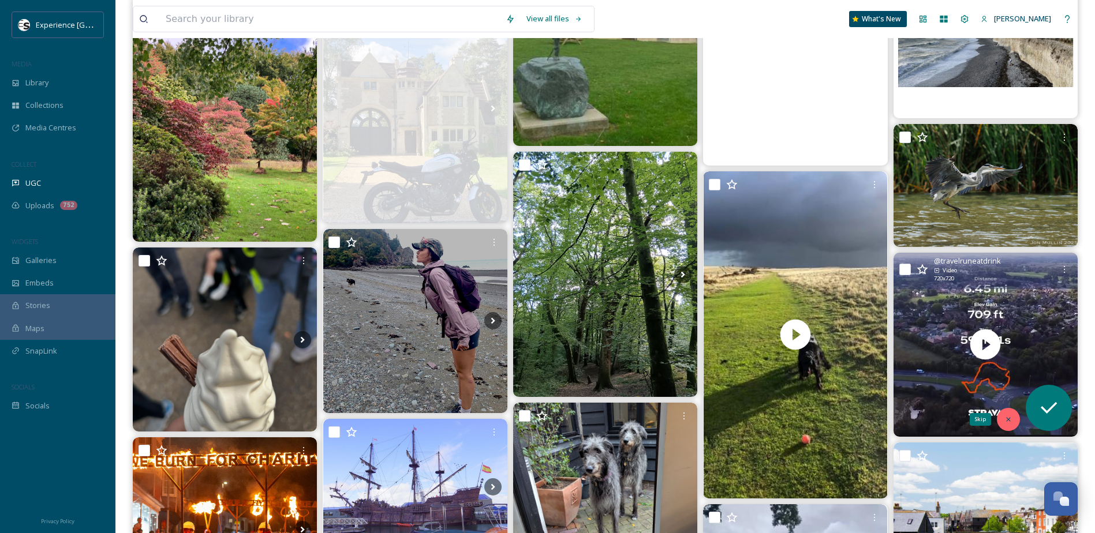
click at [826, 423] on icon at bounding box center [1008, 419] width 8 height 8
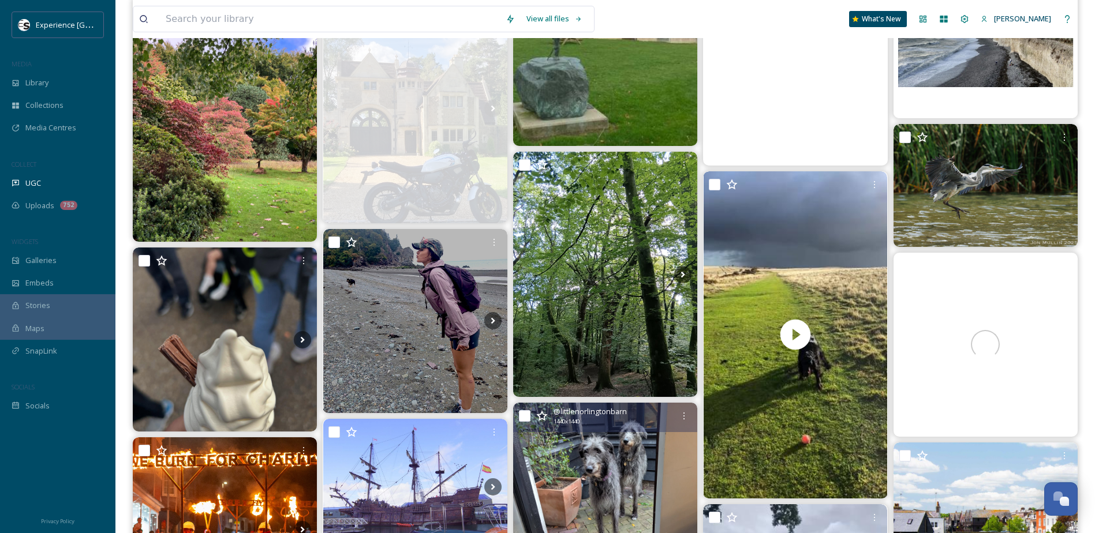
scroll to position [12059, 0]
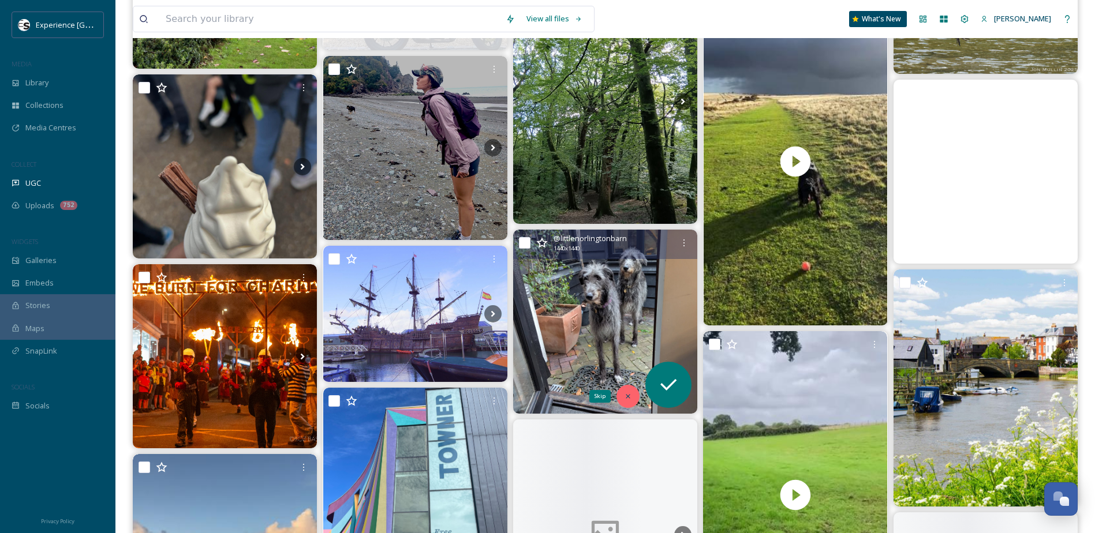
click at [627, 399] on icon at bounding box center [628, 396] width 8 height 8
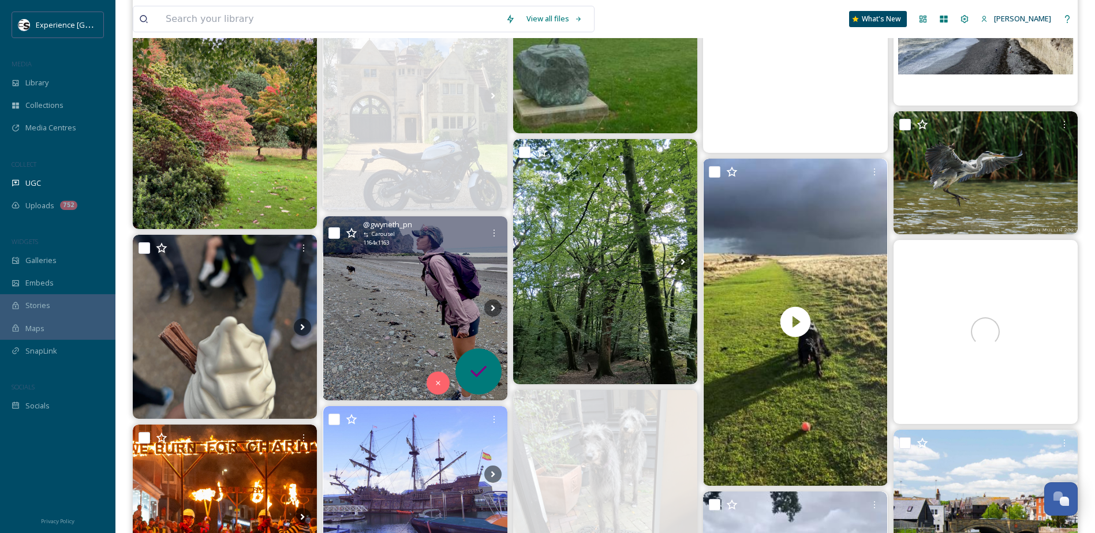
scroll to position [11828, 0]
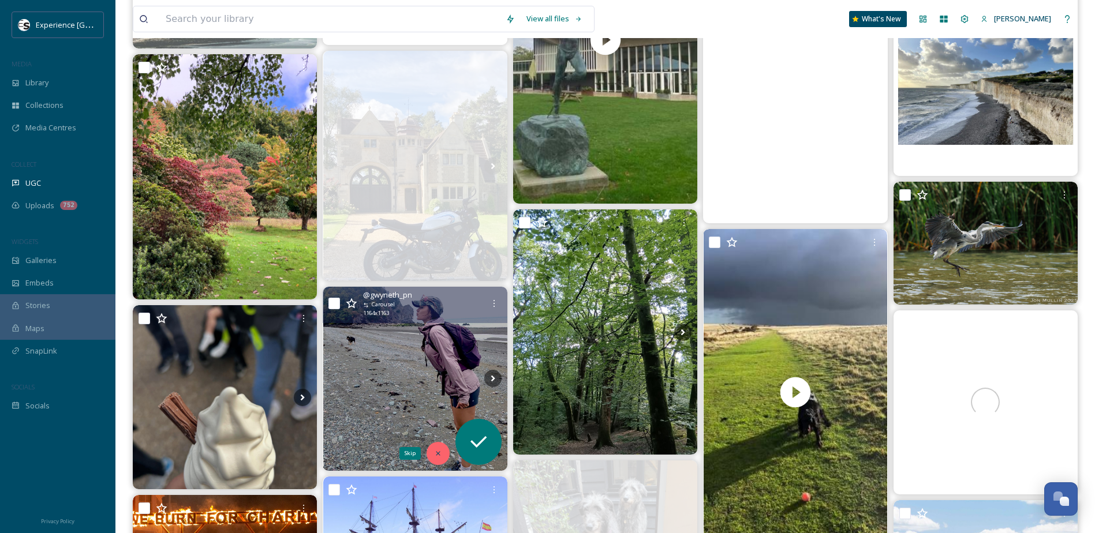
click at [436, 429] on icon at bounding box center [438, 453] width 8 height 8
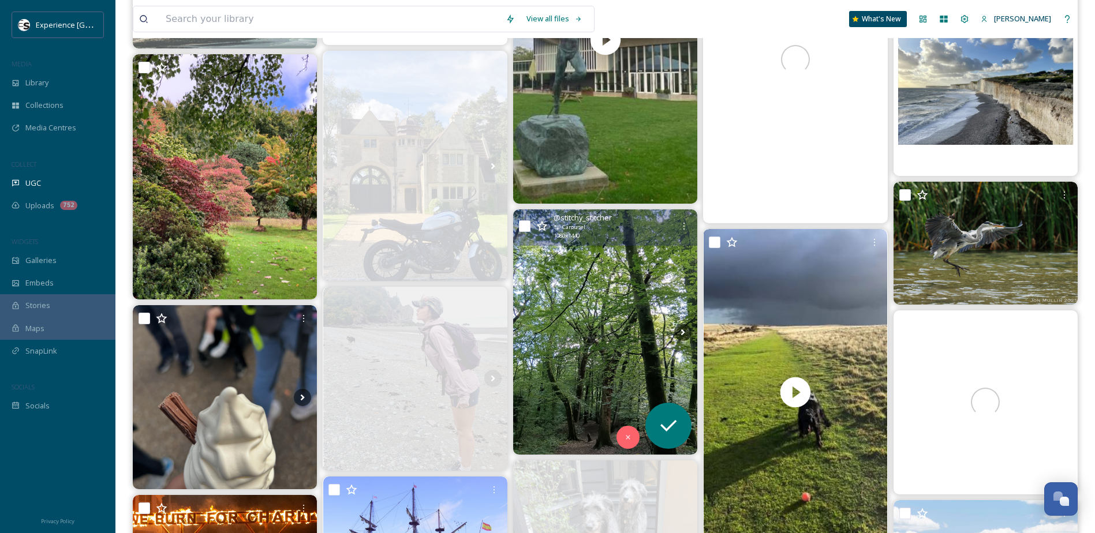
scroll to position [11713, 0]
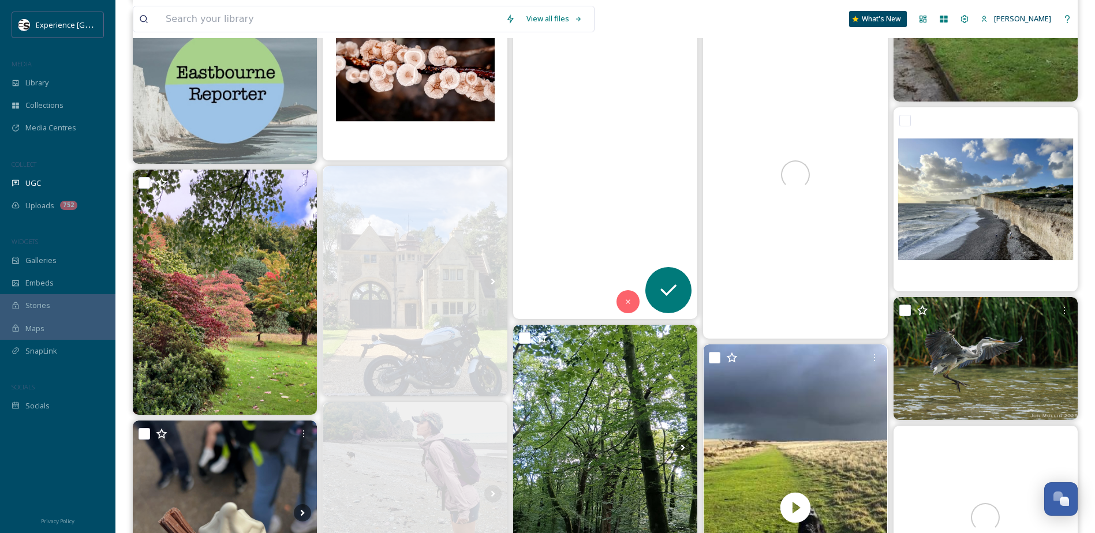
click at [605, 160] on video "It’s work, but I’ll survive 😁 Hamlet at Chichester Festival Theatre #shakespear…" at bounding box center [605, 155] width 184 height 327
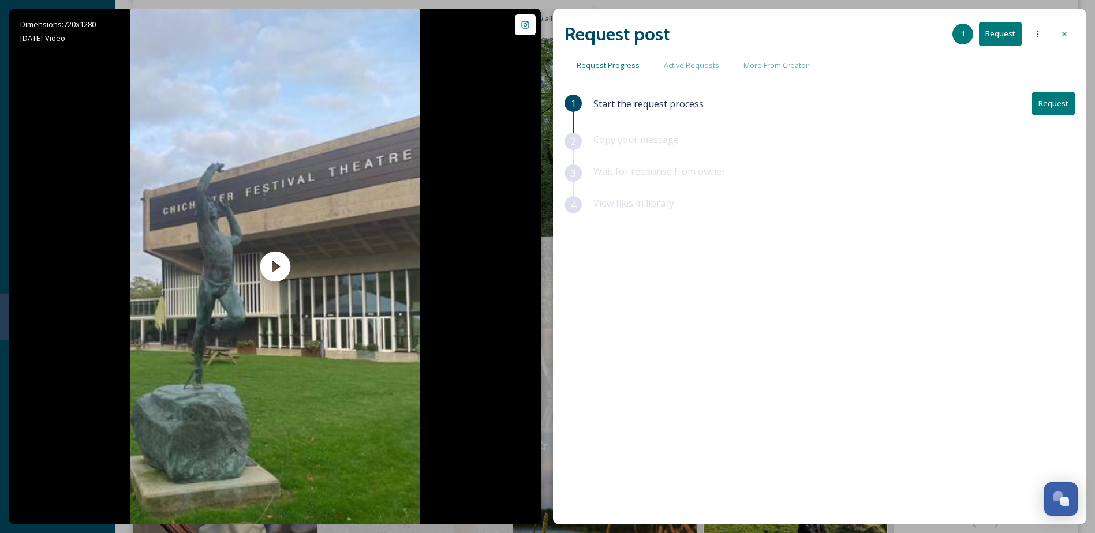
click at [826, 31] on icon at bounding box center [1063, 33] width 9 height 9
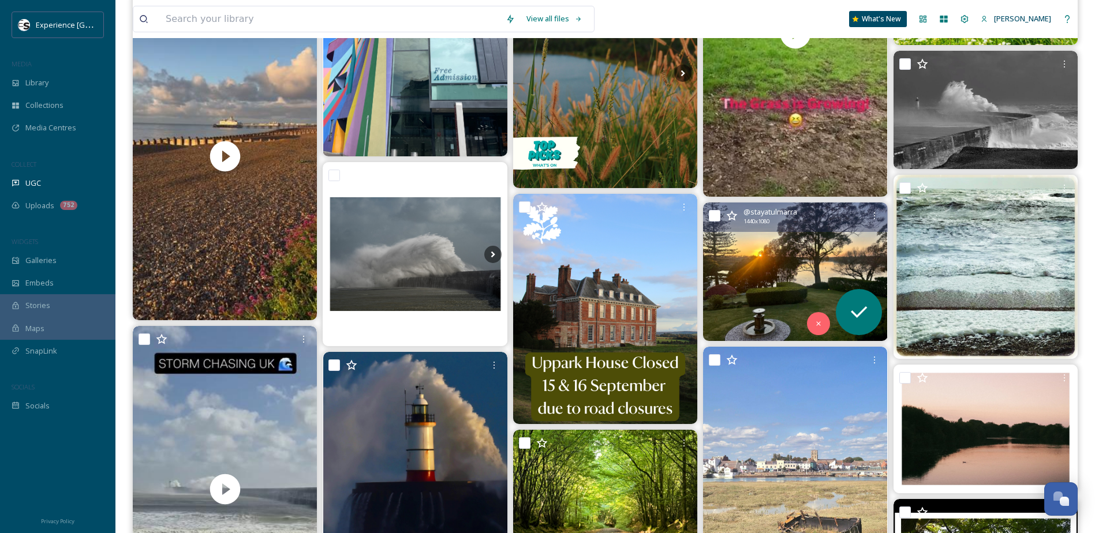
scroll to position [12636, 0]
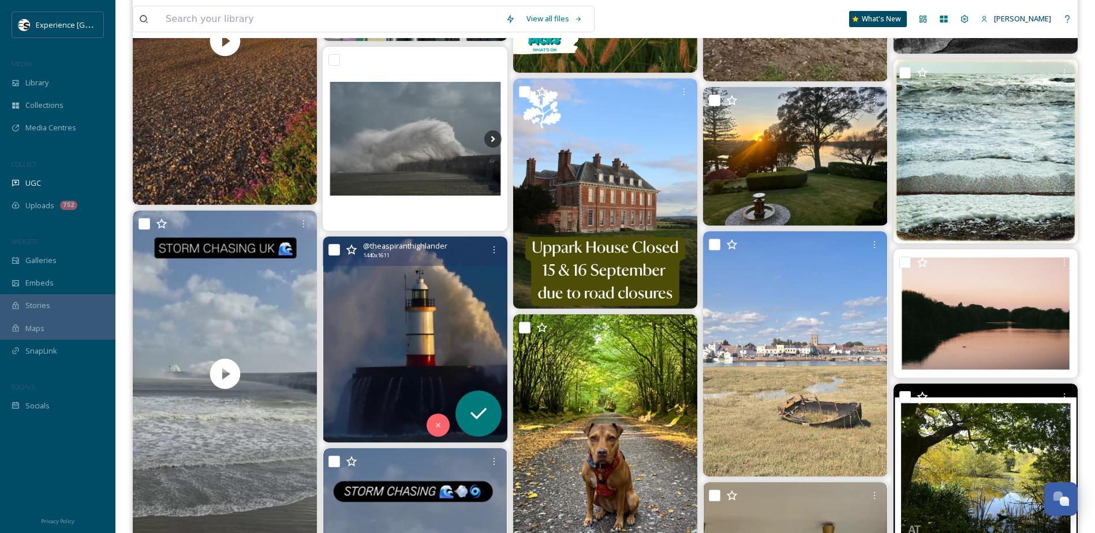
click at [422, 331] on img at bounding box center [415, 340] width 184 height 206
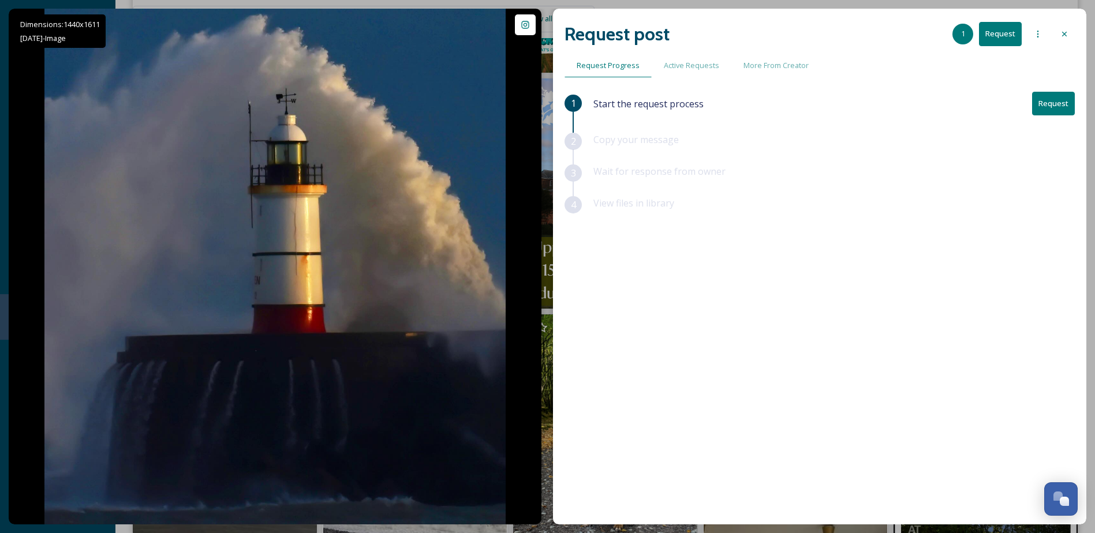
click at [826, 32] on icon at bounding box center [1063, 33] width 9 height 9
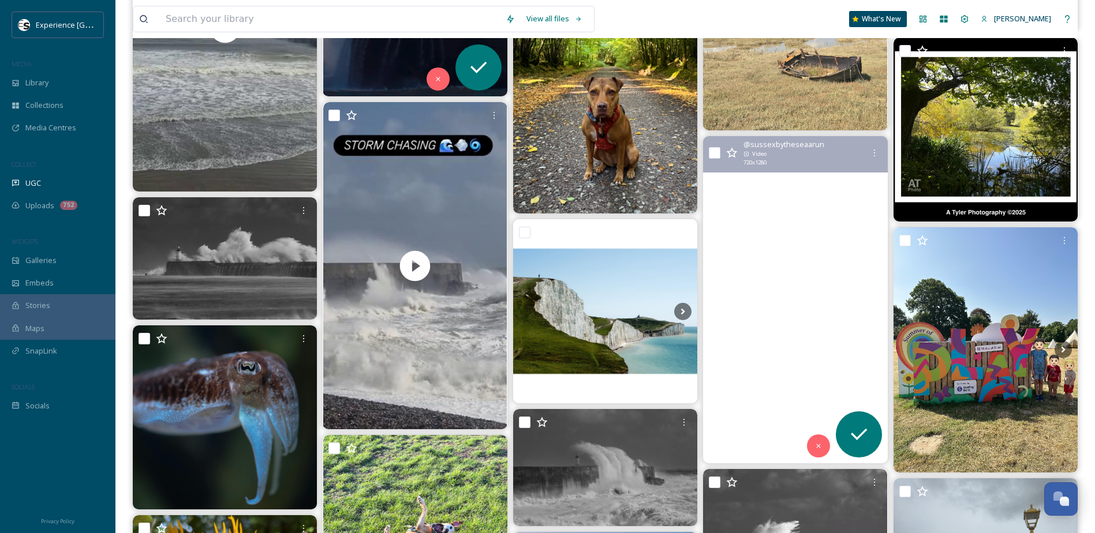
scroll to position [13155, 0]
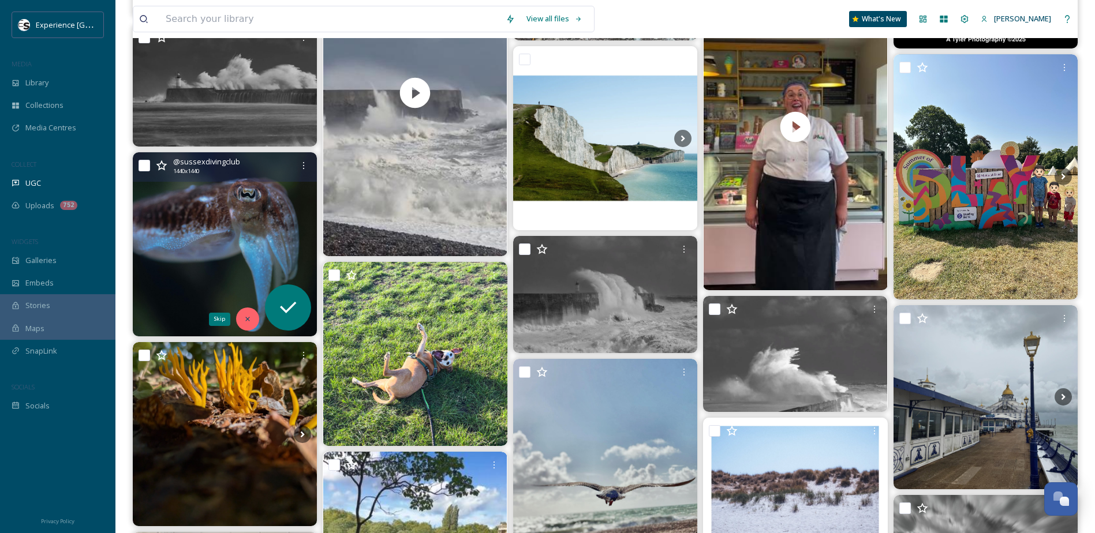
click at [246, 316] on icon at bounding box center [247, 319] width 8 height 8
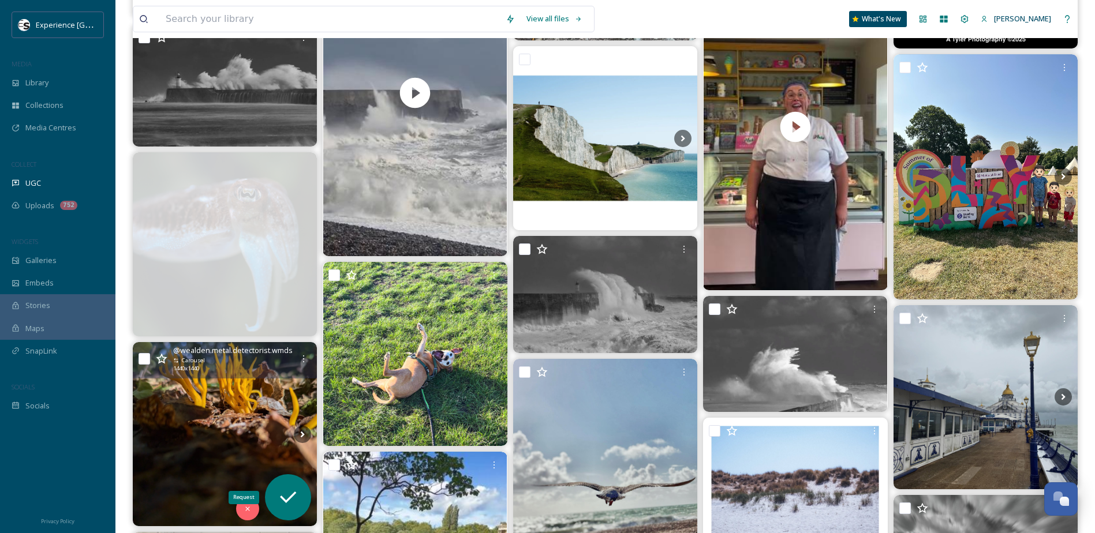
scroll to position [13270, 0]
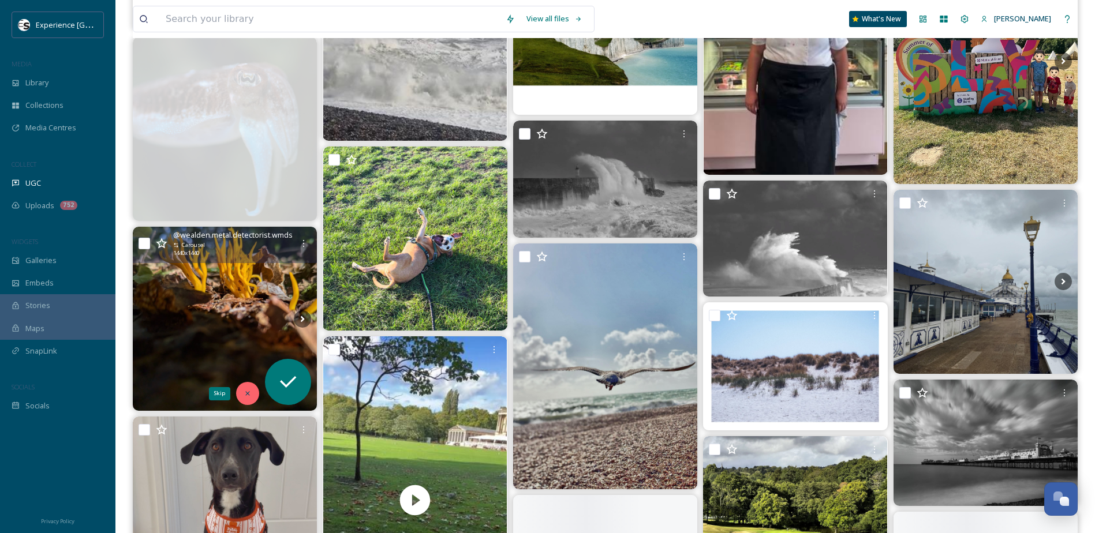
click at [252, 396] on icon at bounding box center [247, 393] width 8 height 8
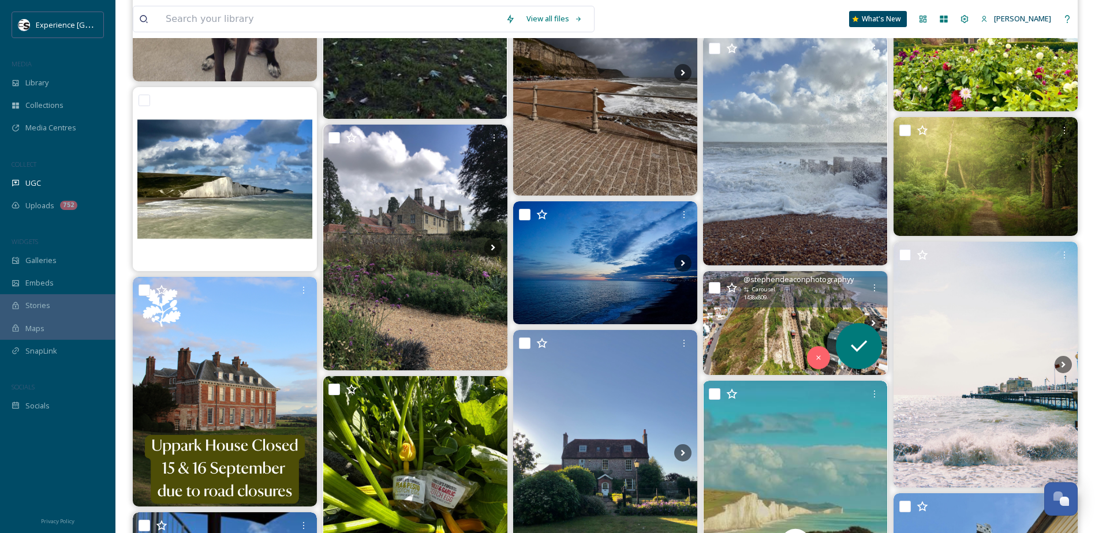
scroll to position [13963, 0]
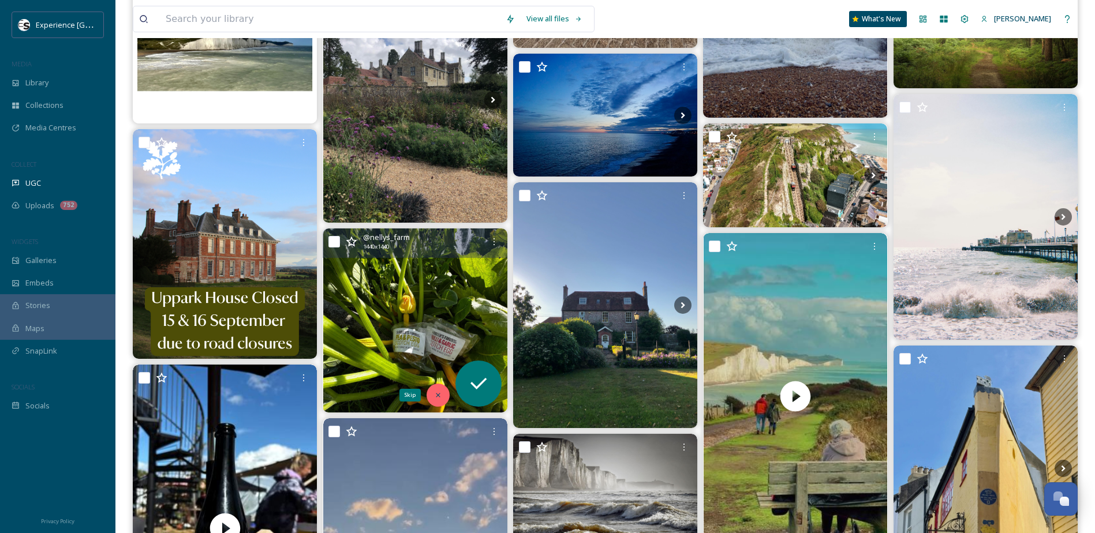
click at [437, 400] on div "Skip" at bounding box center [437, 395] width 23 height 23
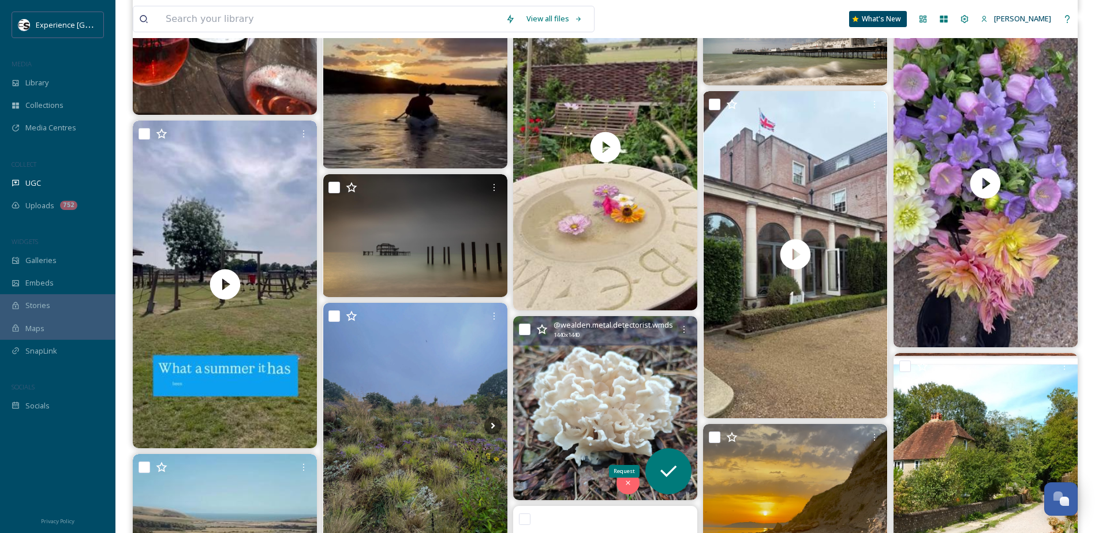
scroll to position [14713, 0]
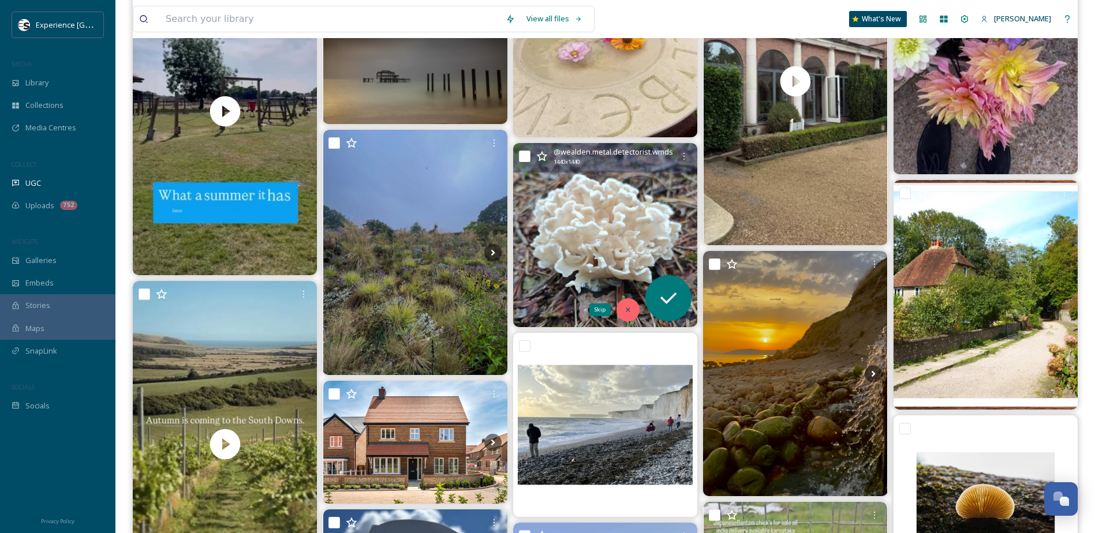
click at [625, 309] on icon at bounding box center [628, 310] width 8 height 8
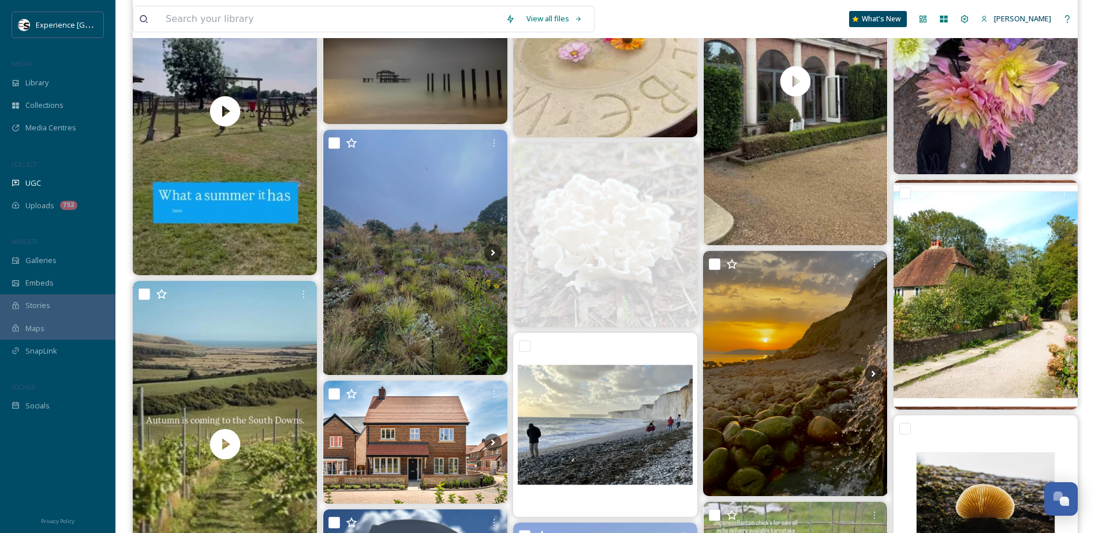
scroll to position [14886, 0]
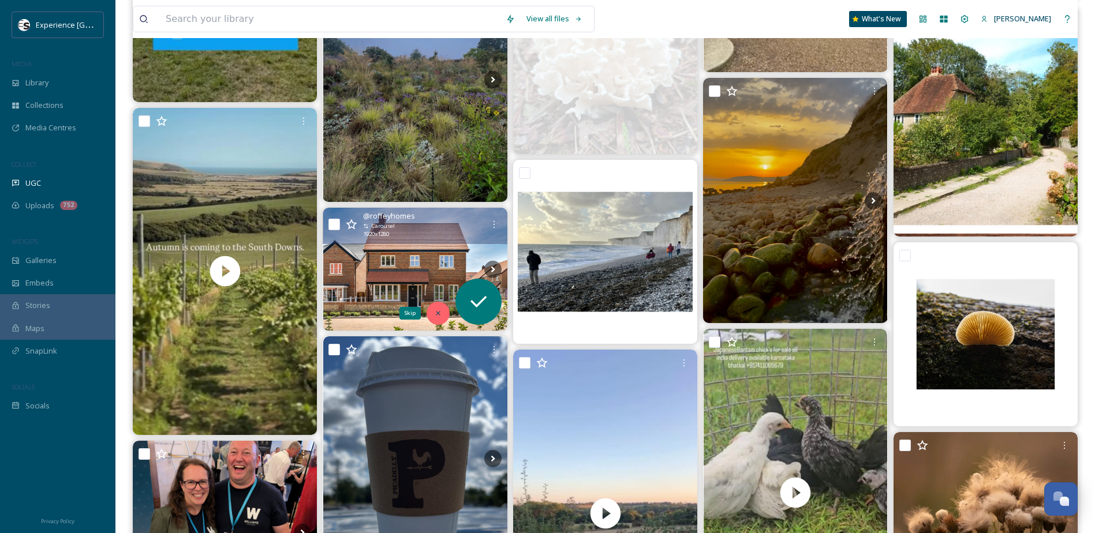
click at [439, 312] on icon at bounding box center [438, 313] width 4 height 4
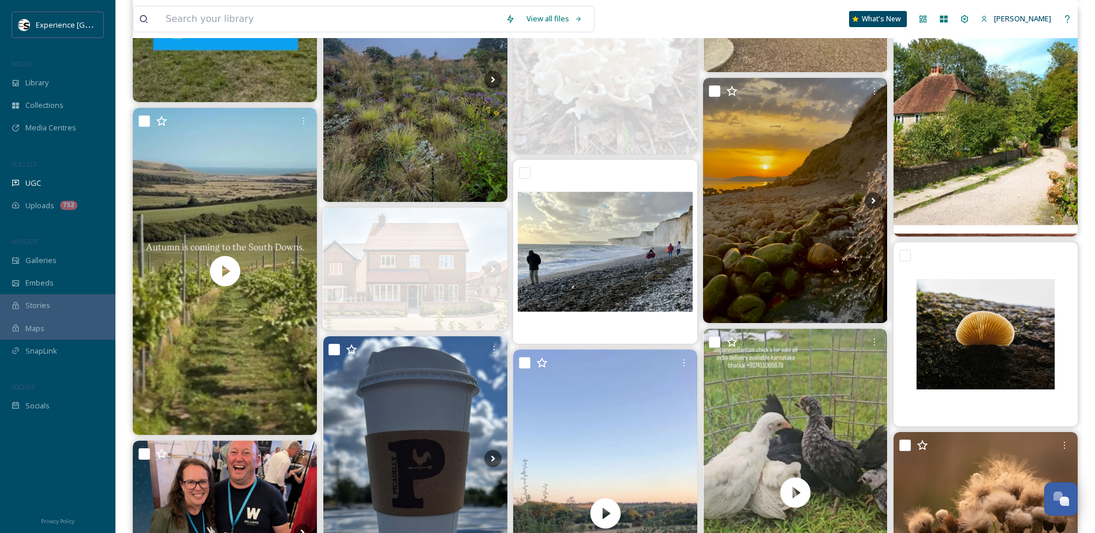
scroll to position [15059, 0]
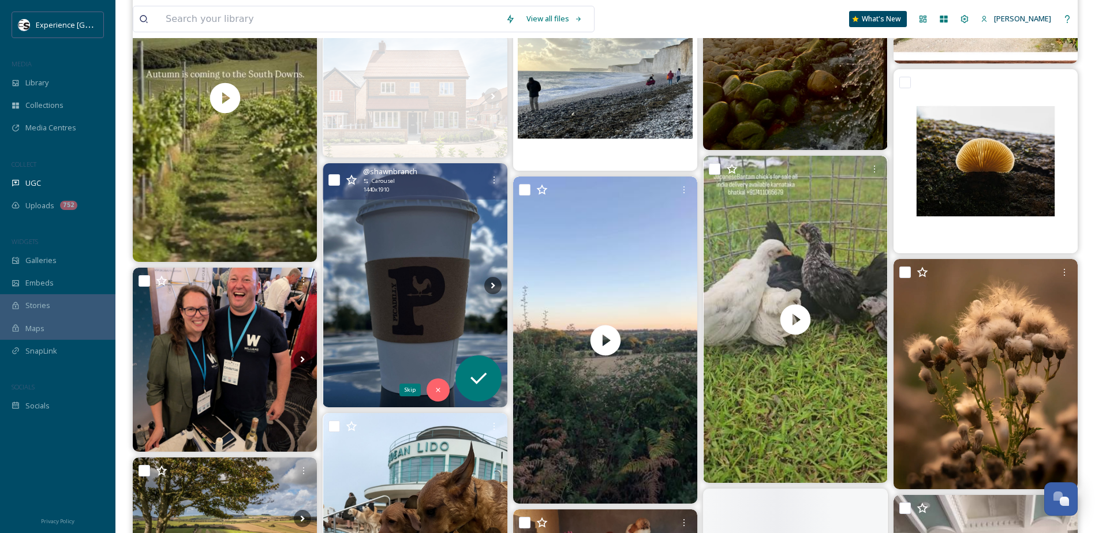
click at [441, 391] on icon at bounding box center [438, 390] width 8 height 8
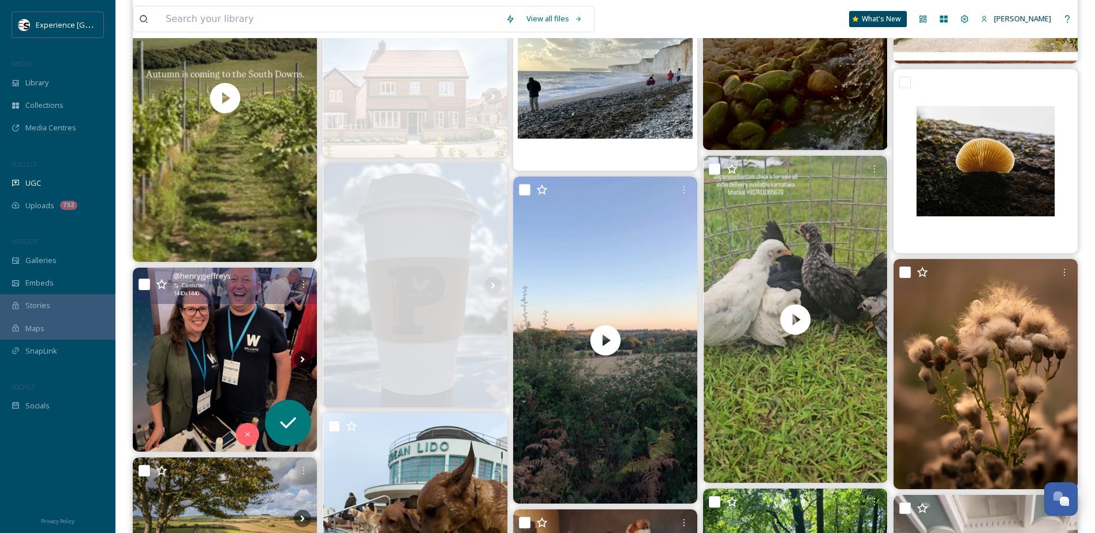
click at [245, 429] on div at bounding box center [247, 434] width 23 height 23
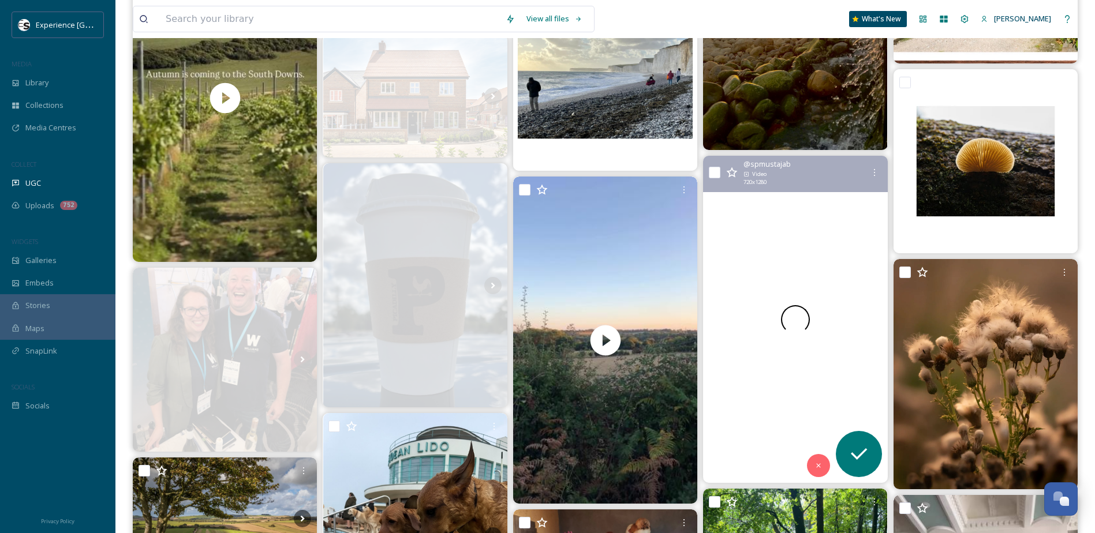
scroll to position [15174, 0]
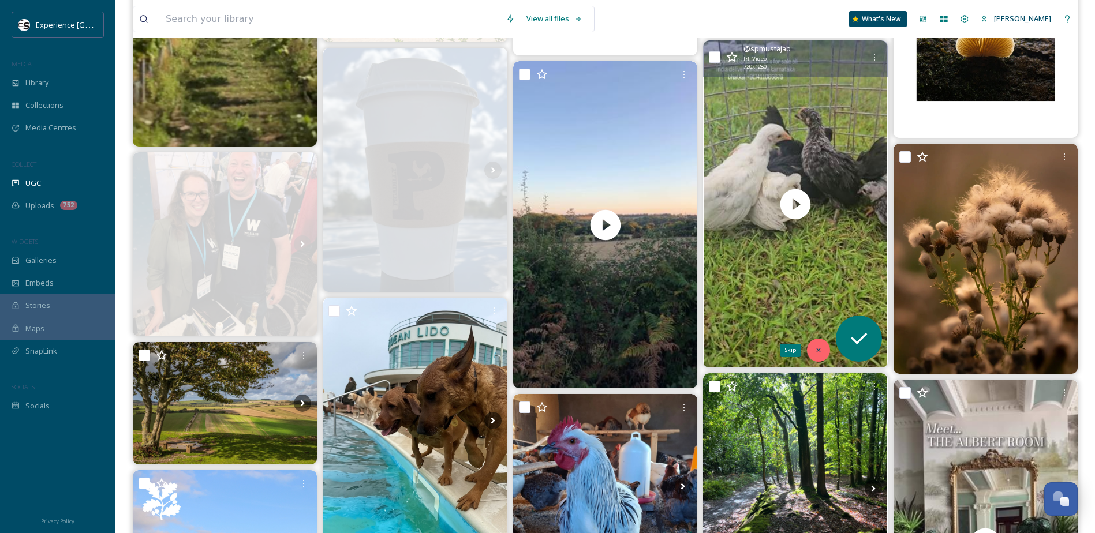
click at [819, 348] on icon at bounding box center [818, 350] width 8 height 8
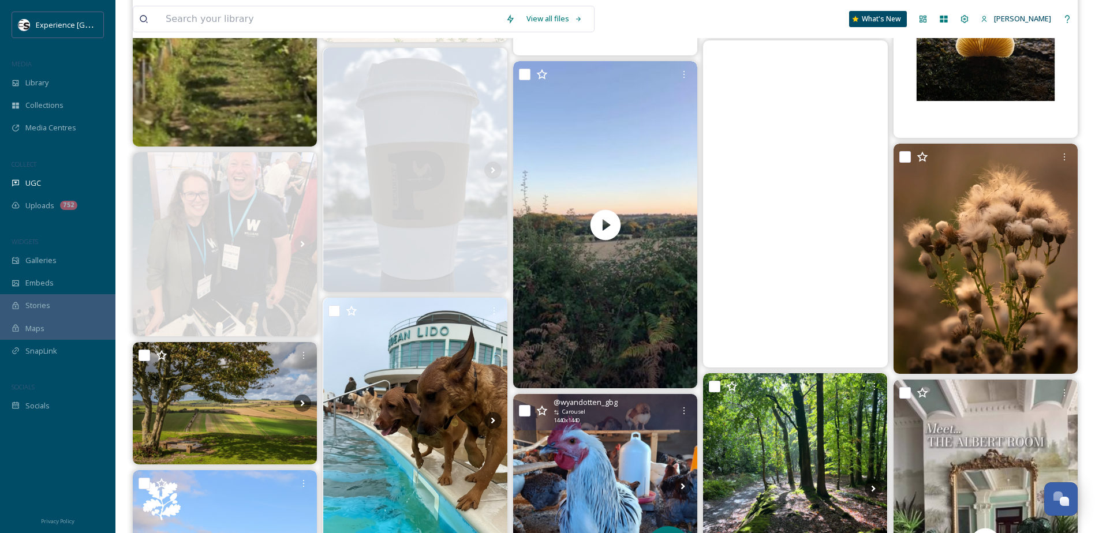
scroll to position [15290, 0]
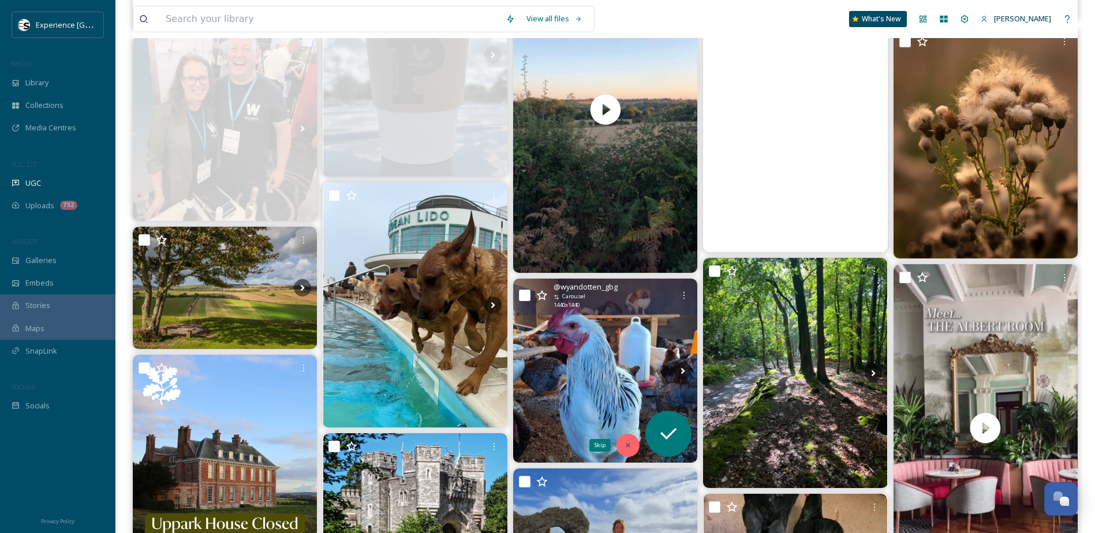
click at [625, 429] on icon at bounding box center [628, 445] width 8 height 8
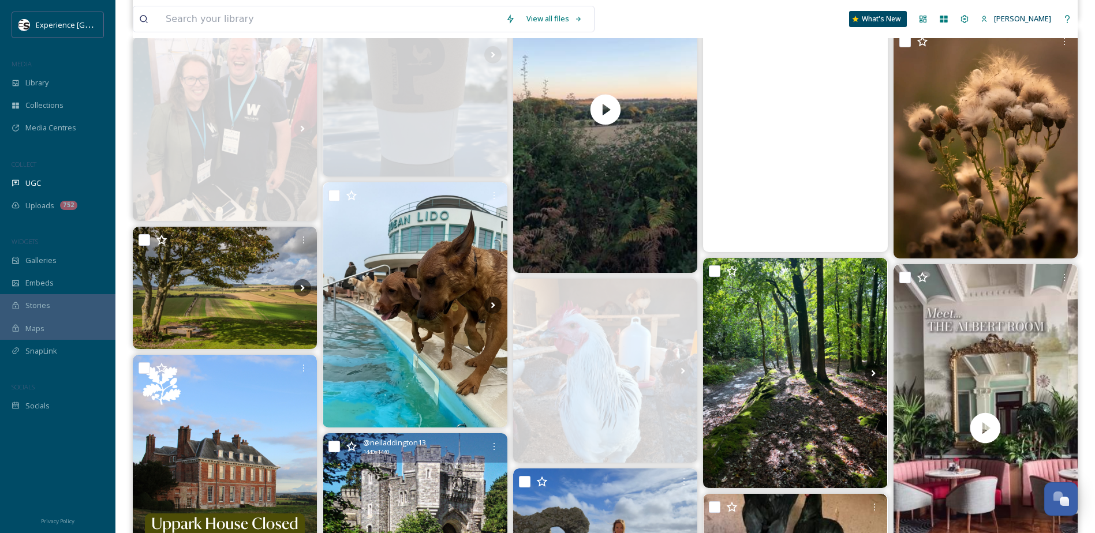
scroll to position [15405, 0]
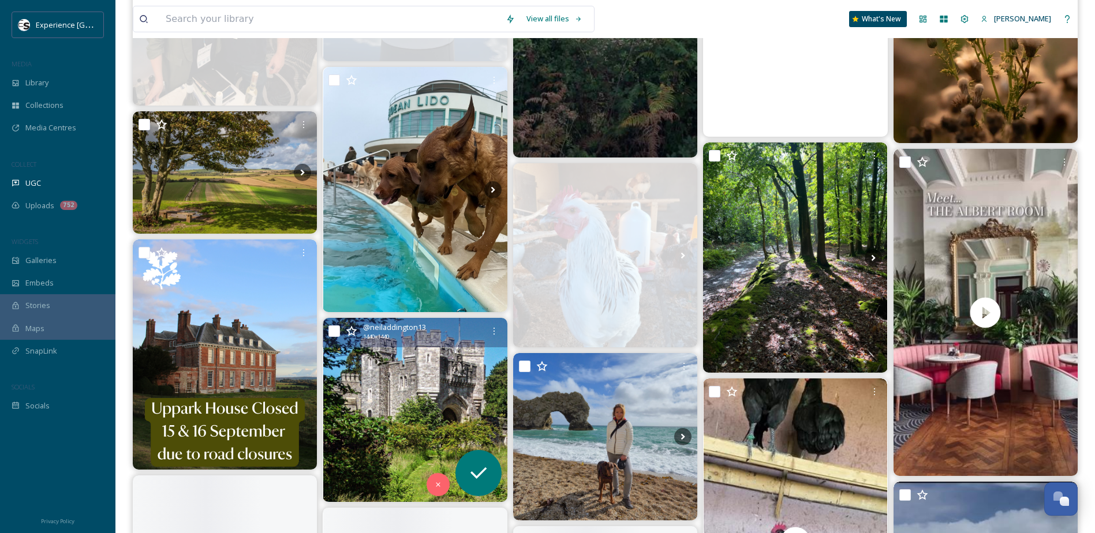
click at [437, 402] on img at bounding box center [415, 410] width 184 height 184
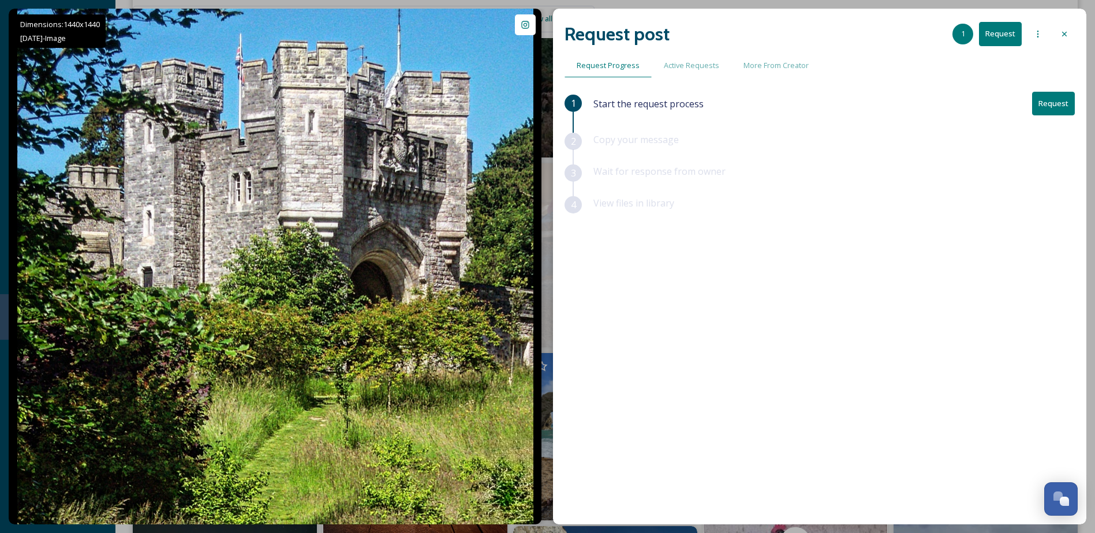
click at [826, 34] on icon at bounding box center [1063, 33] width 9 height 9
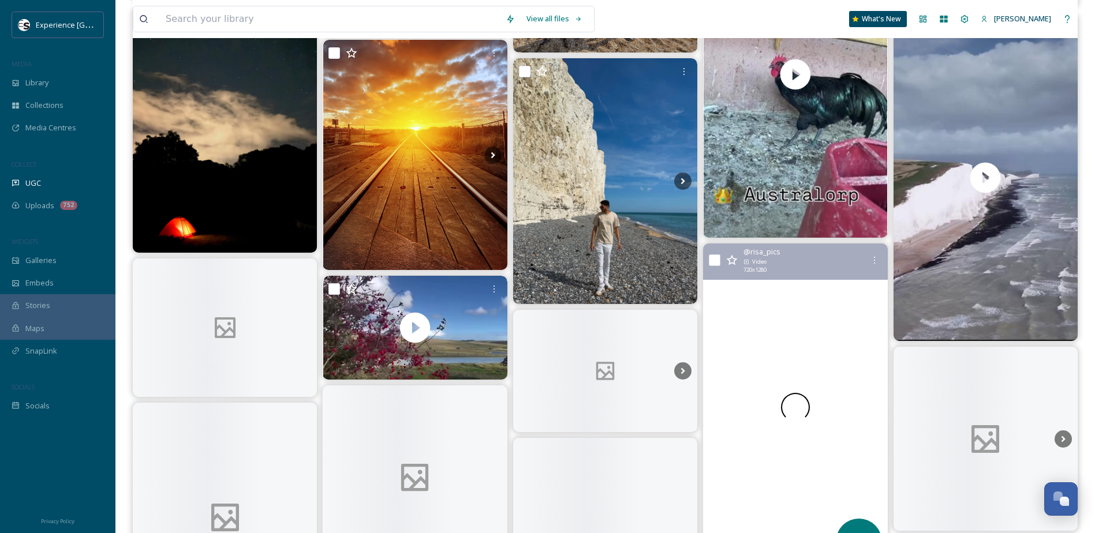
scroll to position [15924, 0]
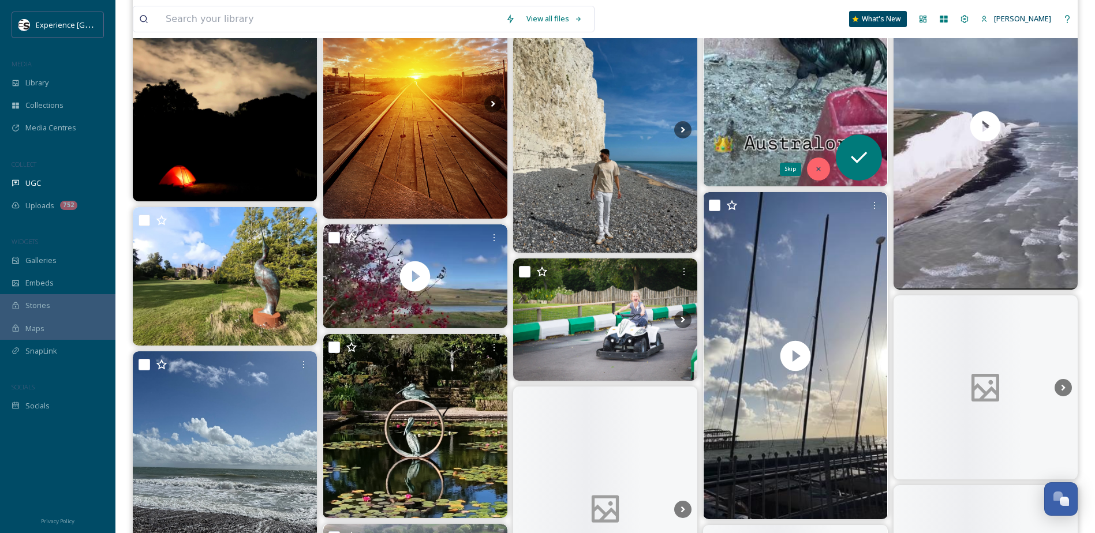
click at [818, 170] on icon at bounding box center [818, 169] width 4 height 4
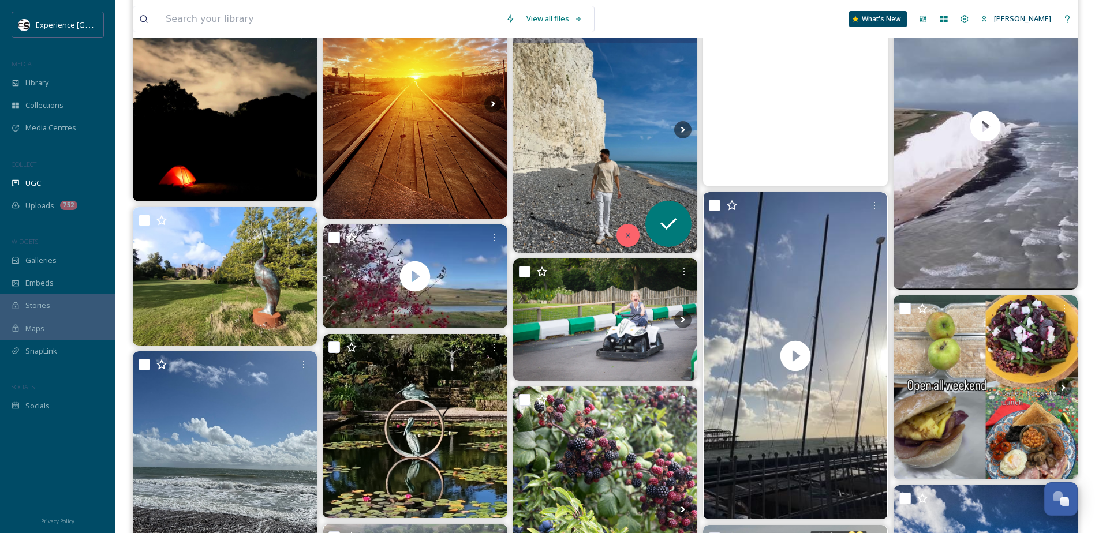
click at [631, 235] on icon at bounding box center [628, 235] width 8 height 8
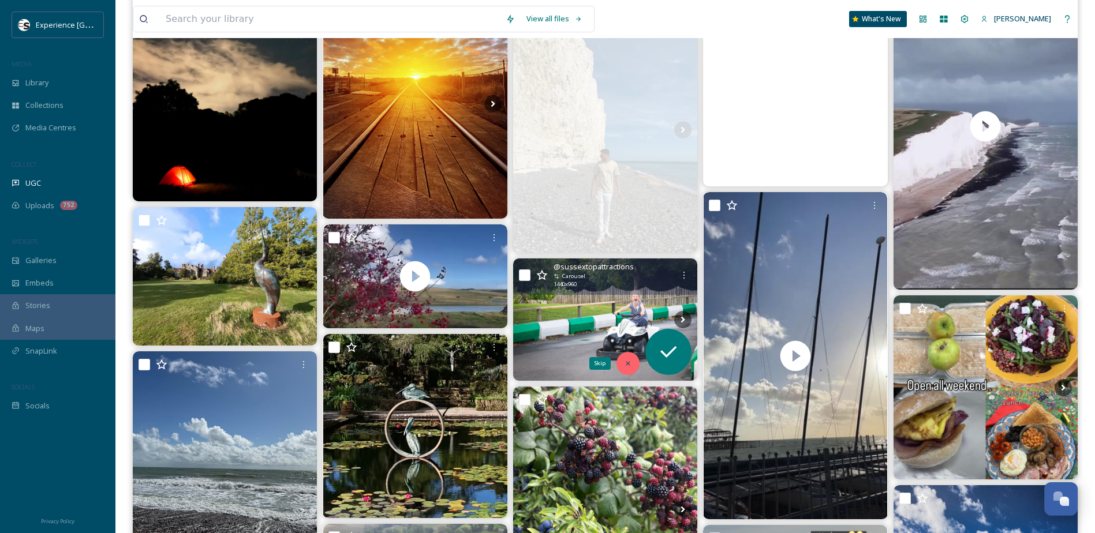
click at [632, 363] on div "Skip" at bounding box center [627, 363] width 23 height 23
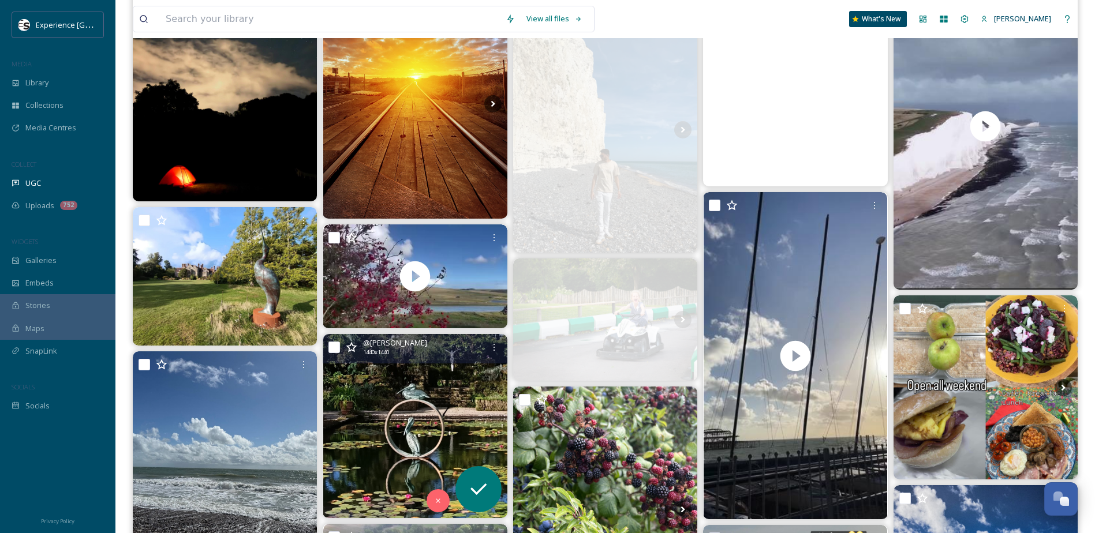
click at [410, 429] on img at bounding box center [415, 426] width 184 height 184
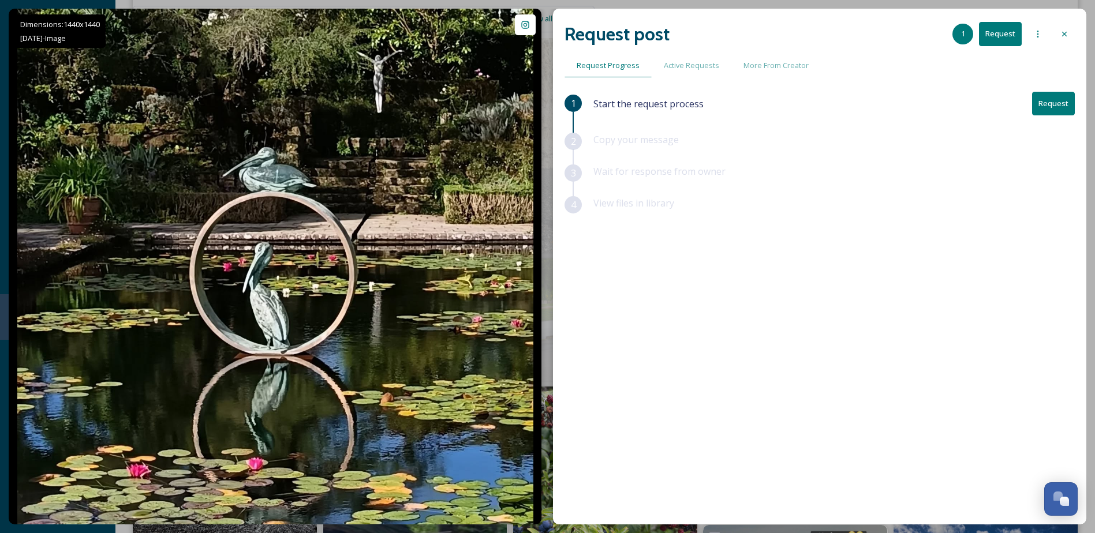
click at [826, 32] on icon at bounding box center [1063, 33] width 9 height 9
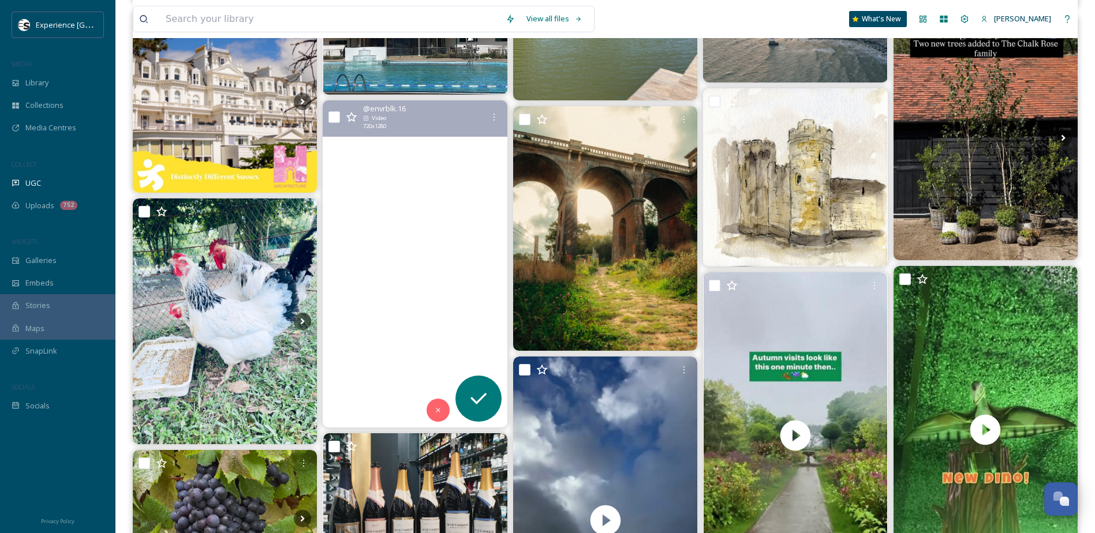
scroll to position [18290, 0]
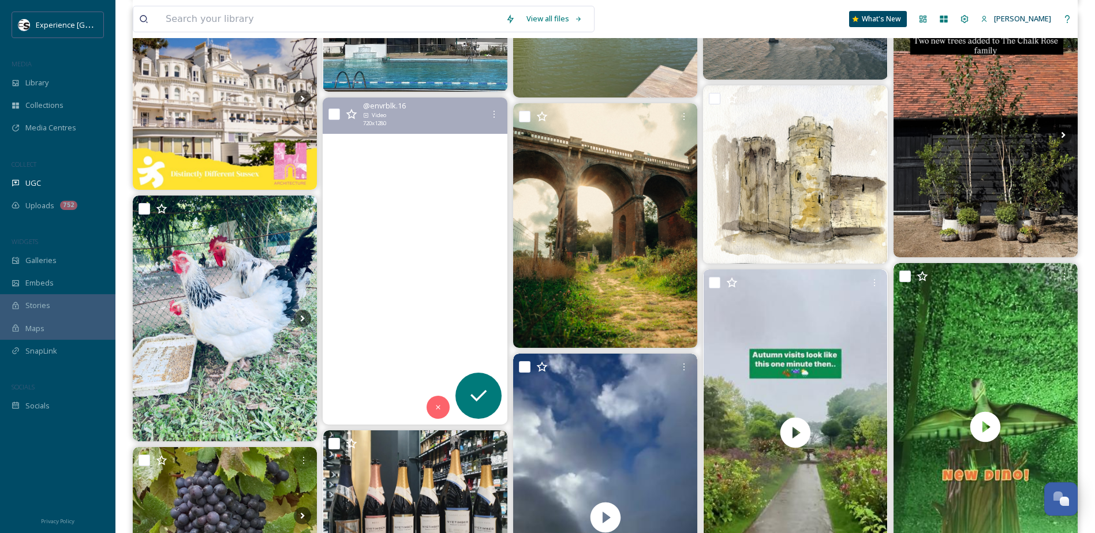
click at [442, 408] on div at bounding box center [437, 407] width 23 height 23
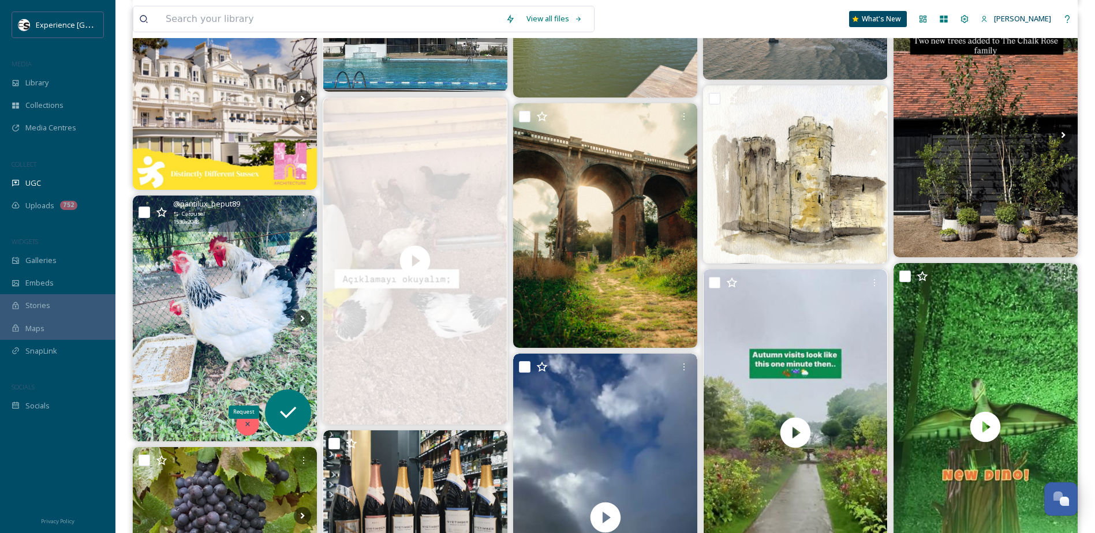
click at [254, 429] on div at bounding box center [247, 424] width 23 height 23
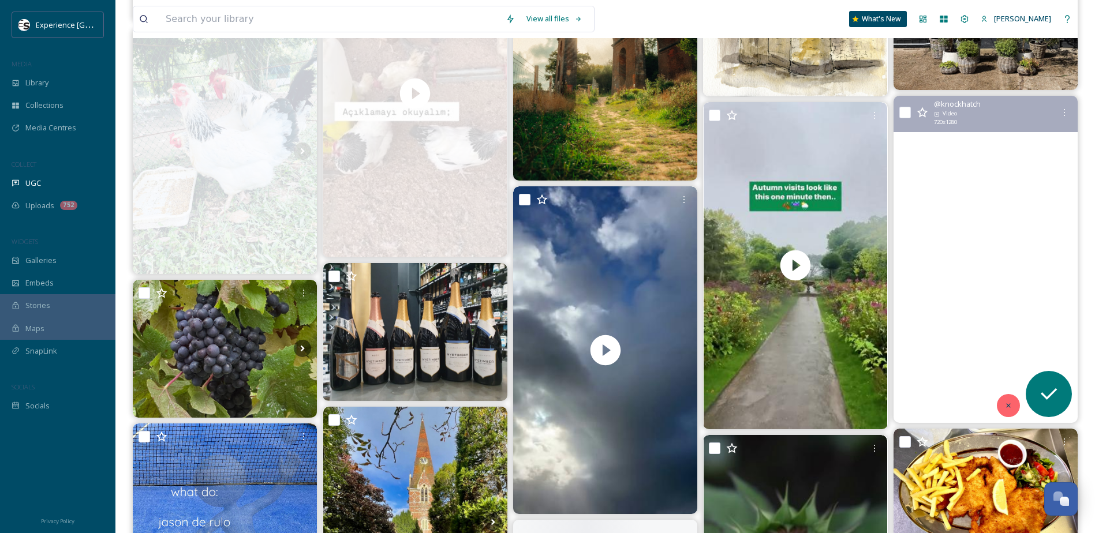
scroll to position [18521, 0]
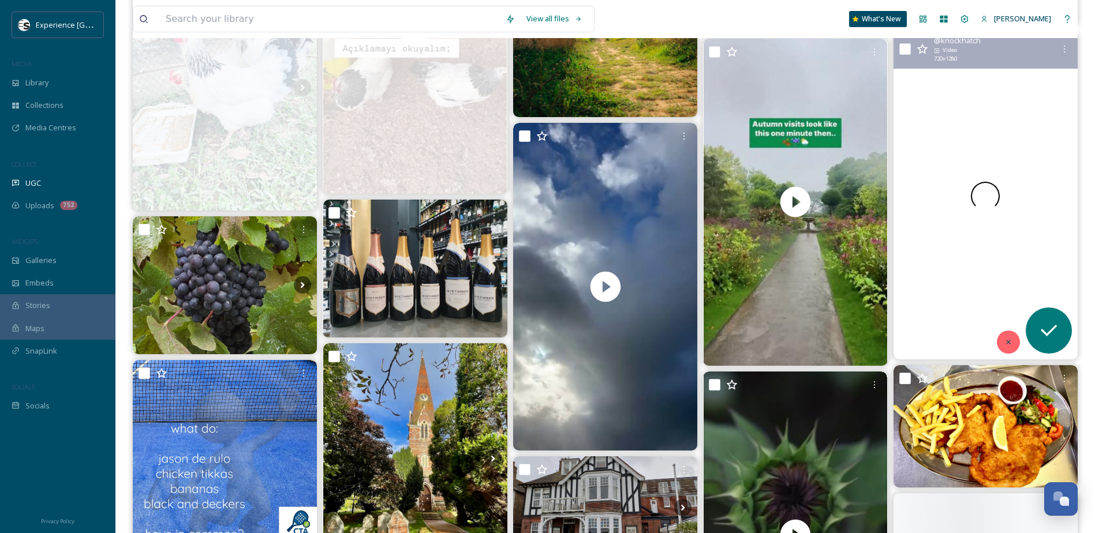
click at [826, 344] on icon at bounding box center [1008, 342] width 8 height 8
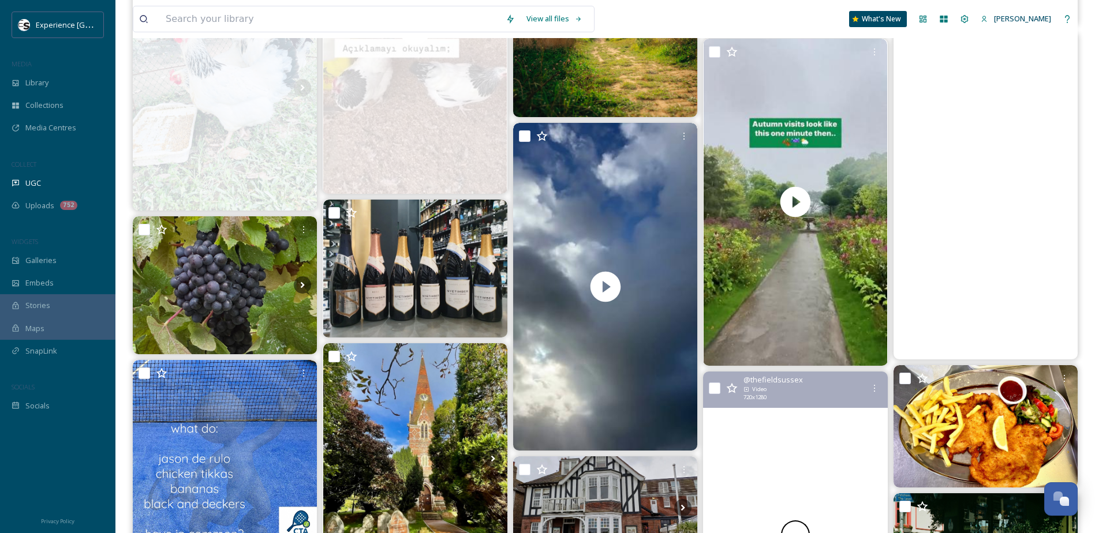
scroll to position [18752, 0]
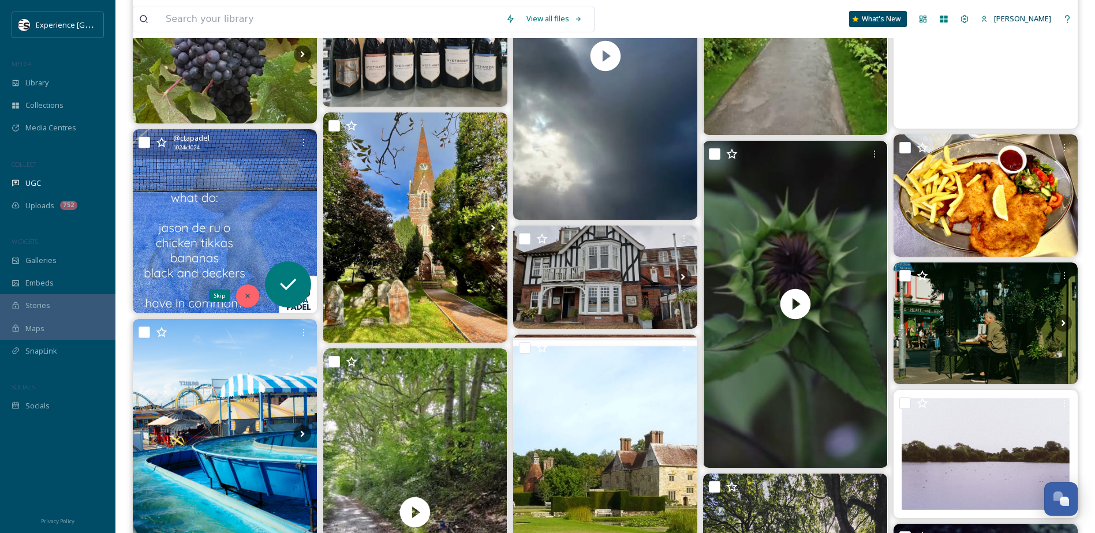
click at [250, 298] on icon at bounding box center [247, 296] width 8 height 8
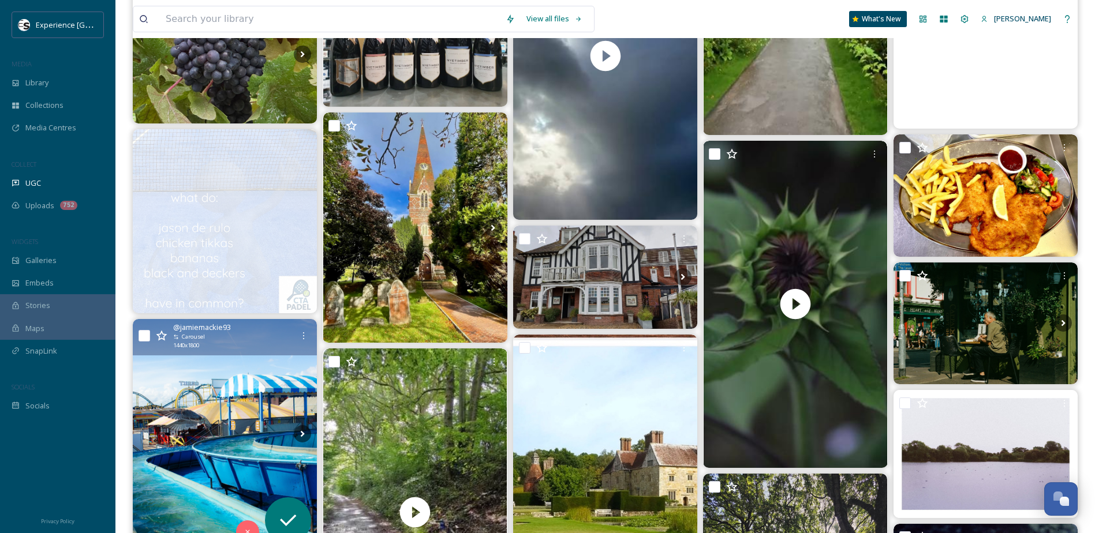
scroll to position [18925, 0]
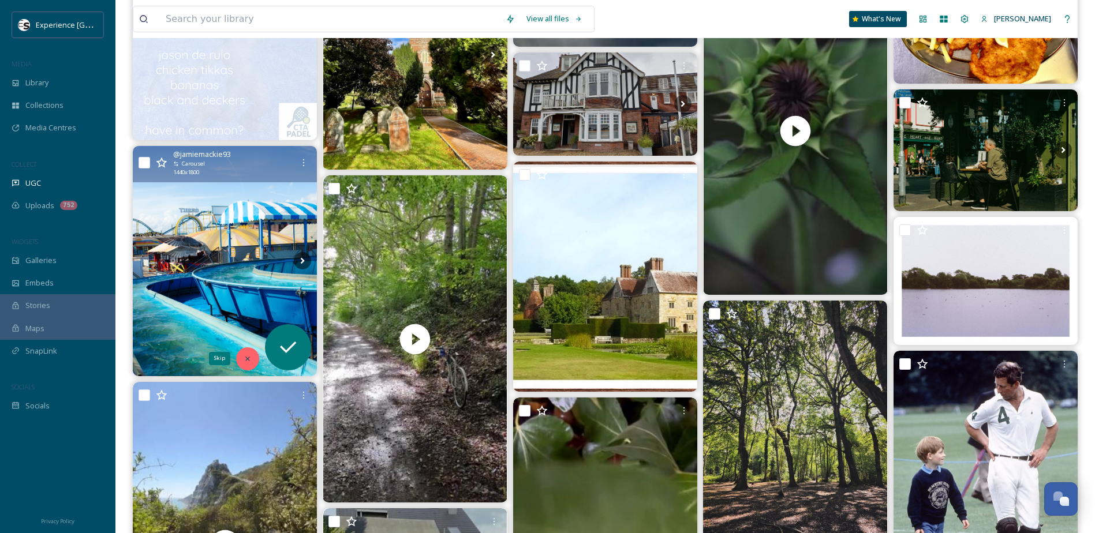
click at [244, 359] on icon at bounding box center [247, 359] width 8 height 8
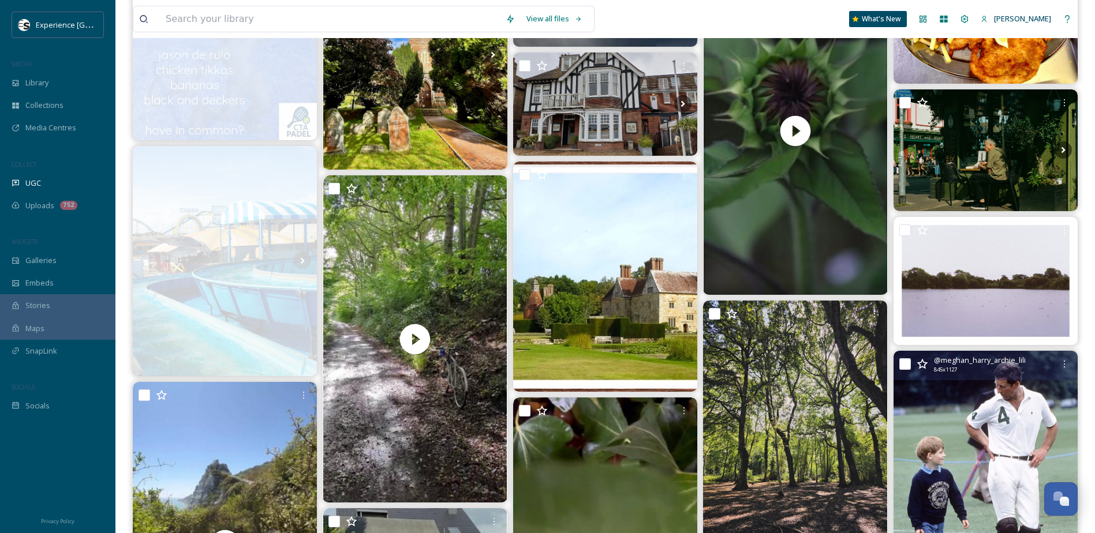
scroll to position [19098, 0]
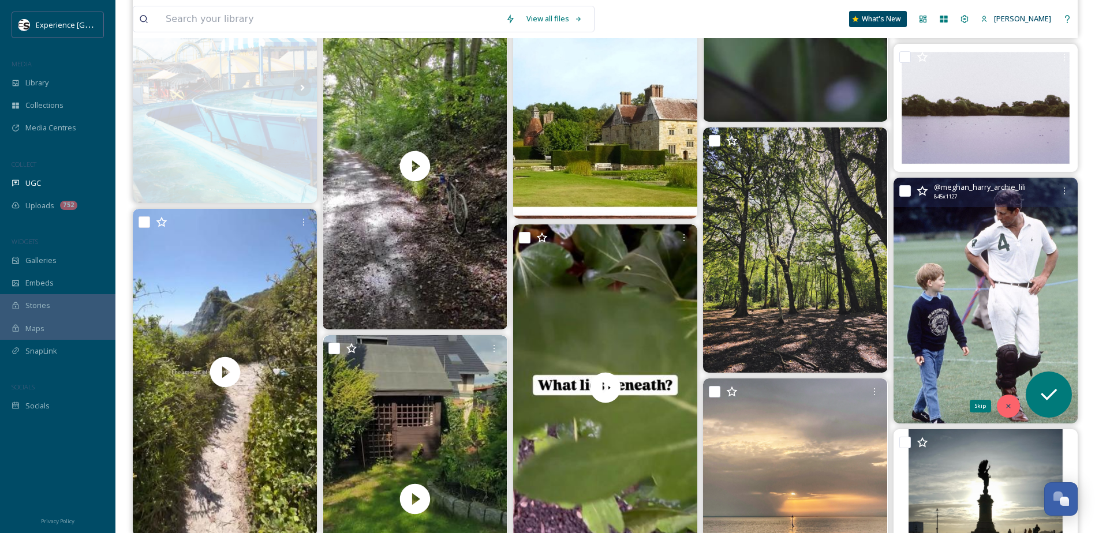
click at [826, 408] on div "Skip" at bounding box center [1007, 406] width 23 height 23
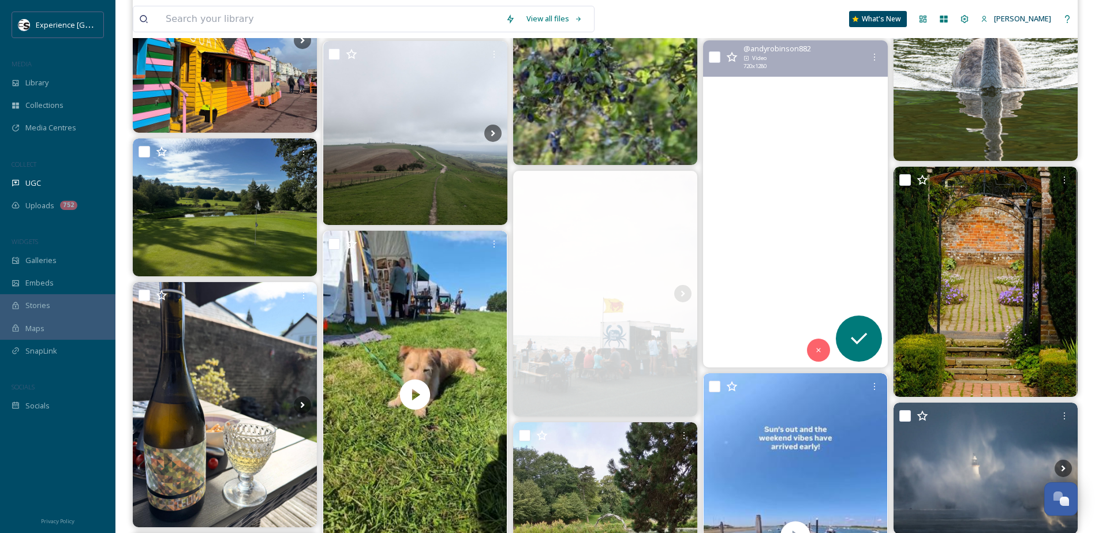
scroll to position [2959, 0]
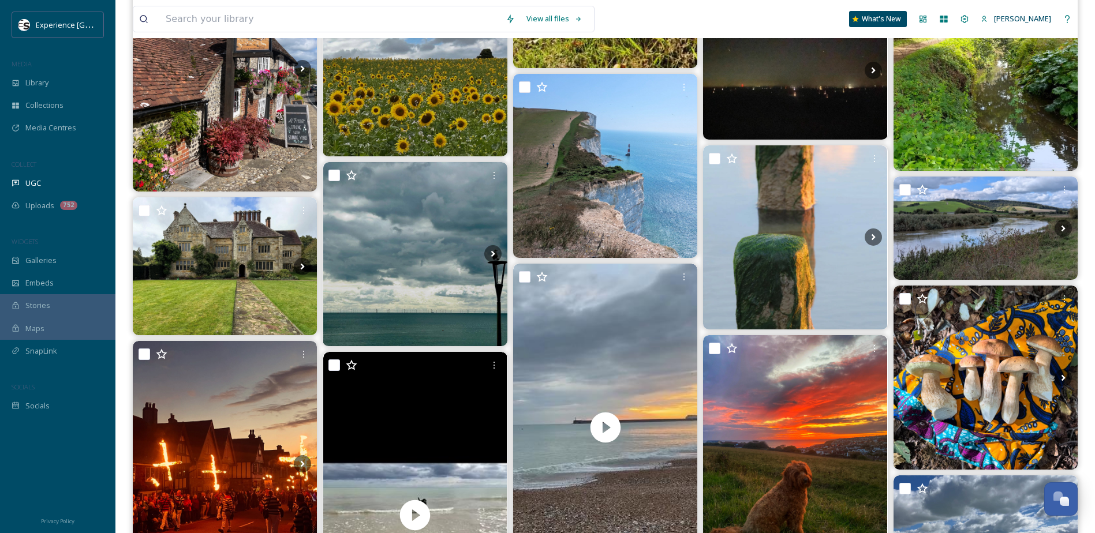
drag, startPoint x: 891, startPoint y: 421, endPoint x: 890, endPoint y: 239, distance: 181.8
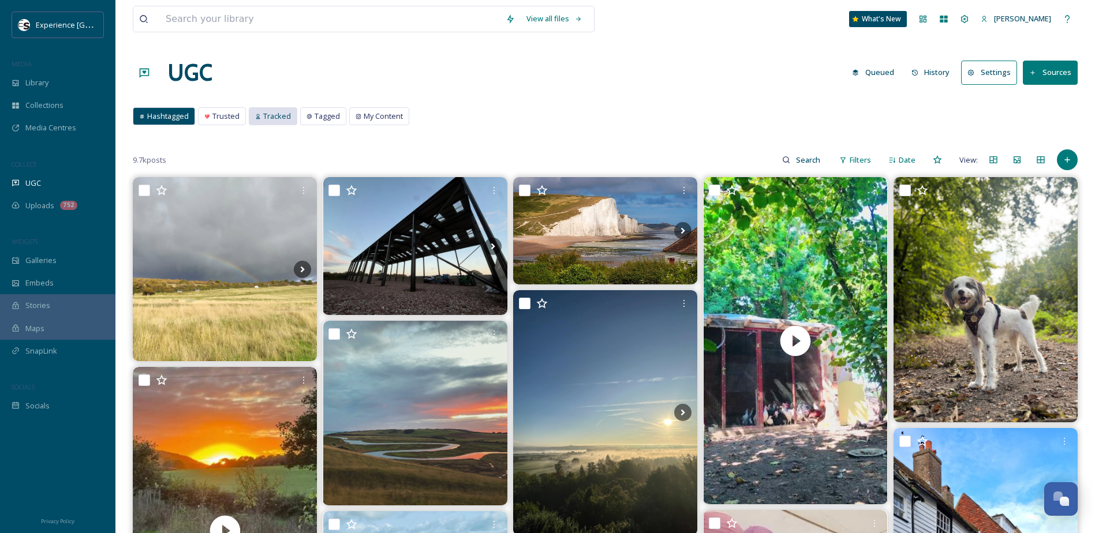
click at [269, 120] on span "Tracked" at bounding box center [277, 116] width 28 height 11
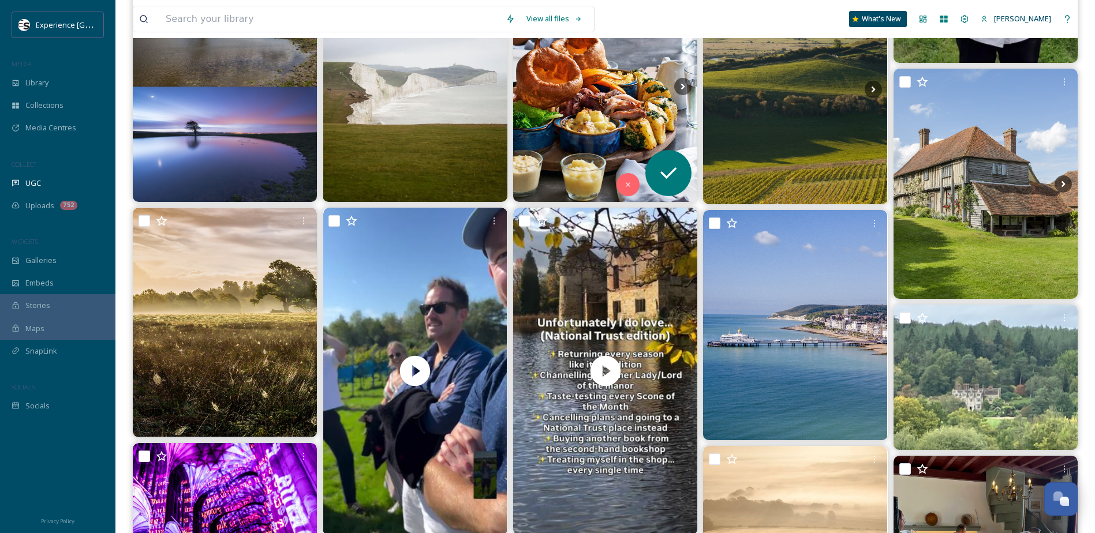
scroll to position [462, 0]
